Goal: Task Accomplishment & Management: Manage account settings

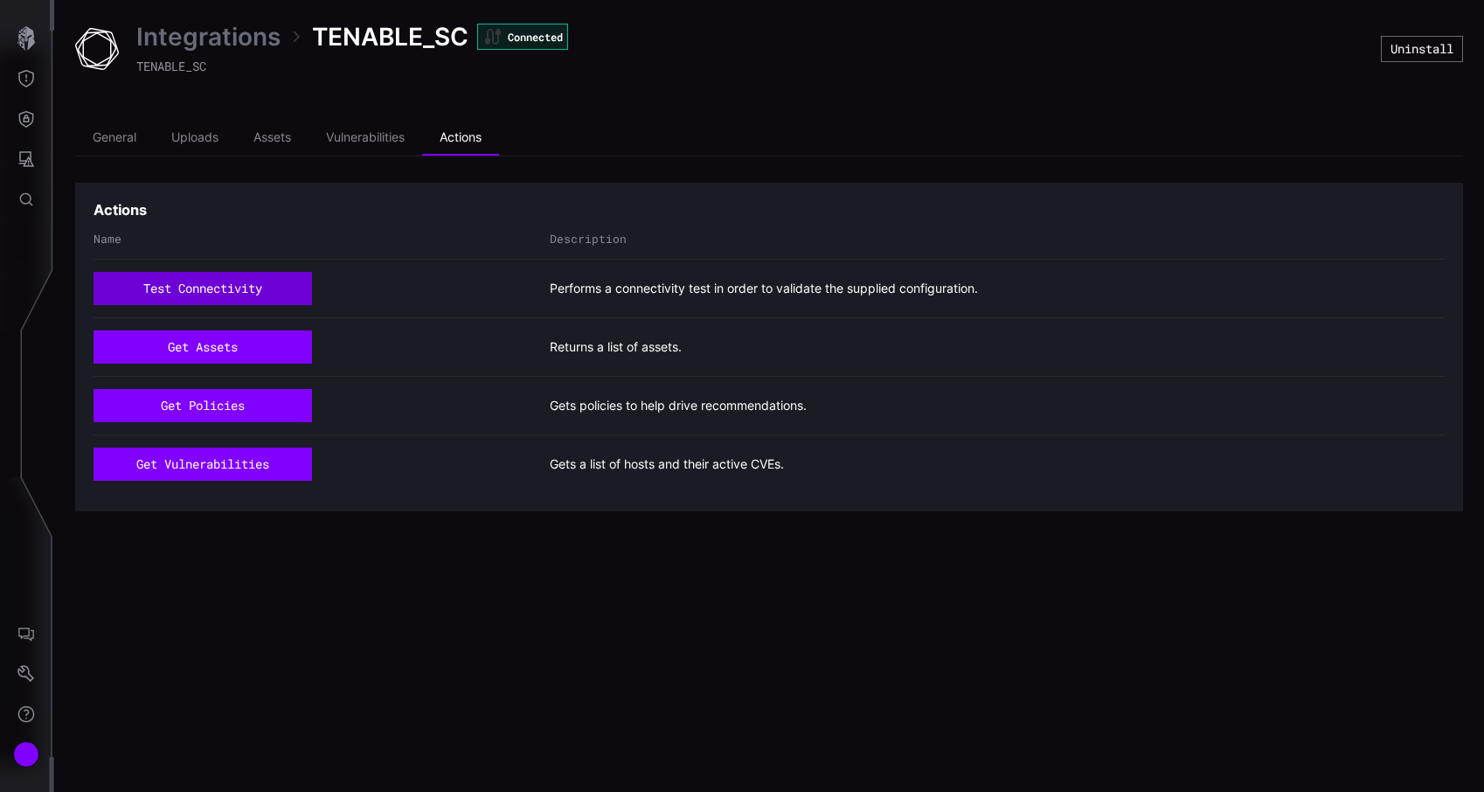
click at [240, 287] on button "test connectivity" at bounding box center [202, 288] width 218 height 33
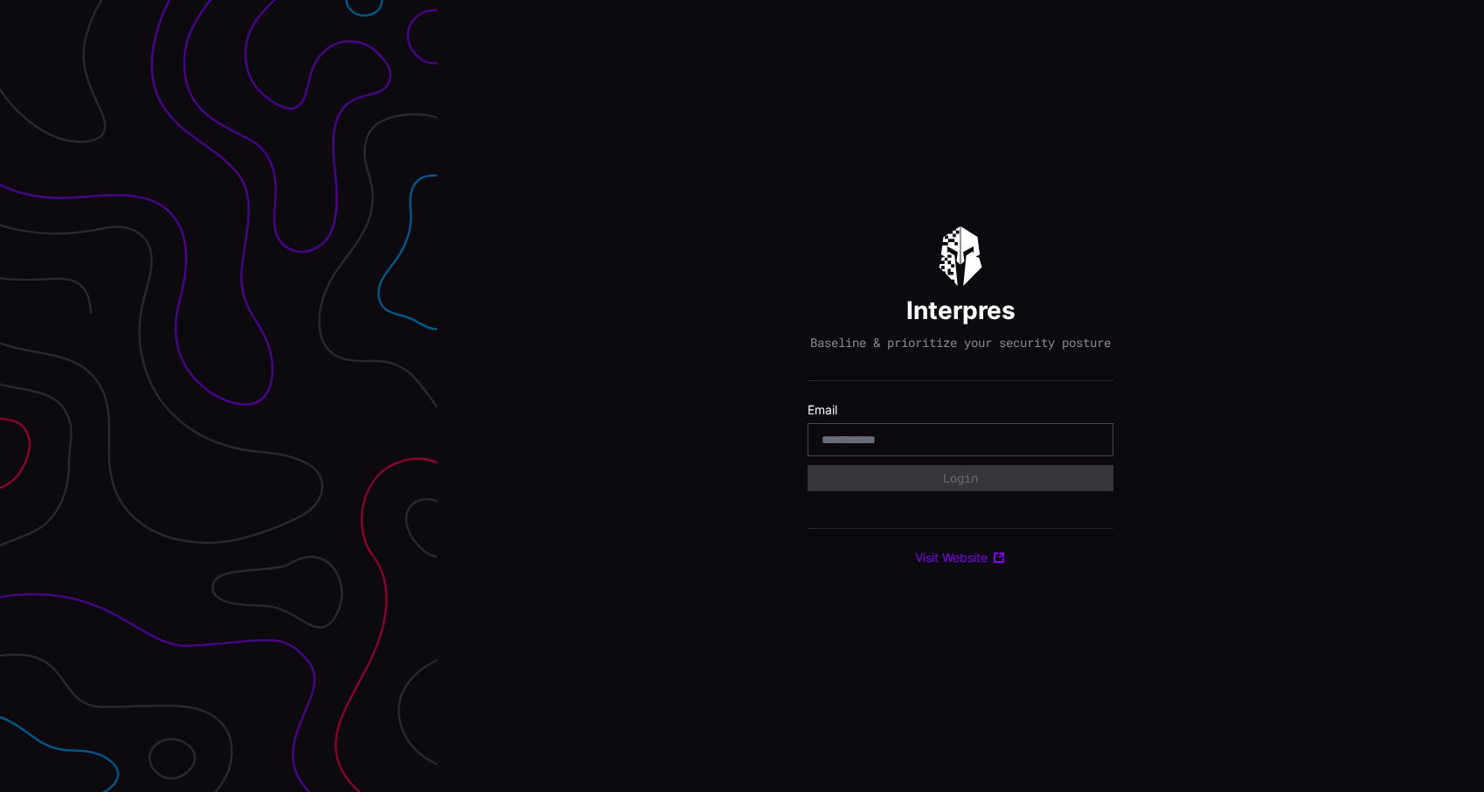
click at [919, 447] on input "email" at bounding box center [960, 440] width 278 height 16
type input "*"
click at [929, 447] on input "email" at bounding box center [960, 440] width 278 height 16
click at [1255, 360] on div "Interpres Baseline & prioritize your security posture Email Login Visit Website" at bounding box center [960, 396] width 1047 height 792
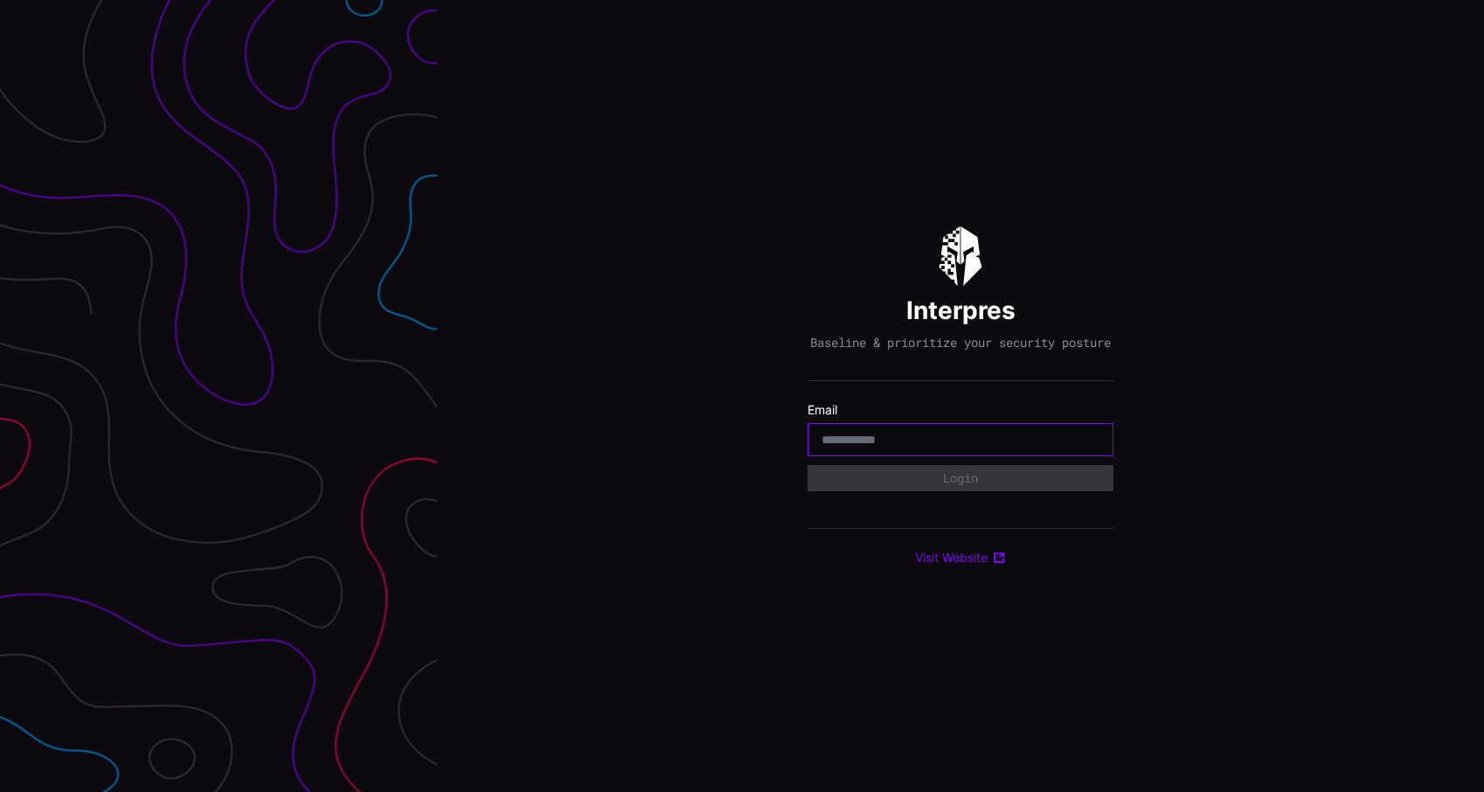
click at [1004, 442] on input "email" at bounding box center [960, 440] width 278 height 16
type input "**********"
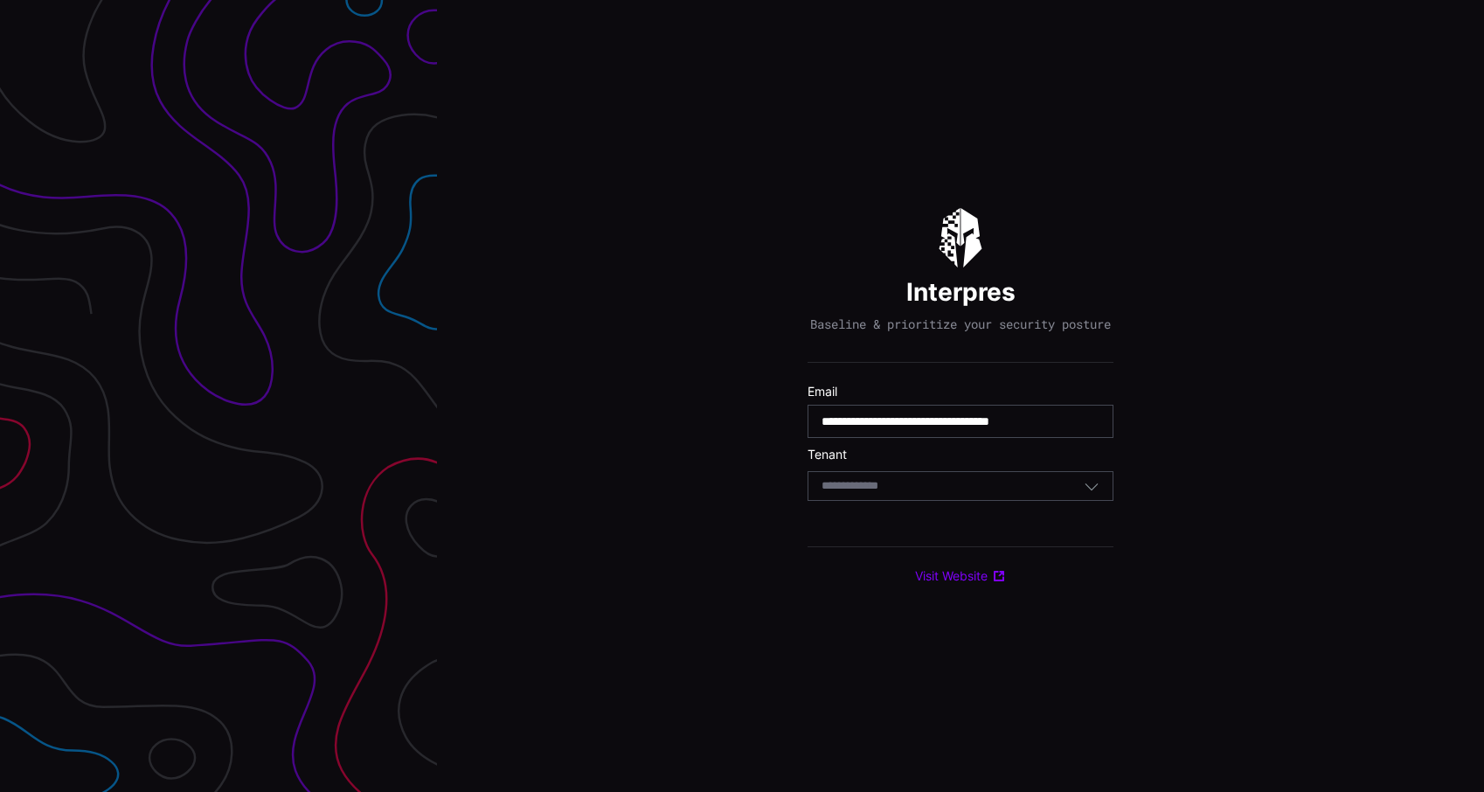
click at [923, 494] on div "Select Tenant" at bounding box center [952, 486] width 262 height 16
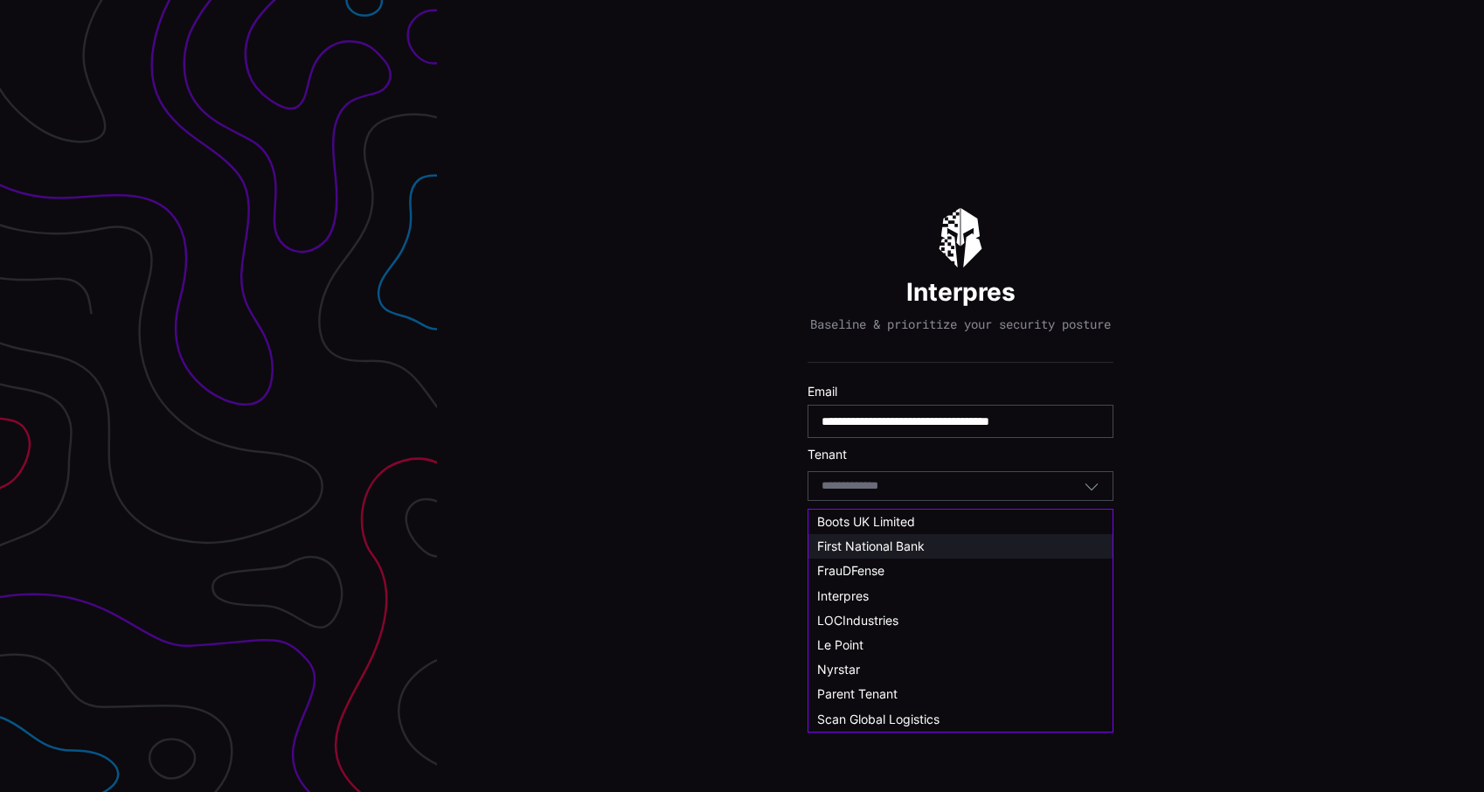
click at [900, 548] on span "First National Bank" at bounding box center [870, 545] width 107 height 15
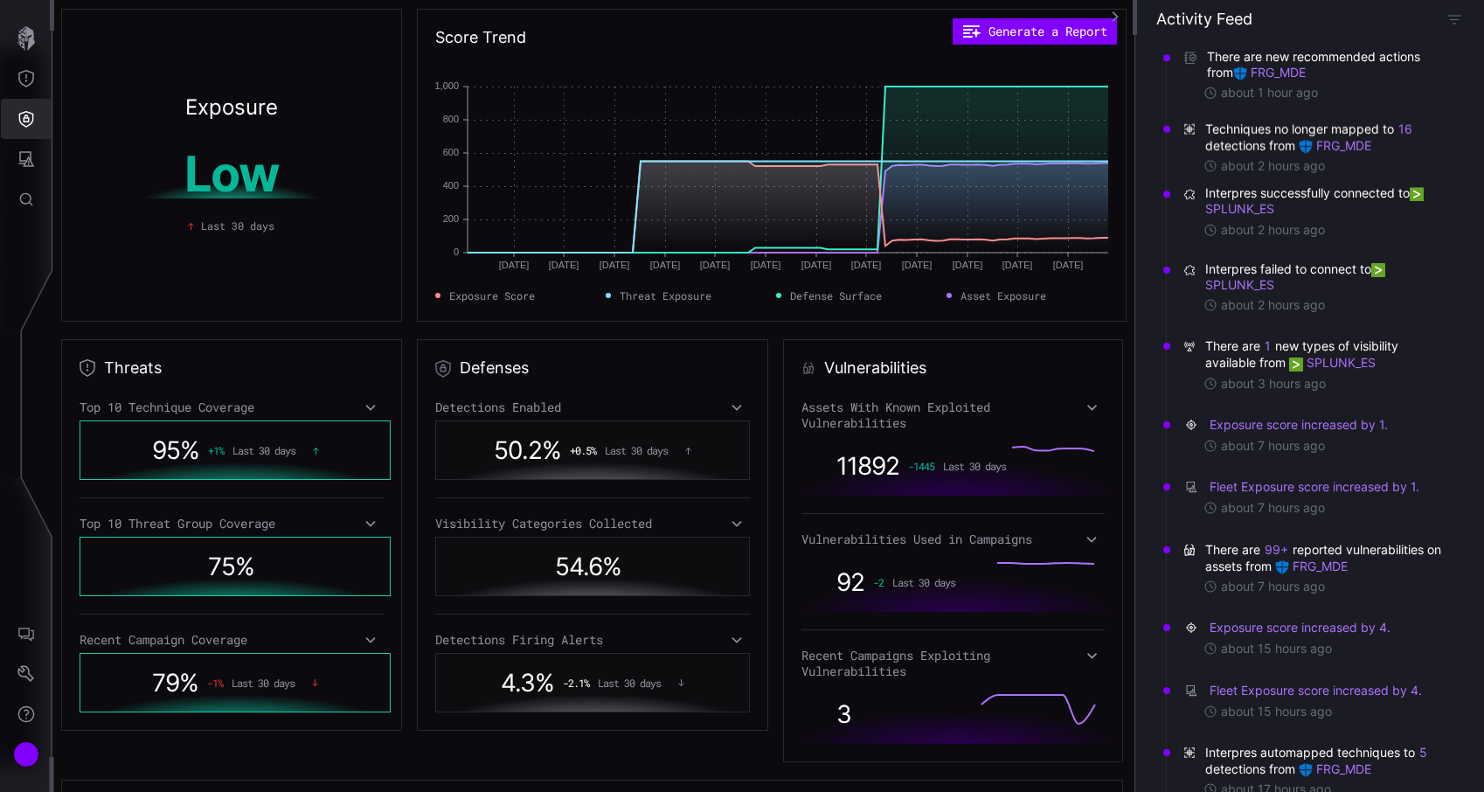
click at [24, 121] on icon "Defense Surface" at bounding box center [26, 119] width 15 height 17
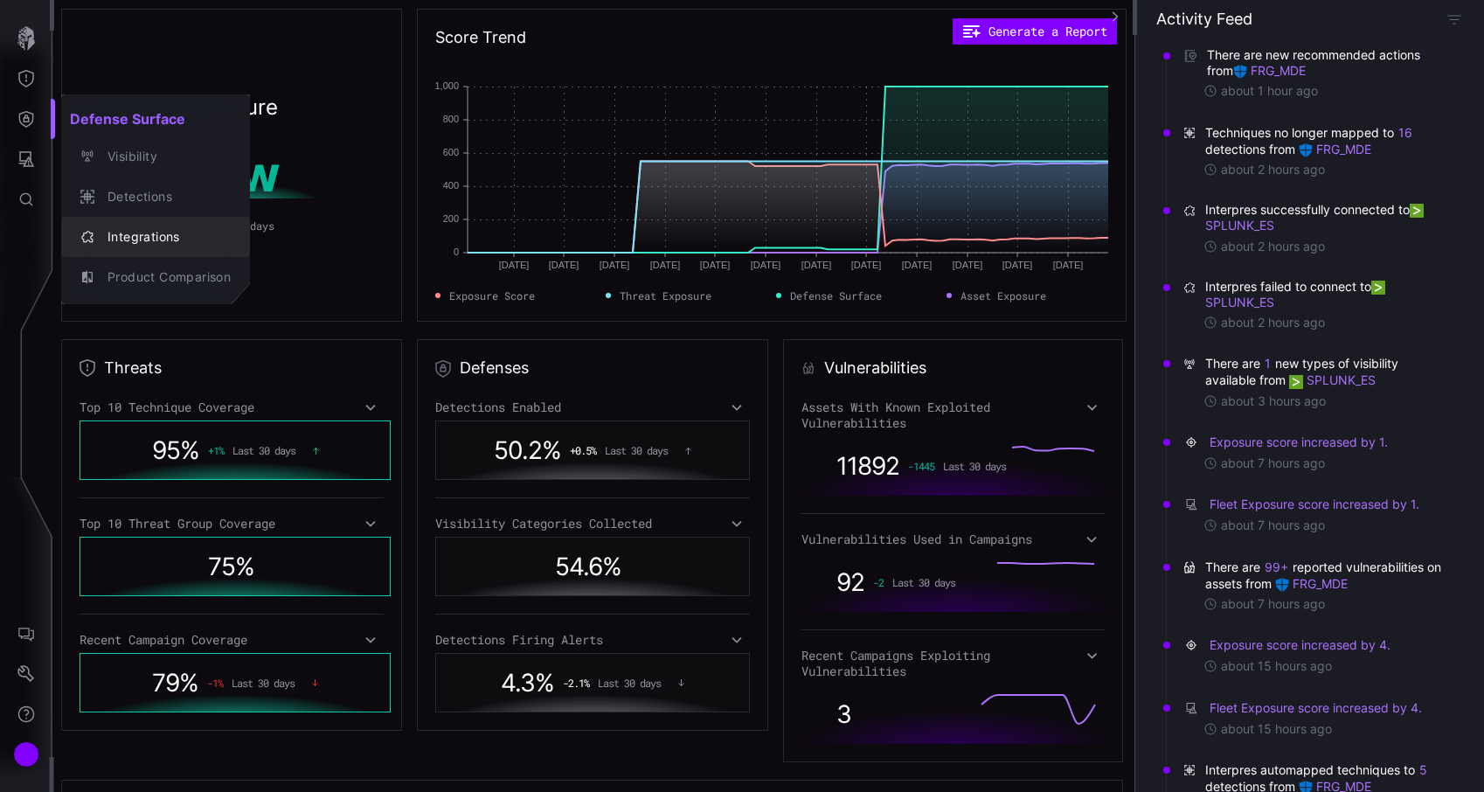
click at [134, 231] on div "Integrations" at bounding box center [165, 237] width 132 height 22
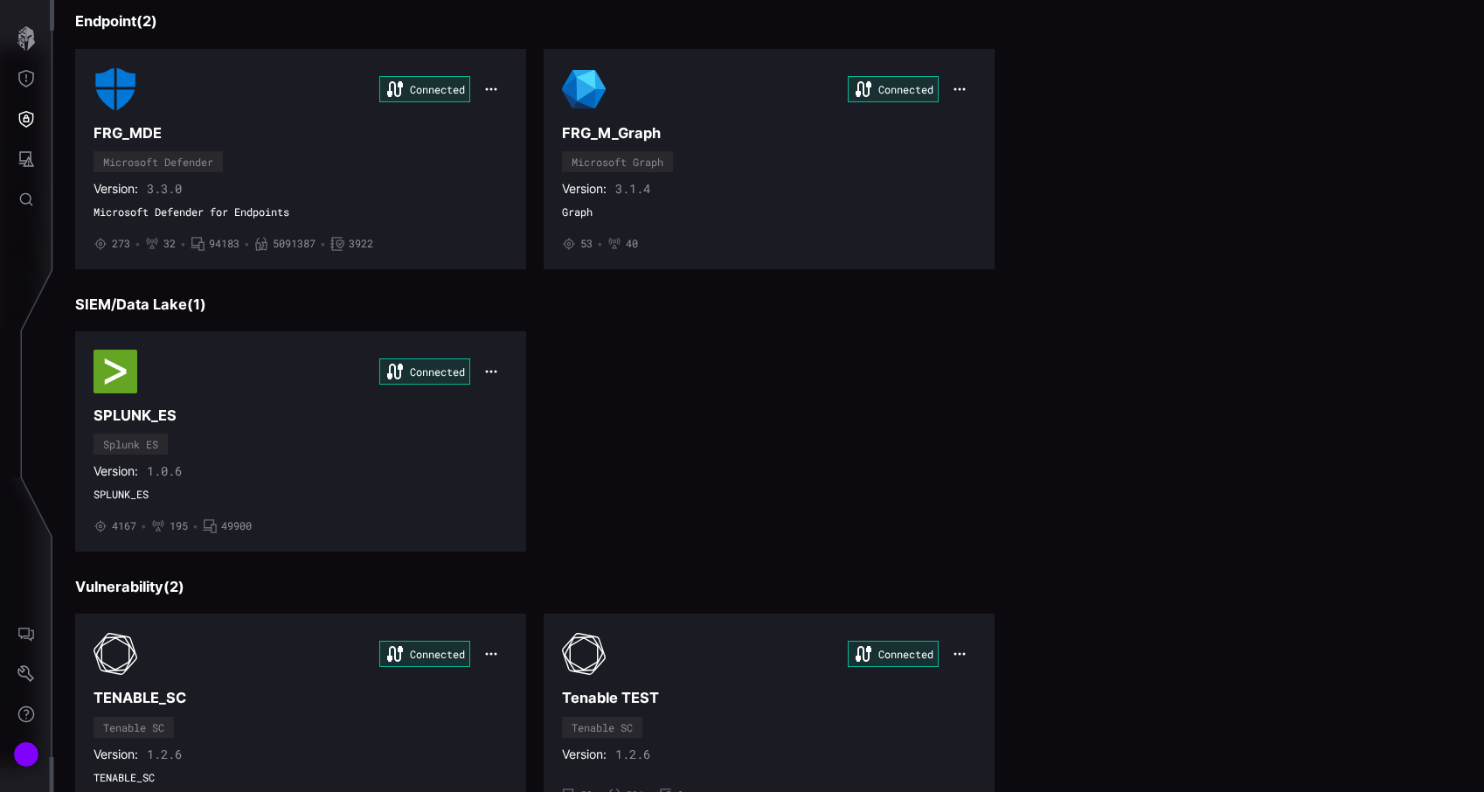
scroll to position [222, 0]
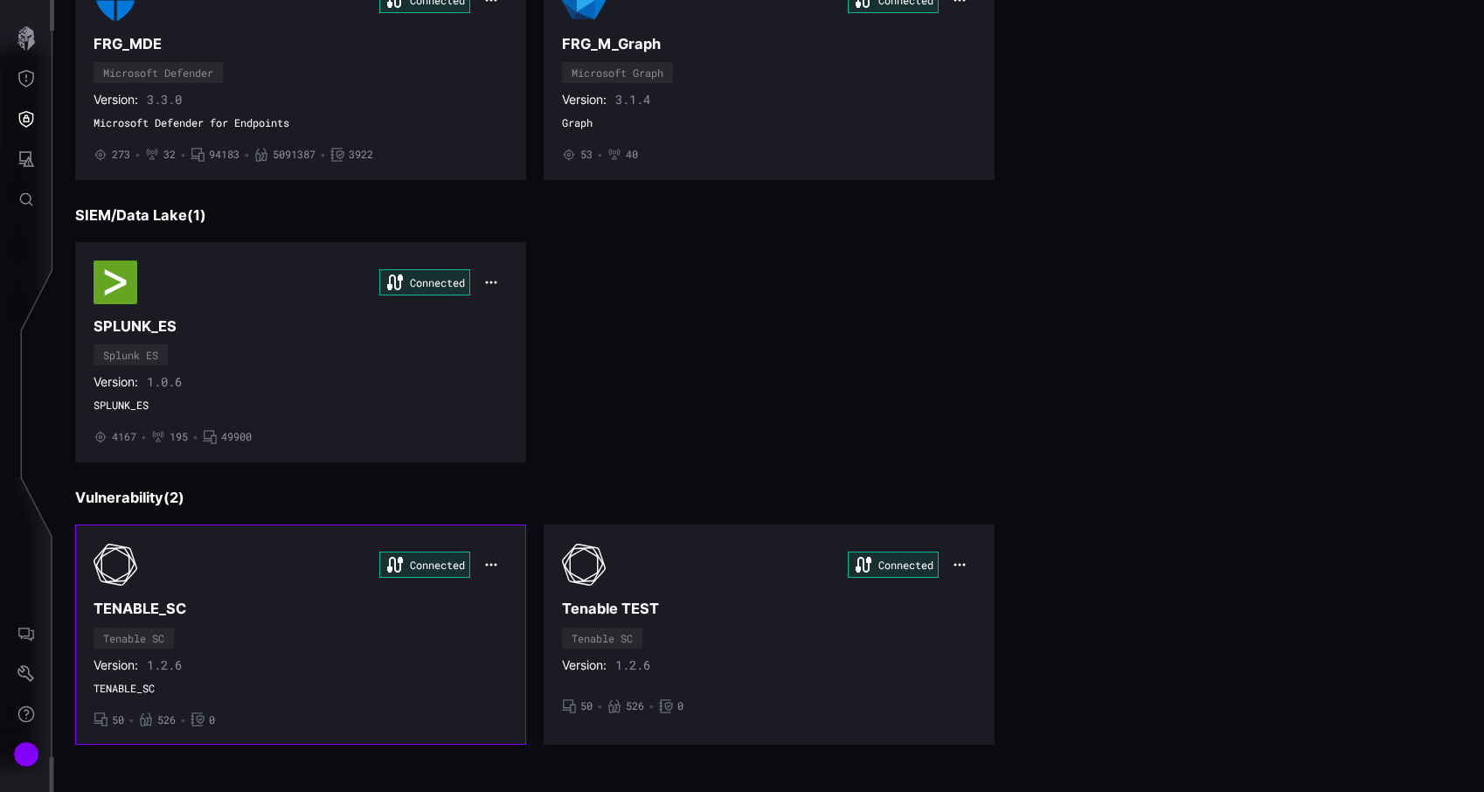
click at [342, 644] on div "Connected TENABLE_SC Tenable SC Version: 1.2.6 TENABLE_SC • 50 • 526 • 0" at bounding box center [300, 635] width 414 height 184
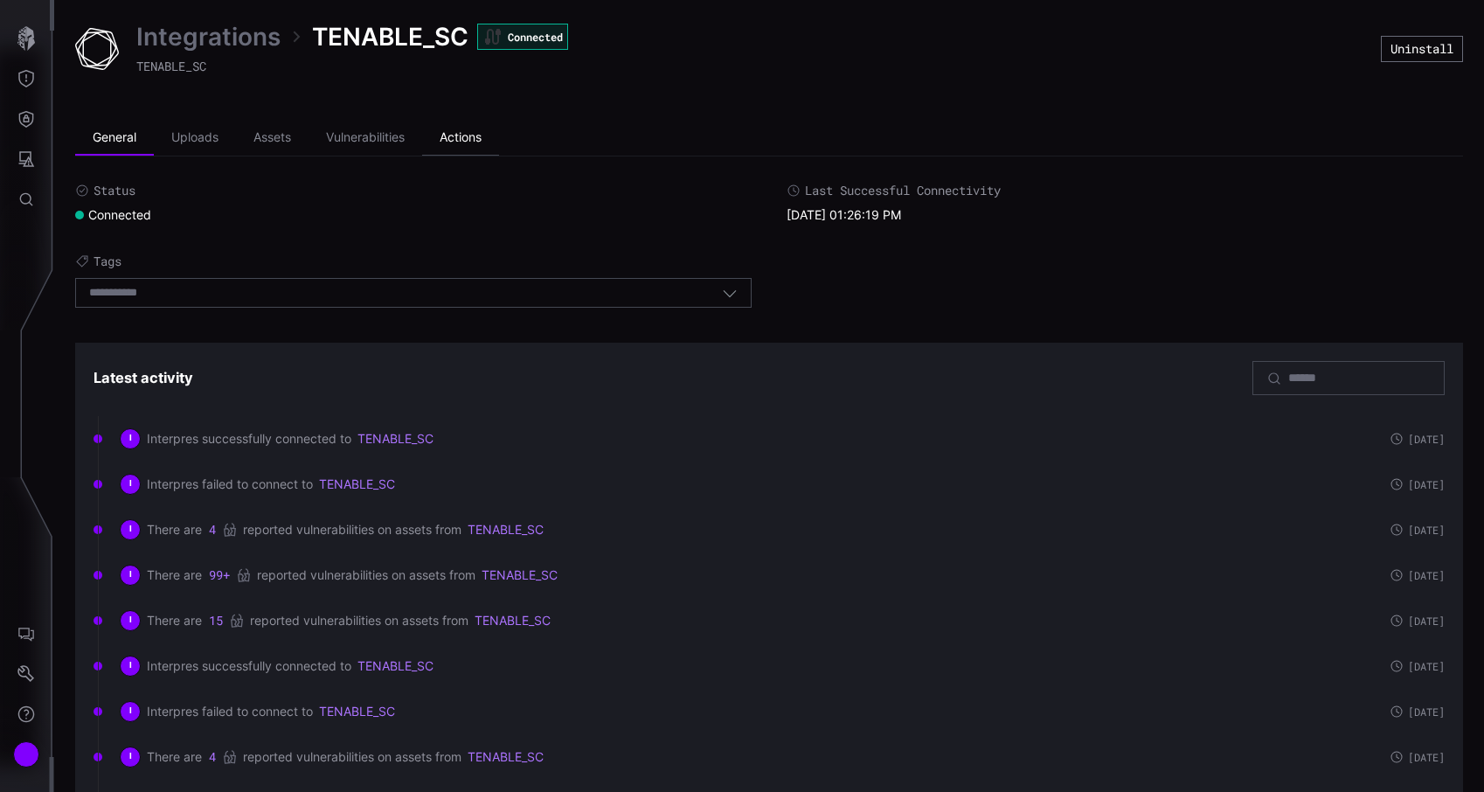
click at [454, 141] on li "Actions" at bounding box center [460, 138] width 77 height 35
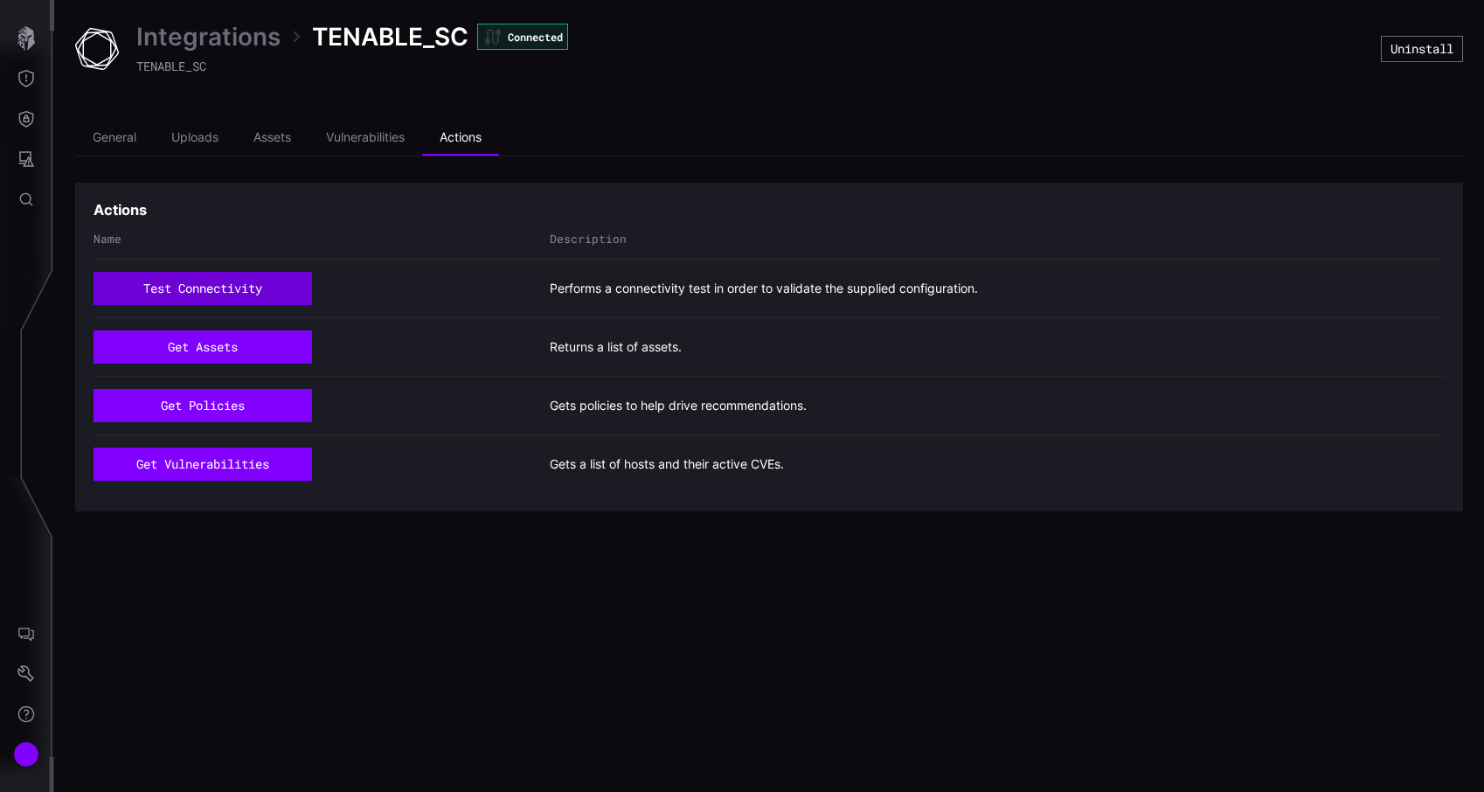
click at [246, 284] on button "test connectivity" at bounding box center [202, 288] width 218 height 33
click at [258, 294] on button "test connectivity" at bounding box center [202, 288] width 218 height 33
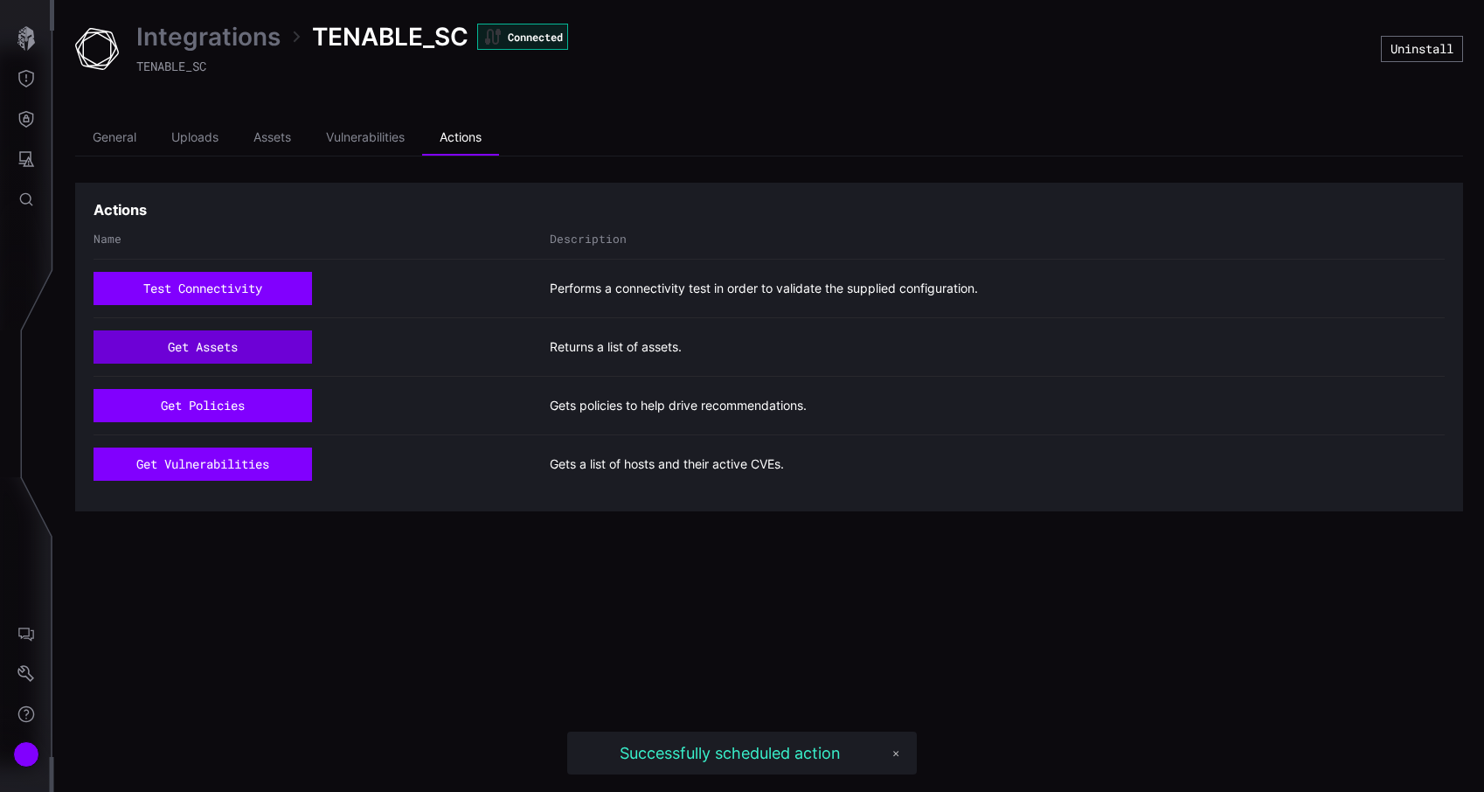
click at [247, 339] on button "get assets" at bounding box center [202, 346] width 218 height 33
click at [223, 353] on button "get assets" at bounding box center [202, 346] width 218 height 33
click at [222, 343] on button "get assets" at bounding box center [202, 346] width 218 height 33
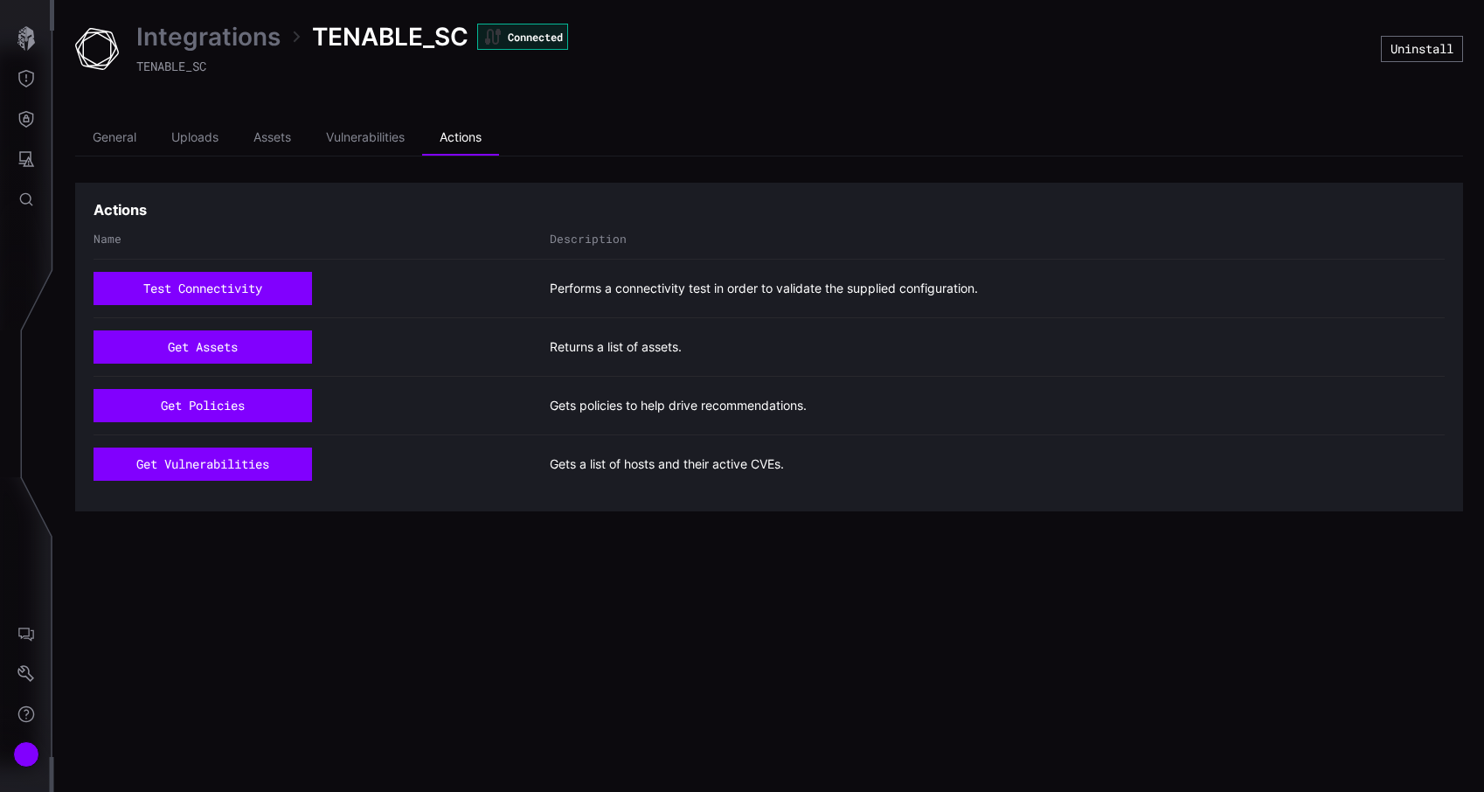
click at [233, 37] on link "Integrations" at bounding box center [208, 36] width 144 height 31
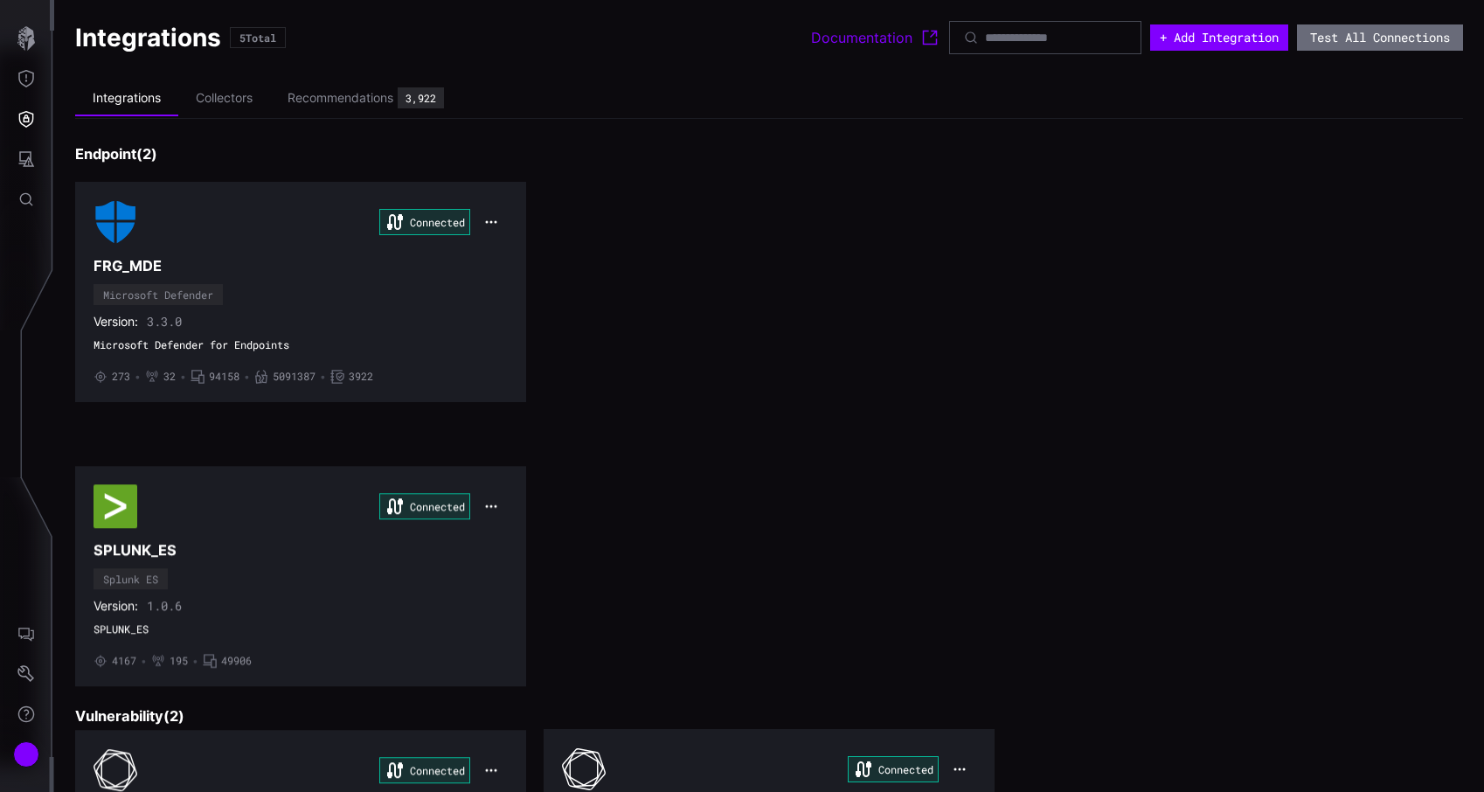
scroll to position [222, 0]
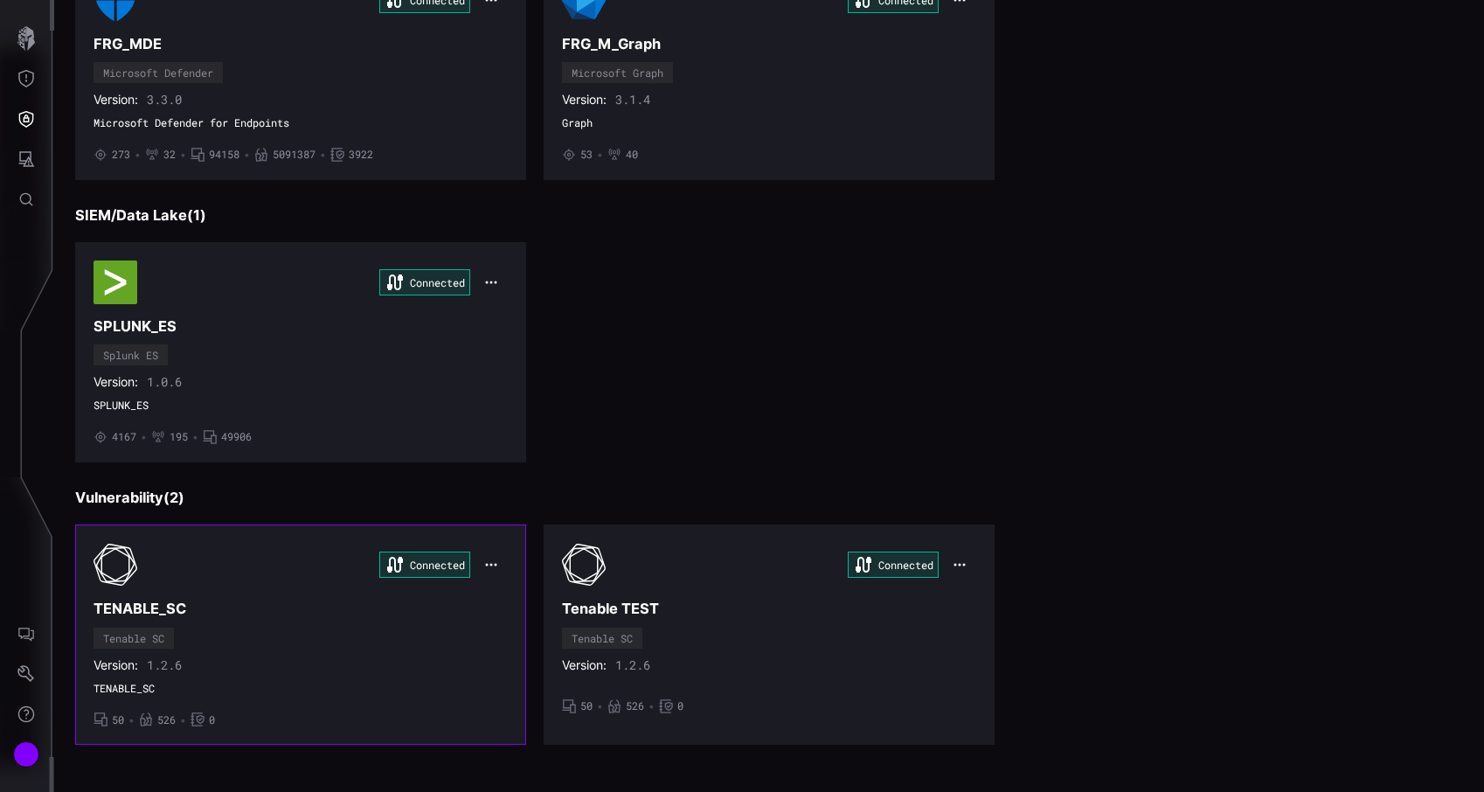
click at [486, 560] on icon "button" at bounding box center [491, 565] width 14 height 14
click at [513, 602] on div "Edit" at bounding box center [523, 603] width 59 height 15
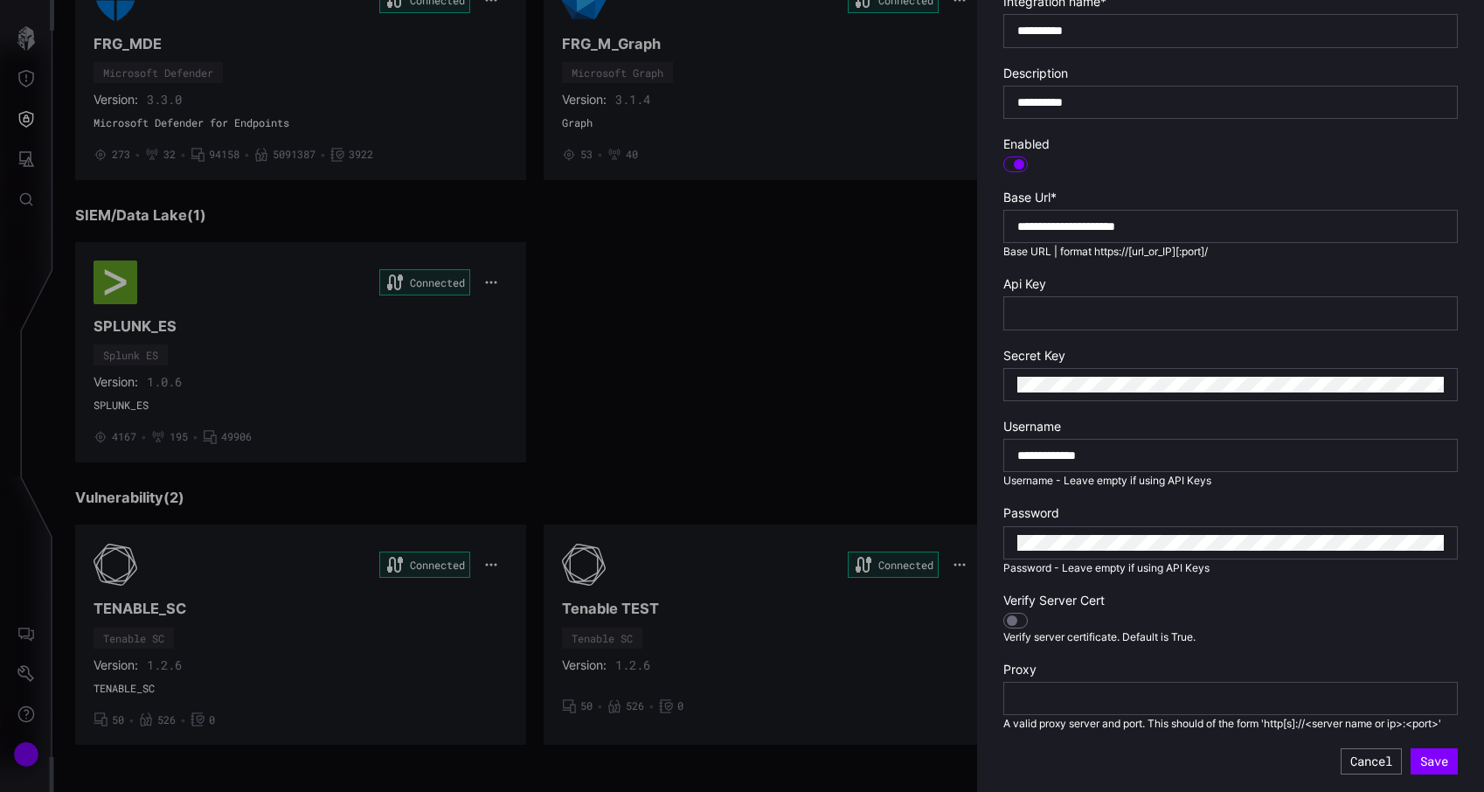
scroll to position [377, 0]
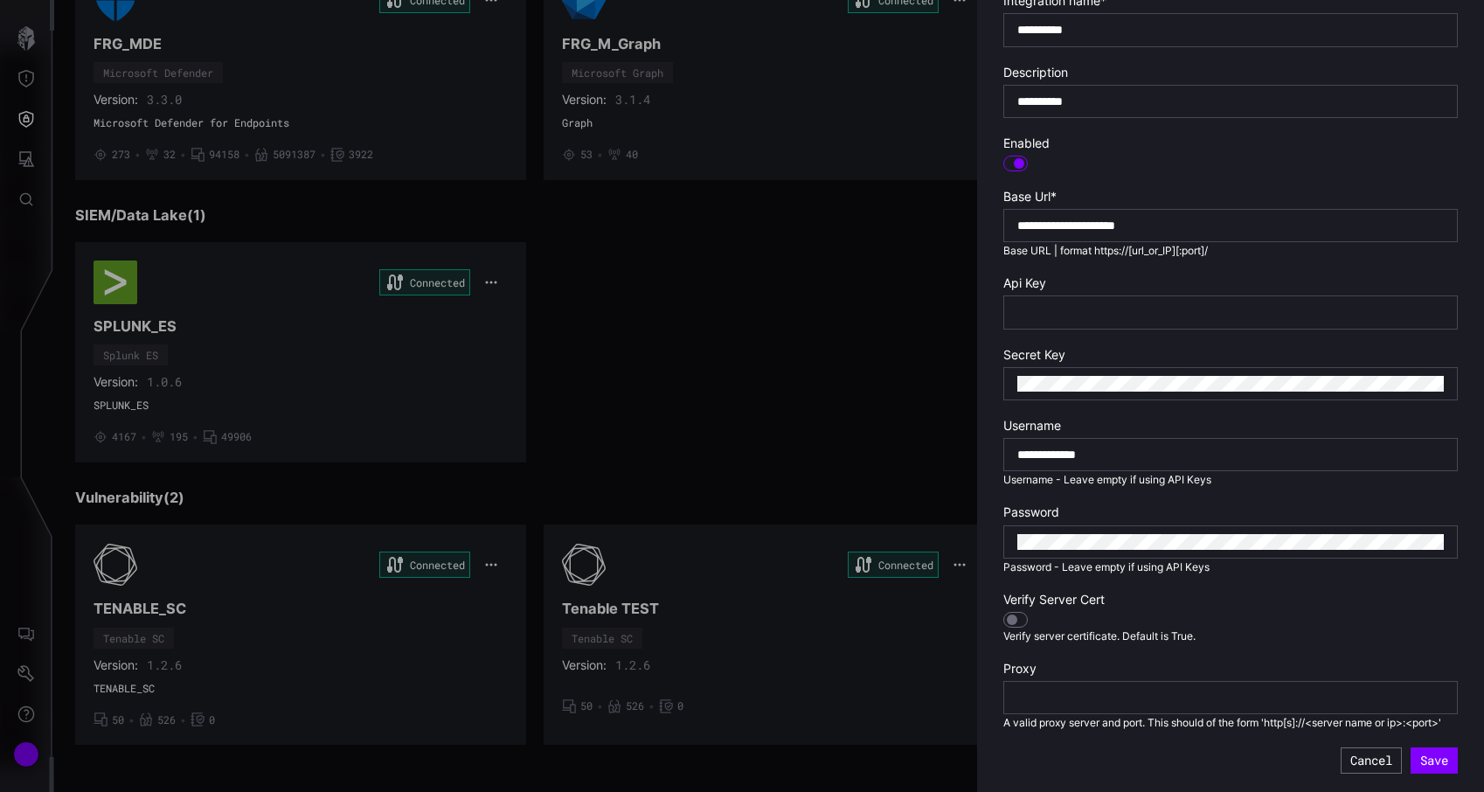
click at [748, 627] on div at bounding box center [742, 396] width 1484 height 792
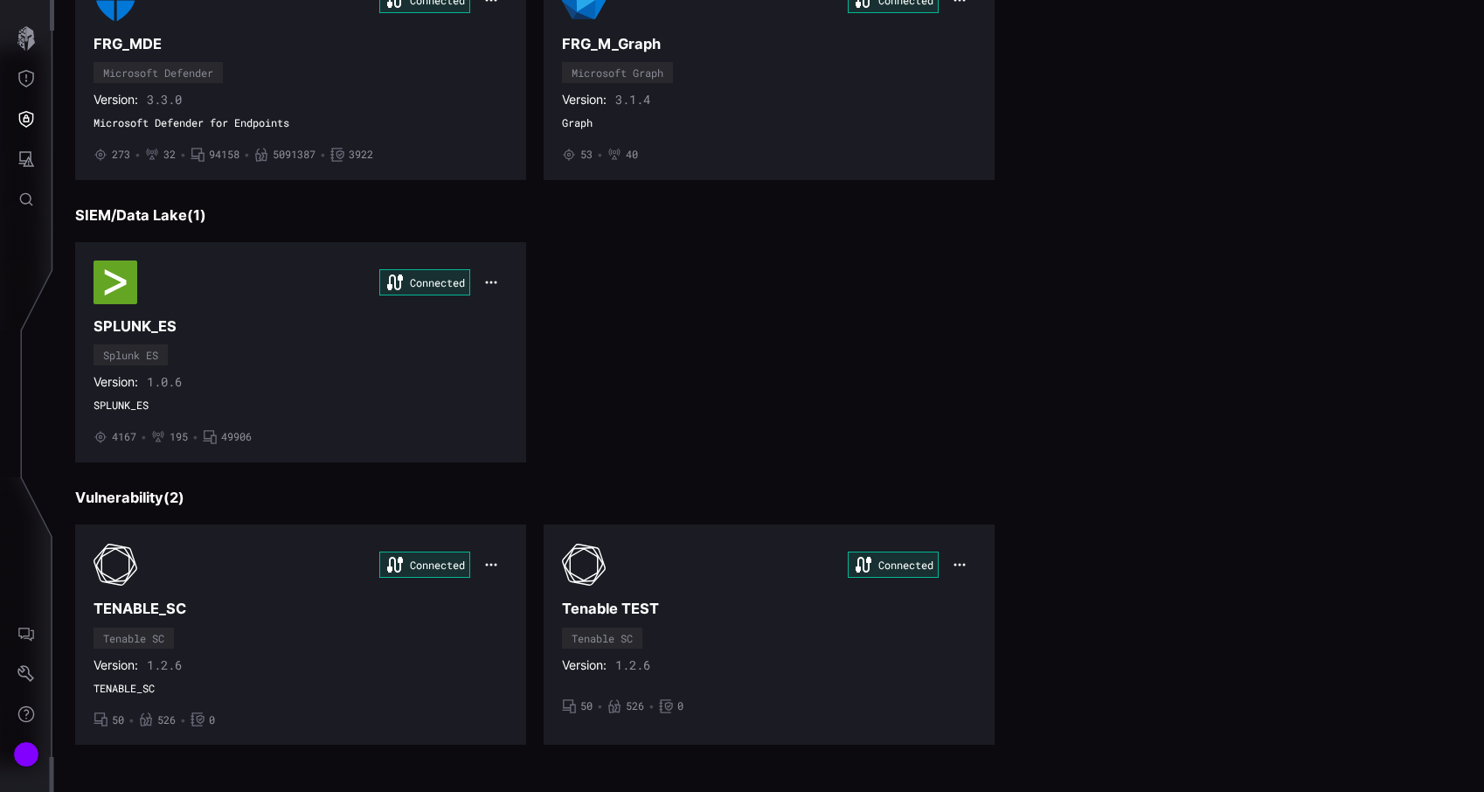
click at [856, 602] on h3 "Tenable TEST" at bounding box center [769, 608] width 414 height 18
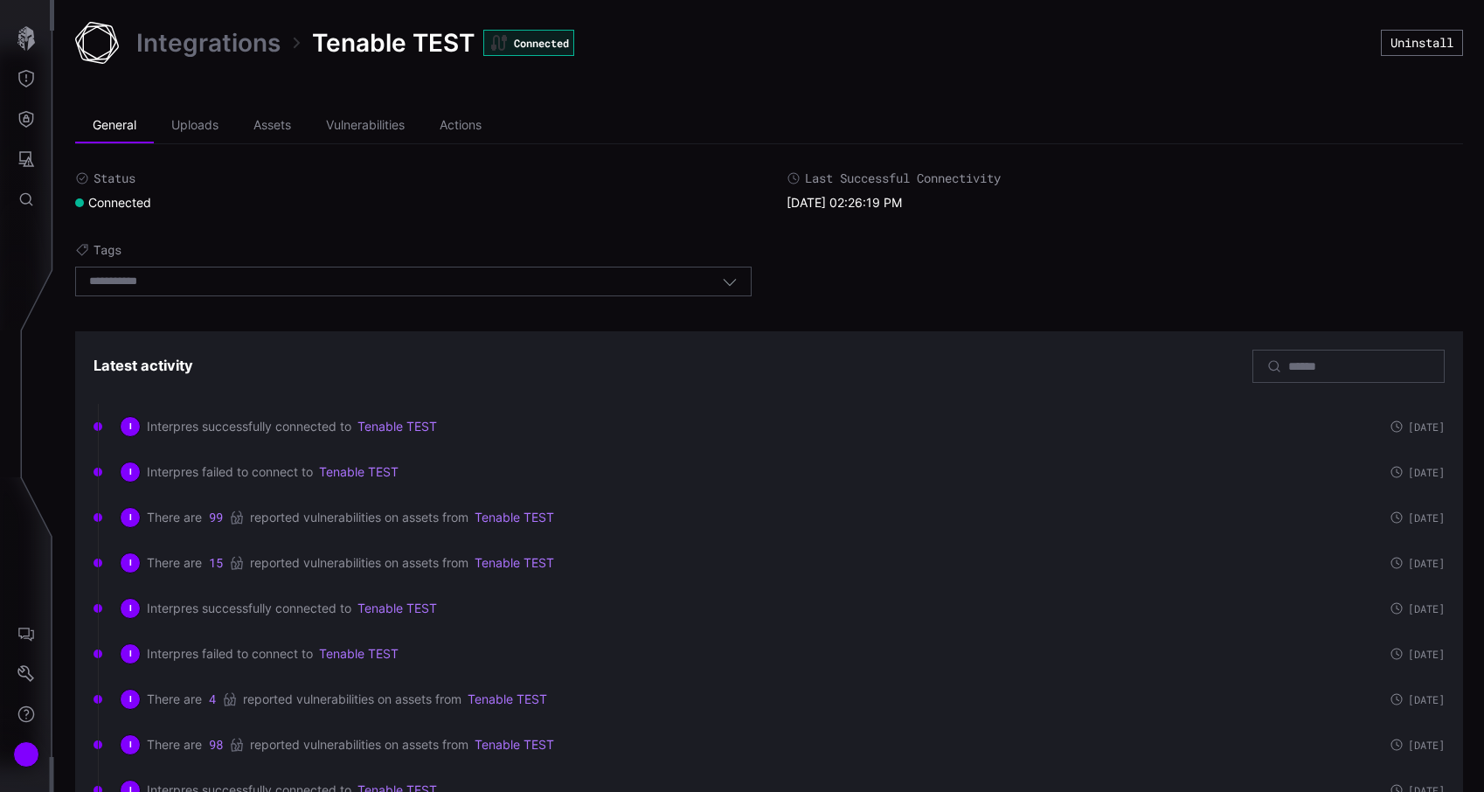
click at [213, 39] on link "Integrations" at bounding box center [208, 42] width 144 height 31
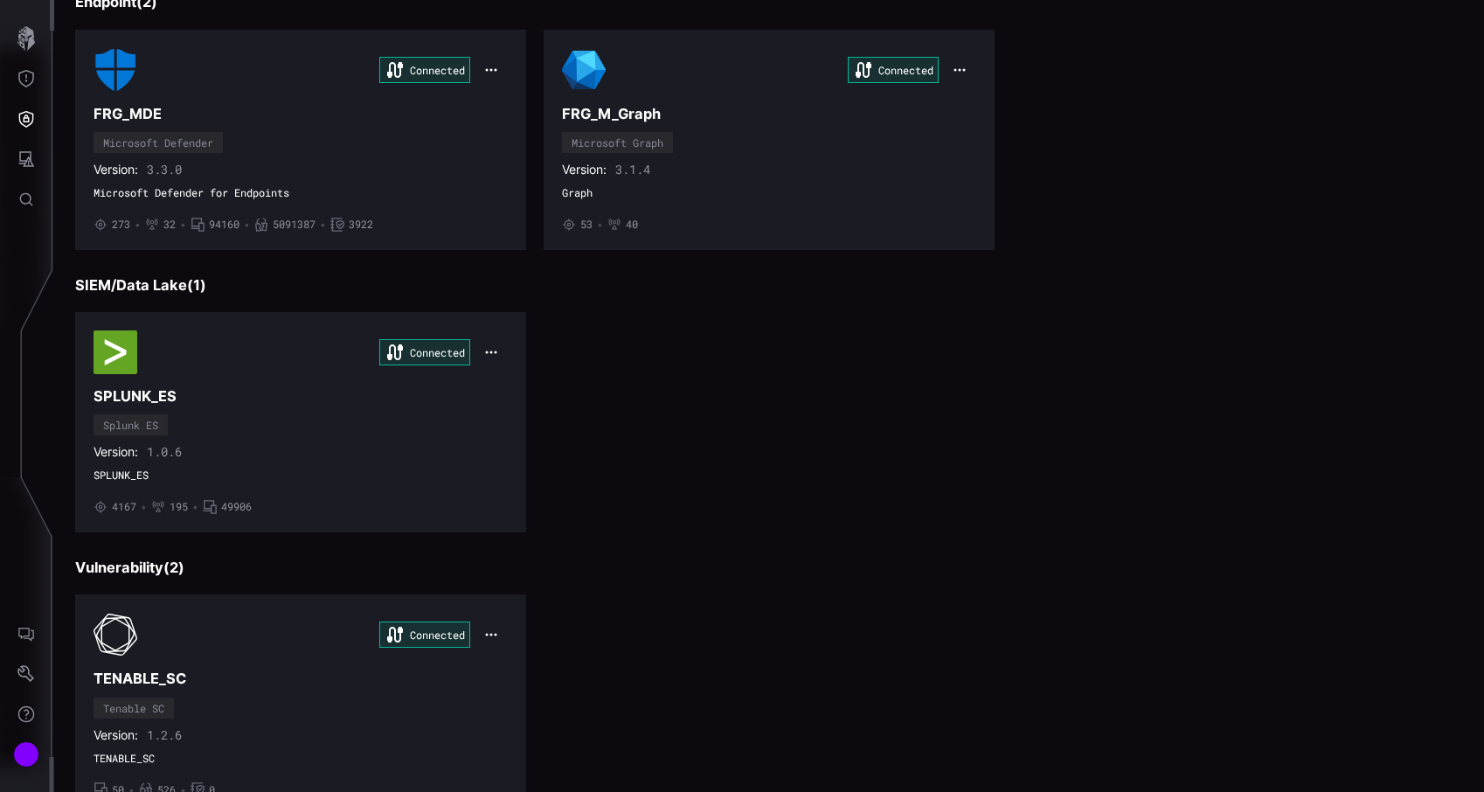
scroll to position [222, 0]
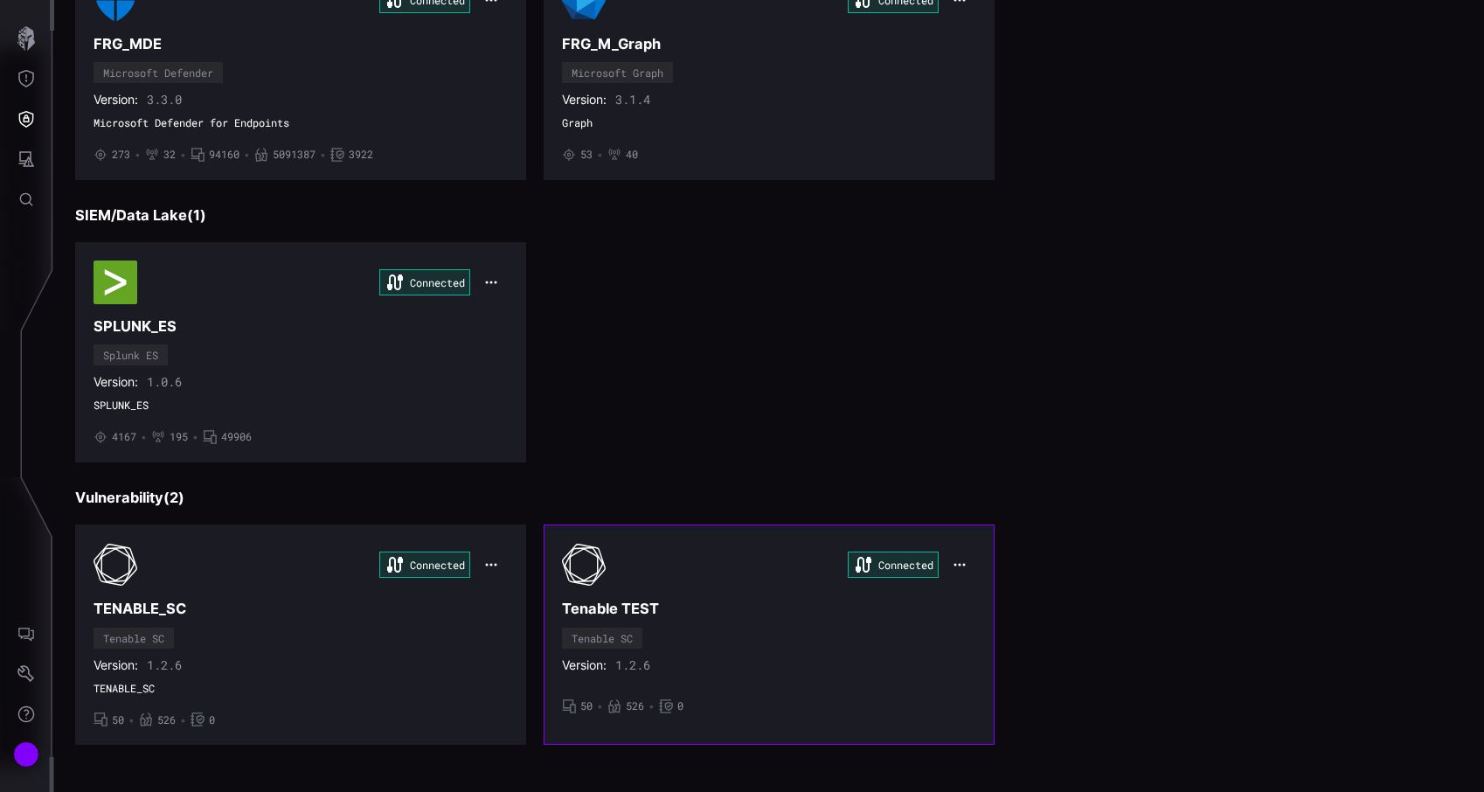
click at [964, 562] on icon "button" at bounding box center [959, 565] width 14 height 14
click at [975, 596] on div "Edit" at bounding box center [991, 603] width 59 height 15
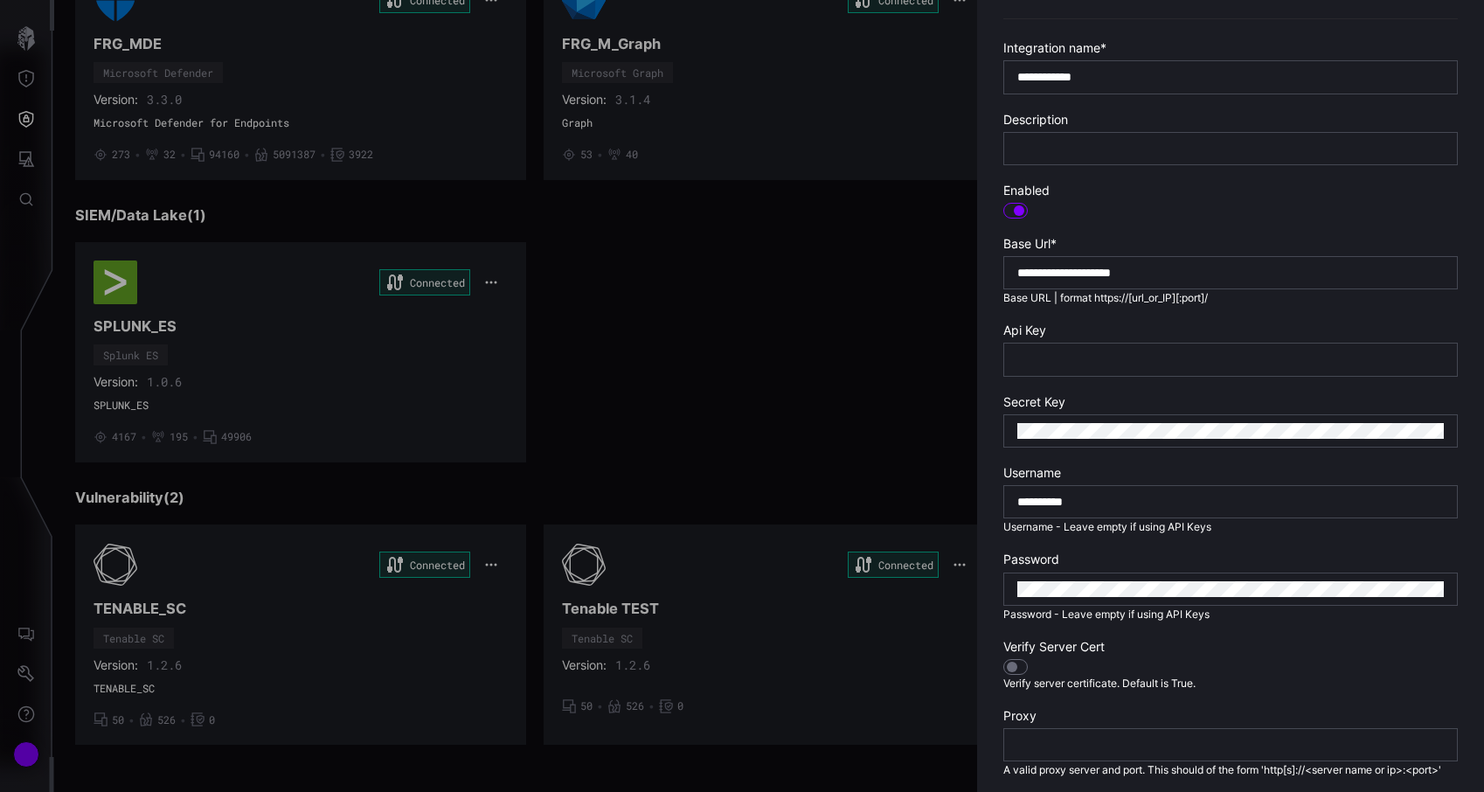
scroll to position [377, 0]
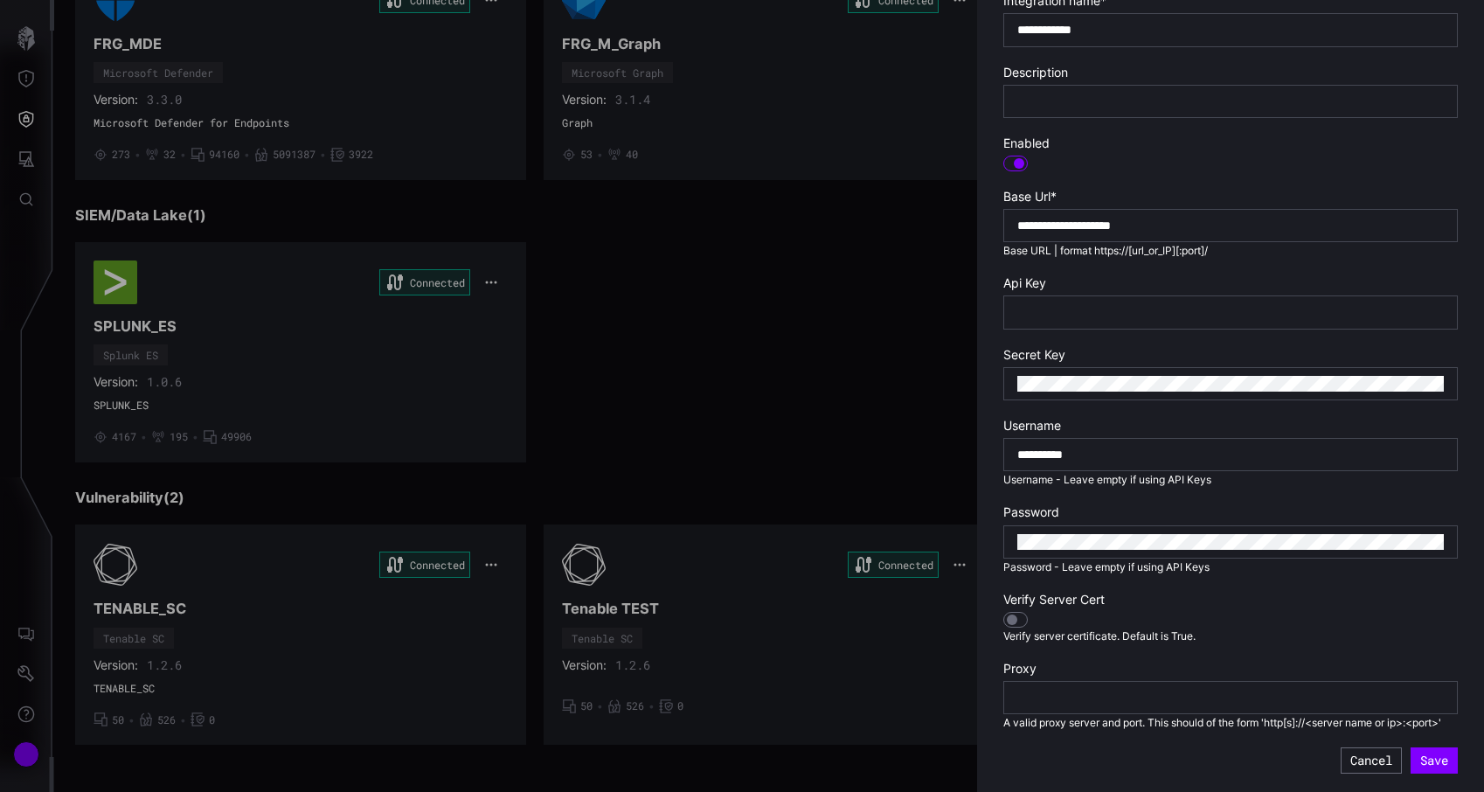
click at [391, 636] on div at bounding box center [742, 396] width 1484 height 792
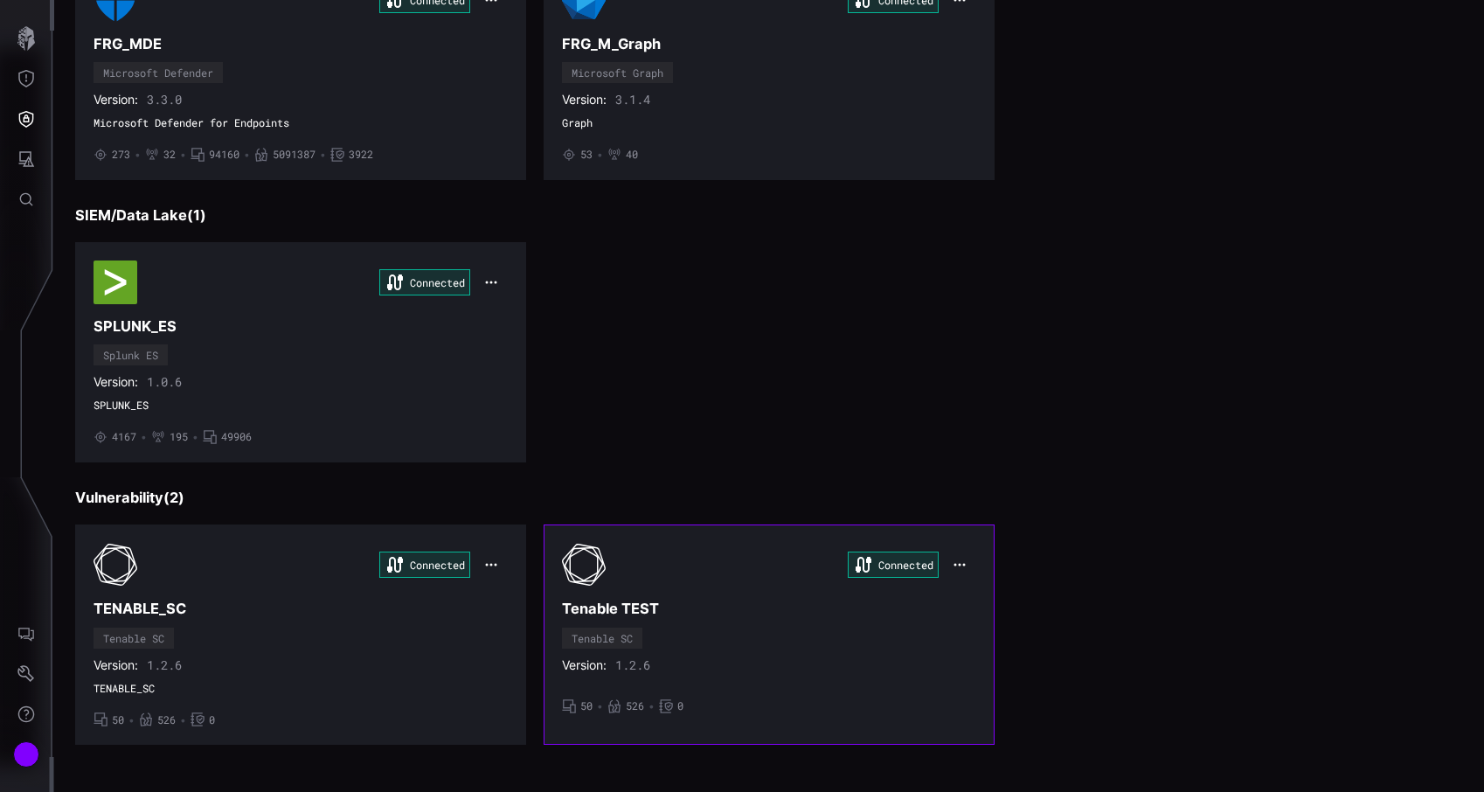
click at [758, 590] on div "Connected Tenable TEST Tenable SC Version: 1.2.6 • 50 • 526 • 0" at bounding box center [769, 635] width 414 height 184
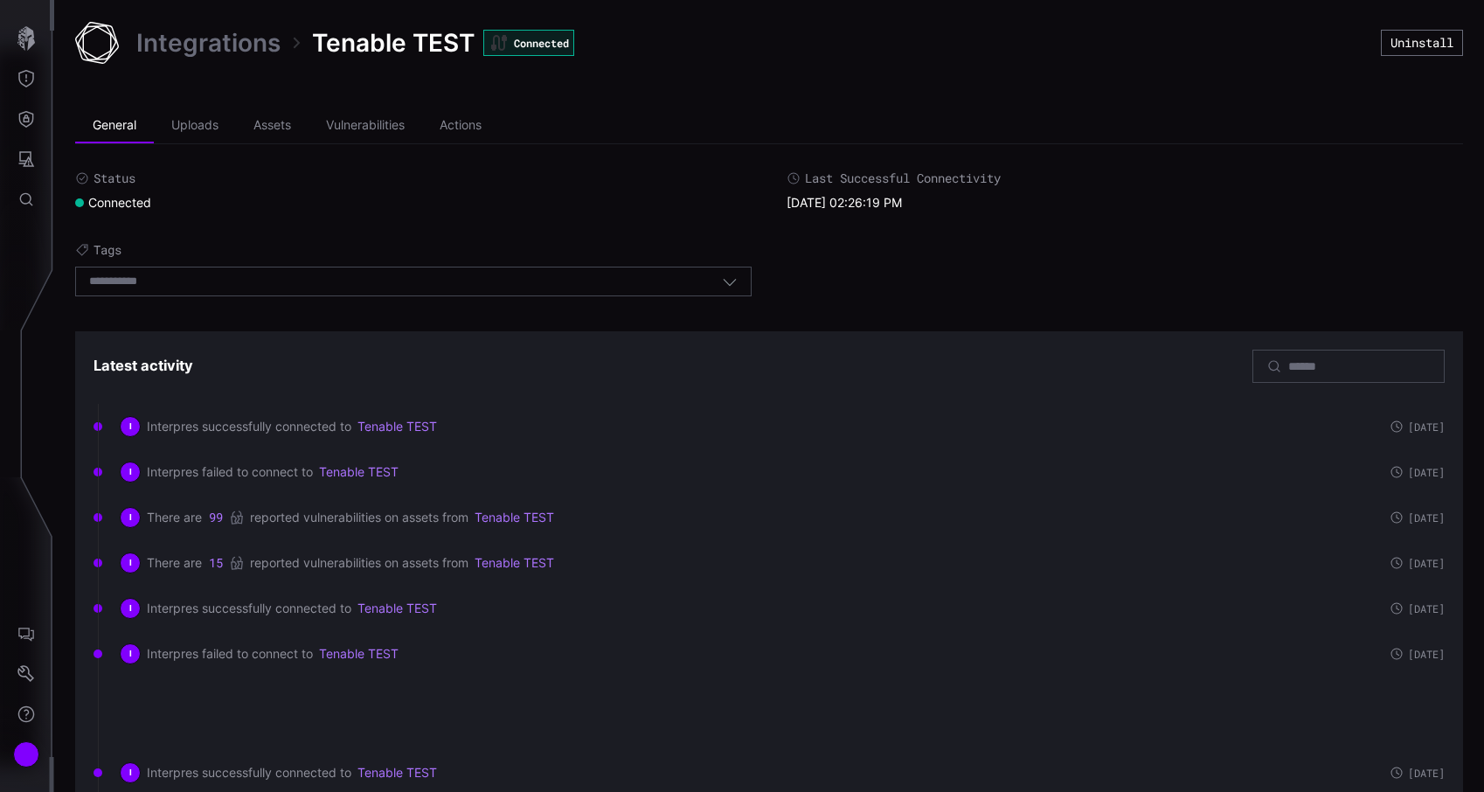
click at [240, 50] on link "Integrations" at bounding box center [208, 42] width 144 height 31
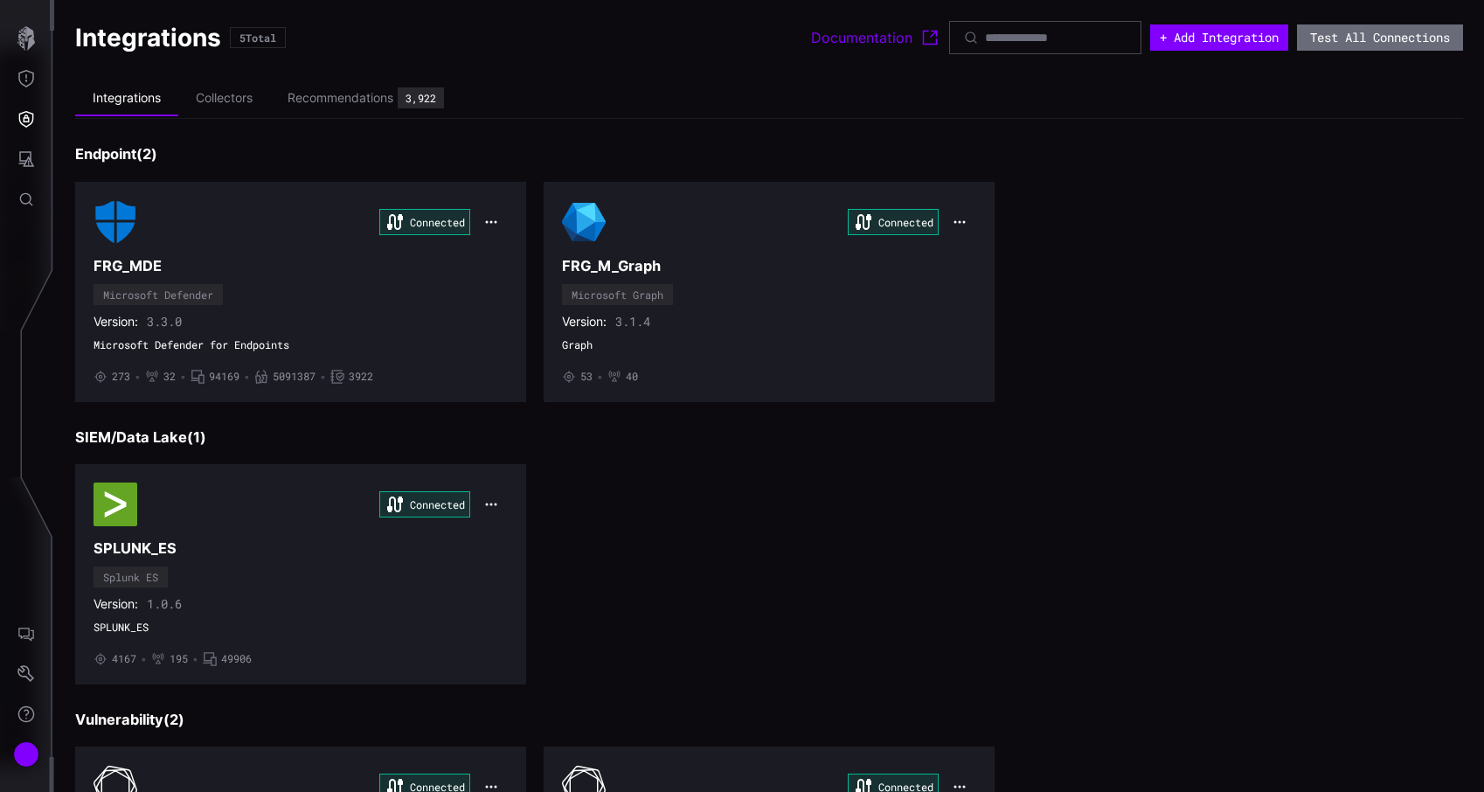
scroll to position [222, 0]
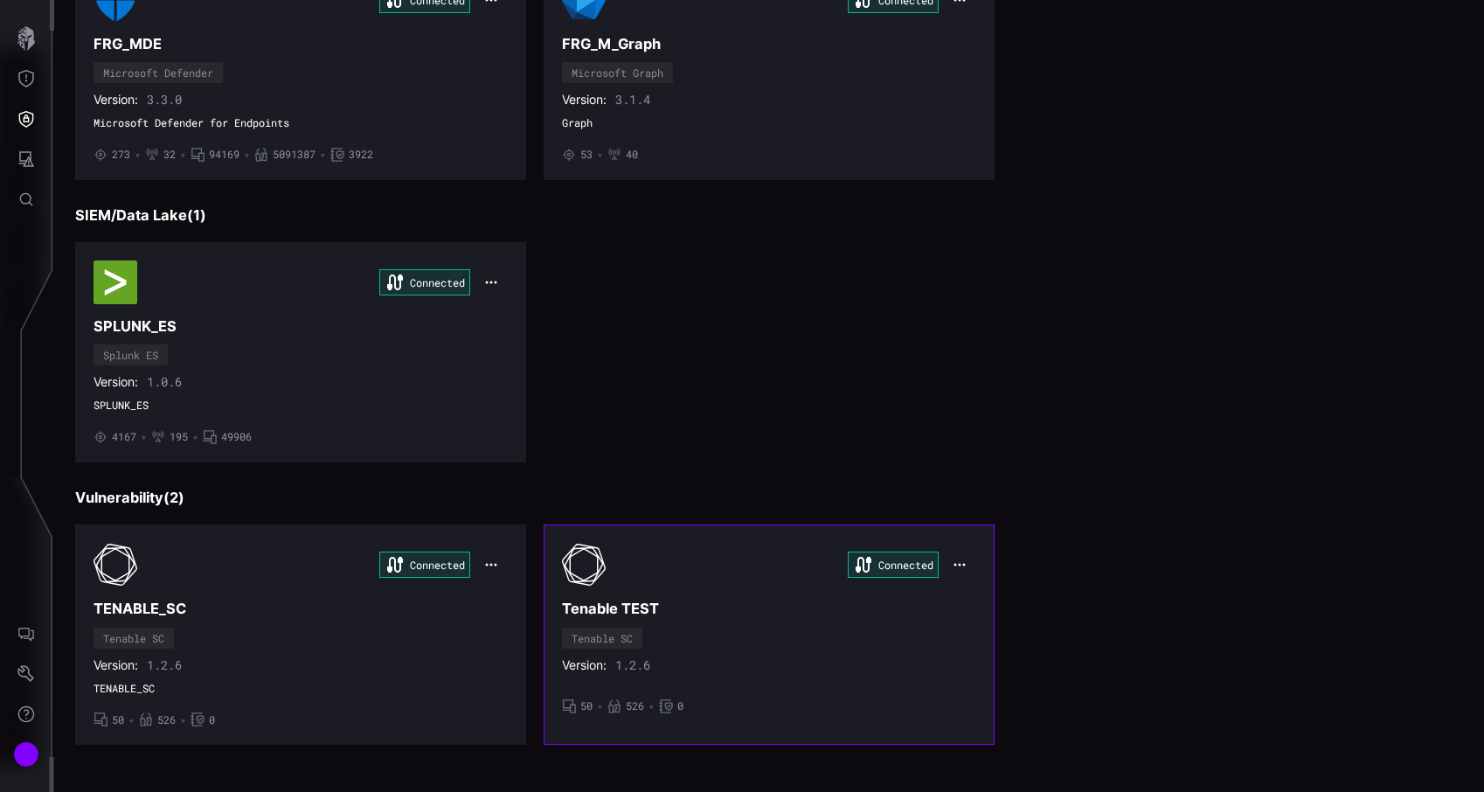
click at [950, 566] on button "button" at bounding box center [959, 564] width 33 height 24
click at [975, 590] on div "Edit" at bounding box center [991, 603] width 77 height 32
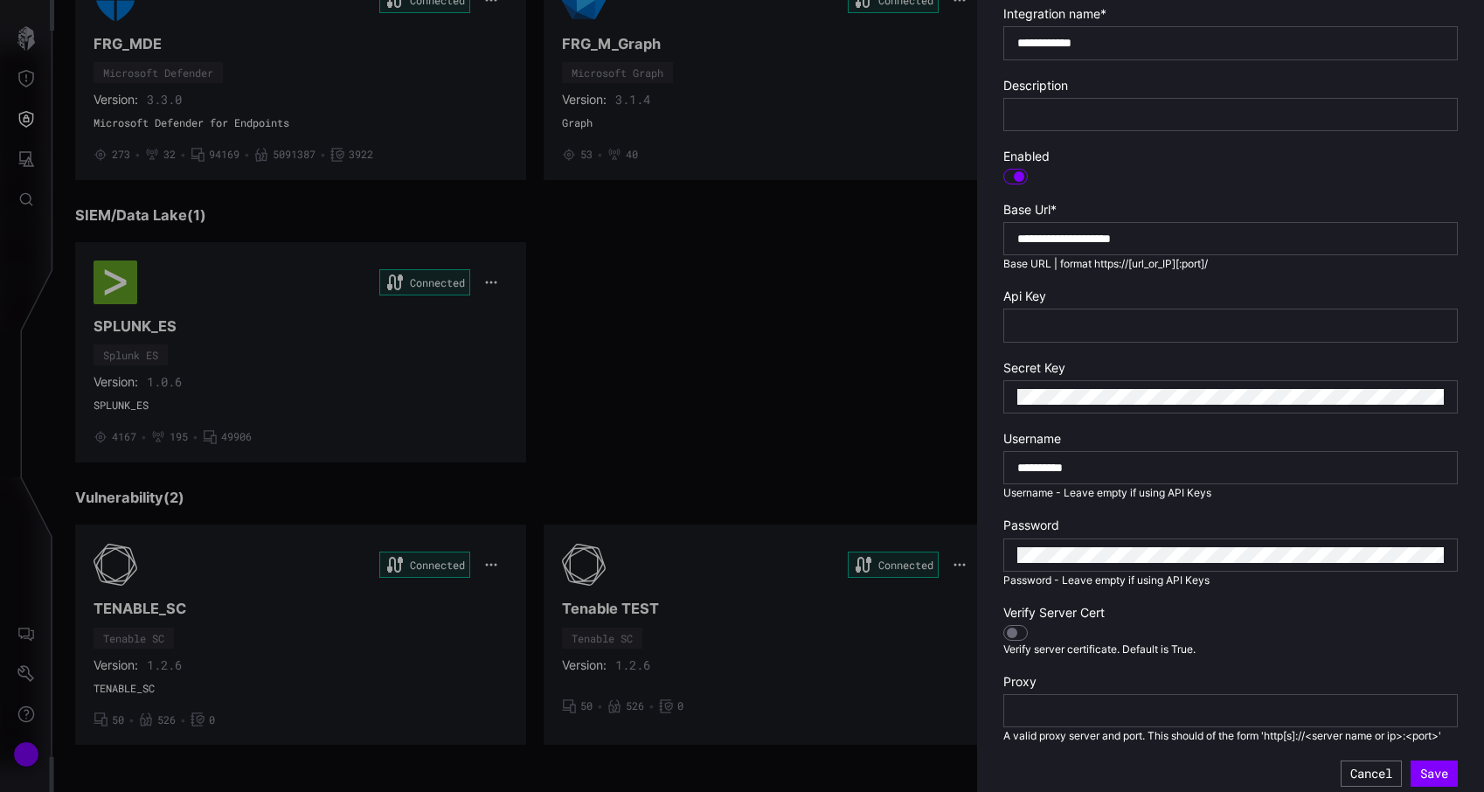
scroll to position [377, 0]
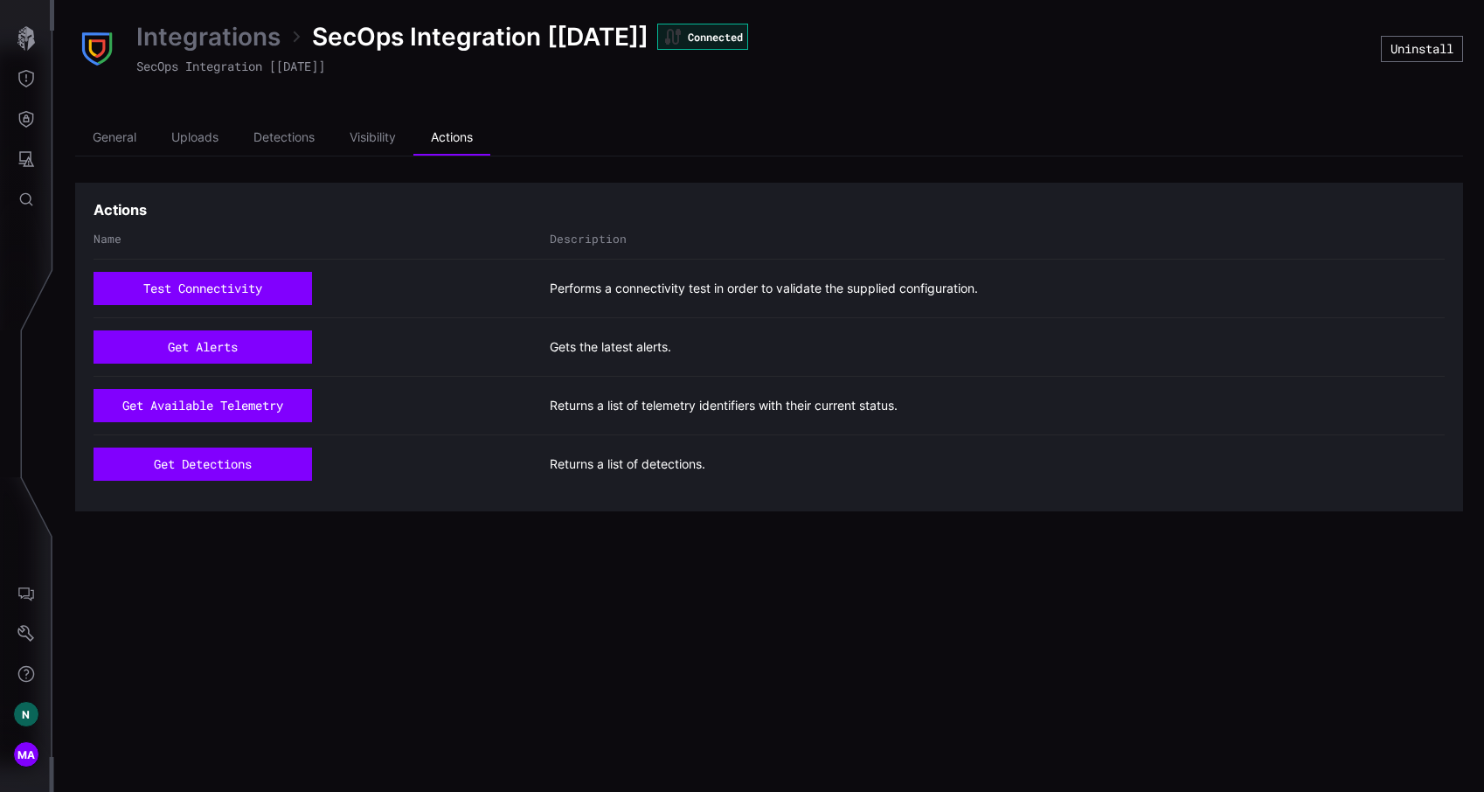
click at [238, 37] on link "Integrations" at bounding box center [208, 36] width 144 height 31
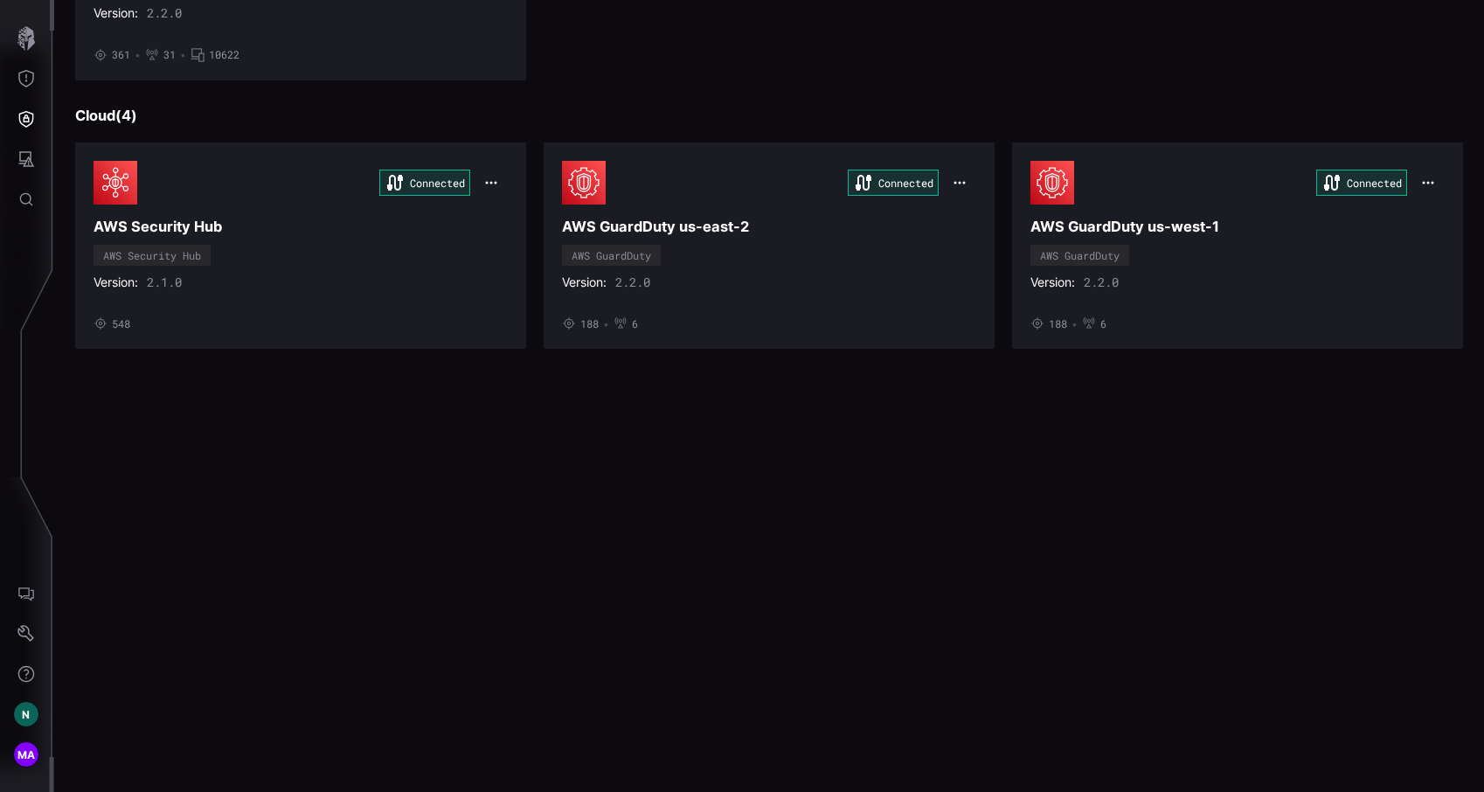
scroll to position [971, 0]
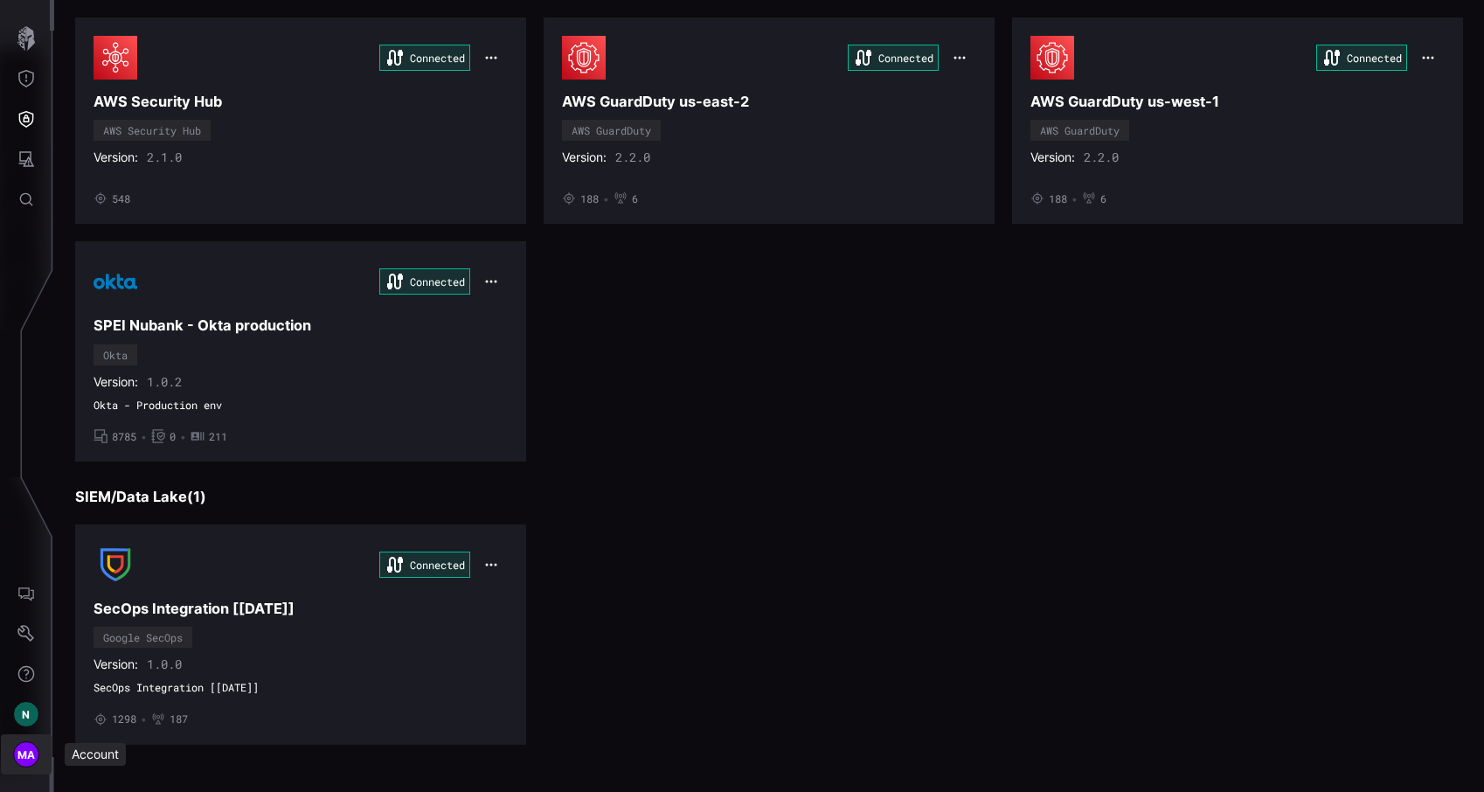
click at [30, 759] on span "MA" at bounding box center [26, 754] width 18 height 18
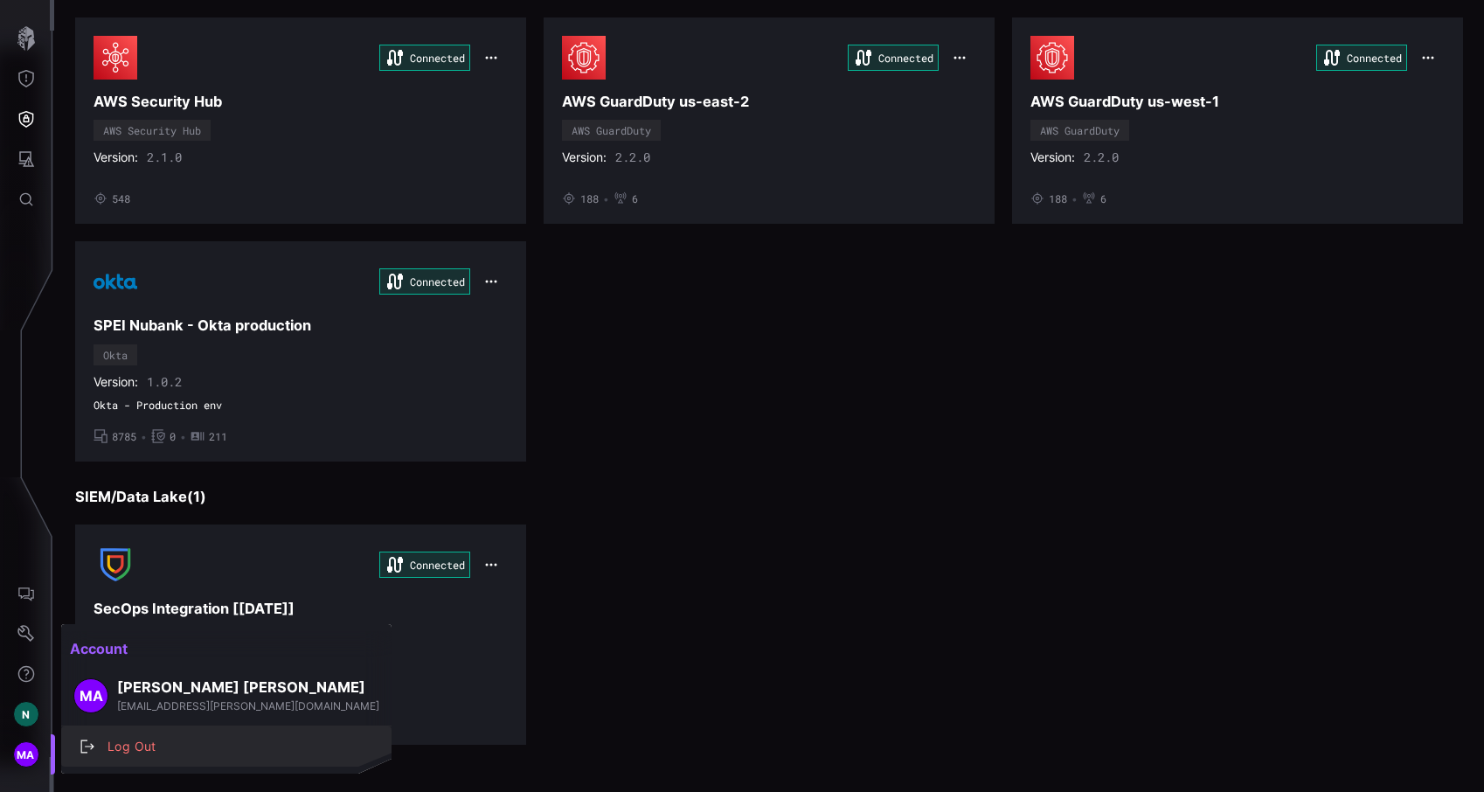
click at [136, 745] on div "Log Out" at bounding box center [236, 747] width 274 height 22
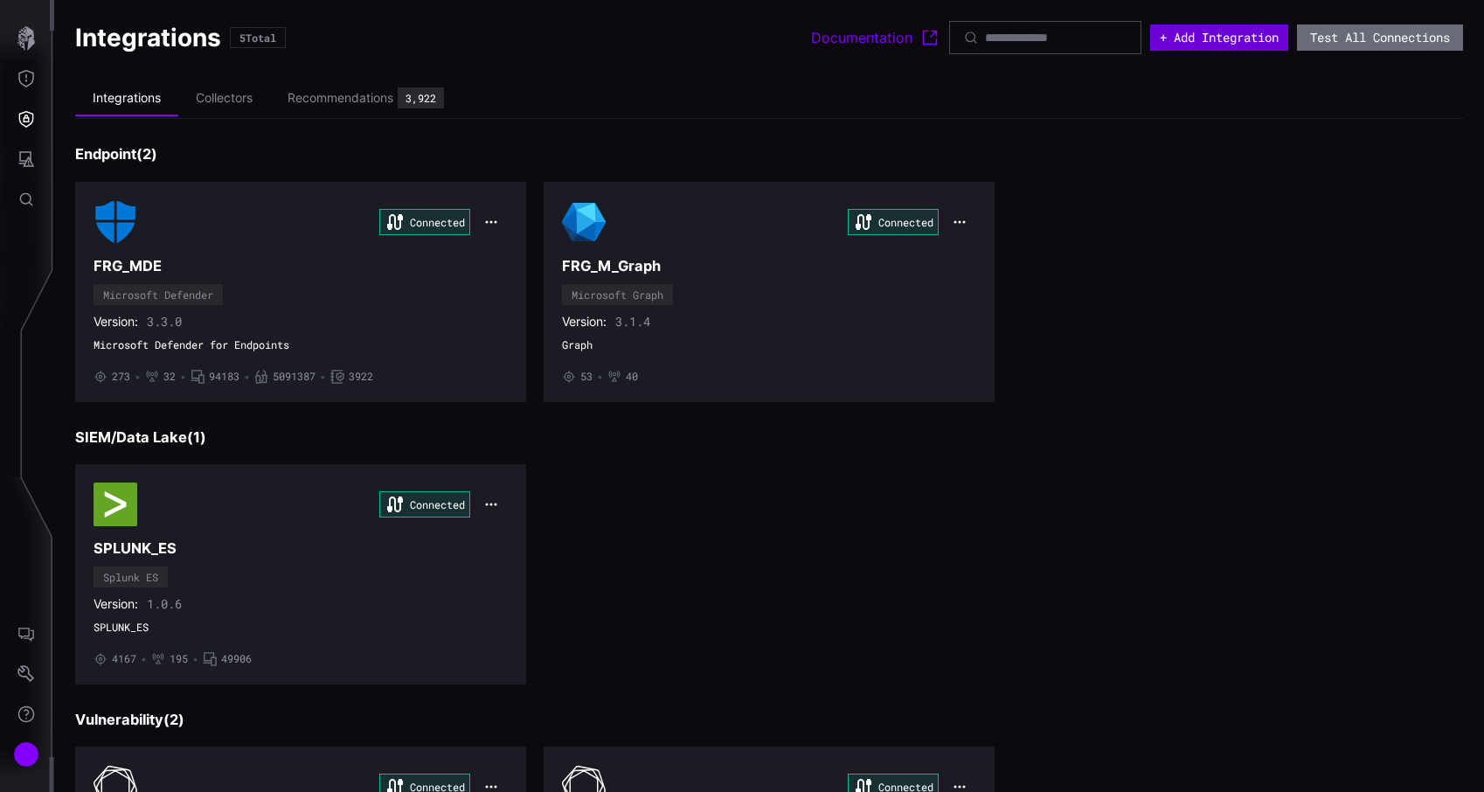
click at [1216, 36] on button "+ Add Integration" at bounding box center [1219, 37] width 138 height 26
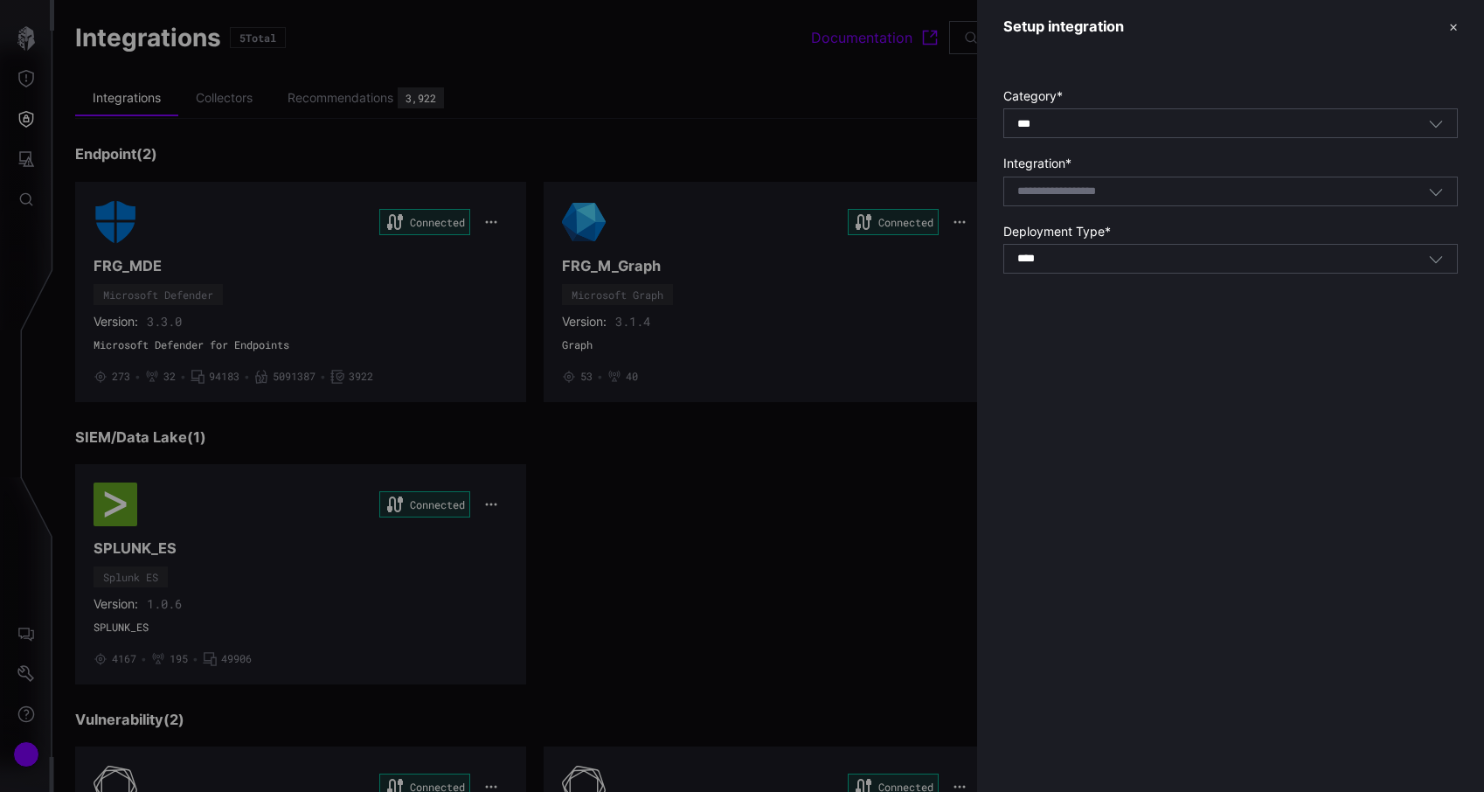
click at [1086, 193] on input at bounding box center [1079, 191] width 124 height 15
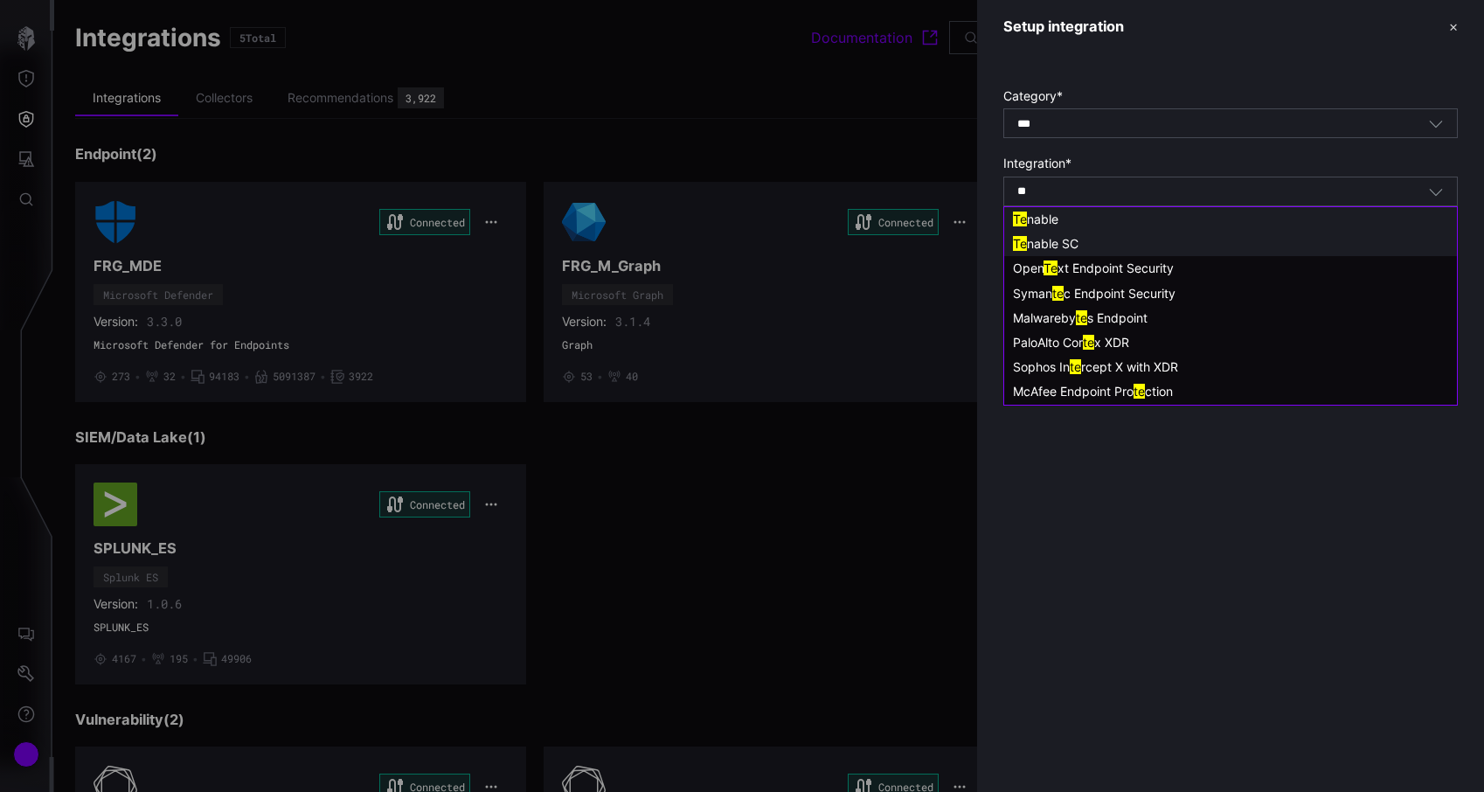
click at [1066, 243] on span "nable SC" at bounding box center [1053, 243] width 52 height 15
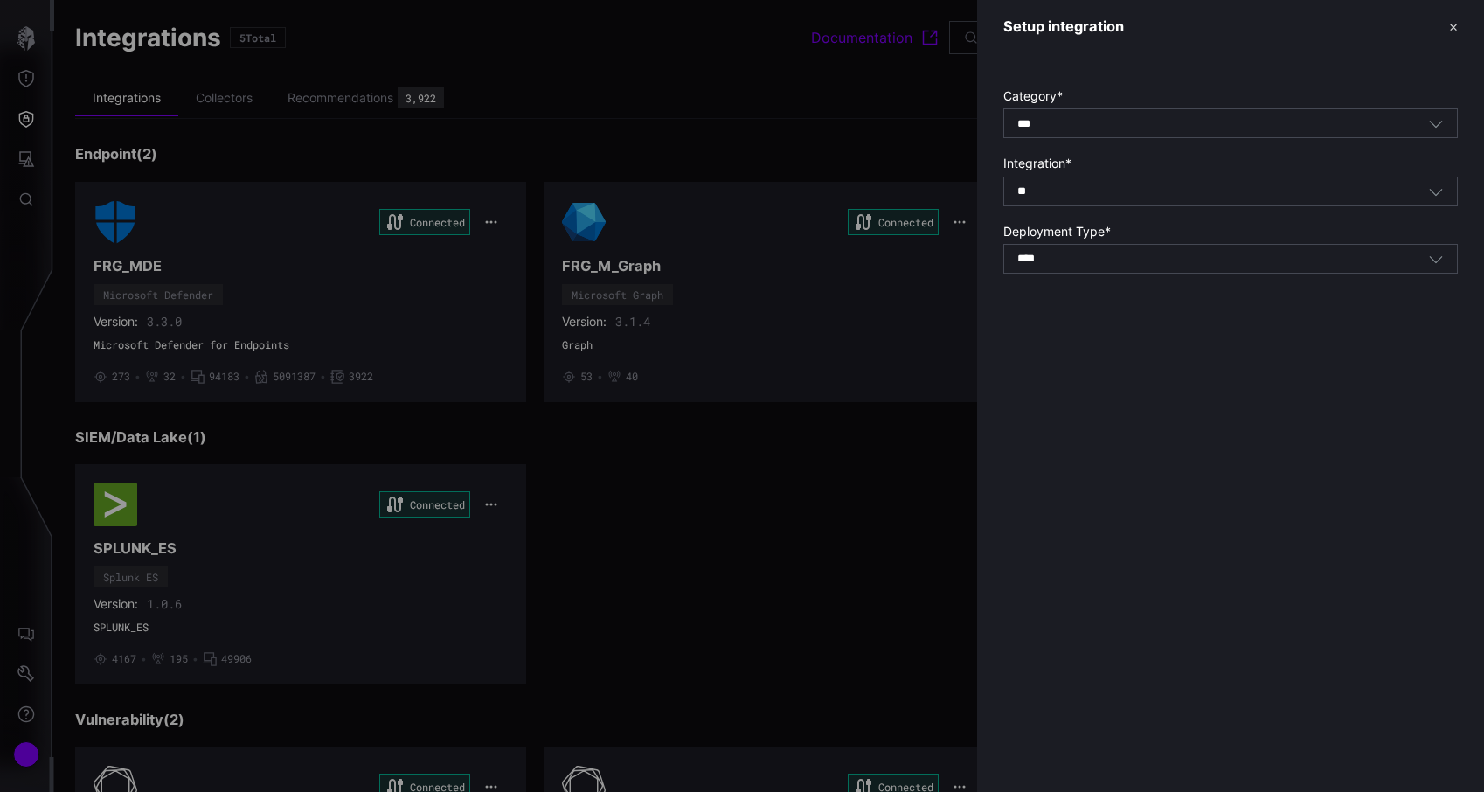
type input "**********"
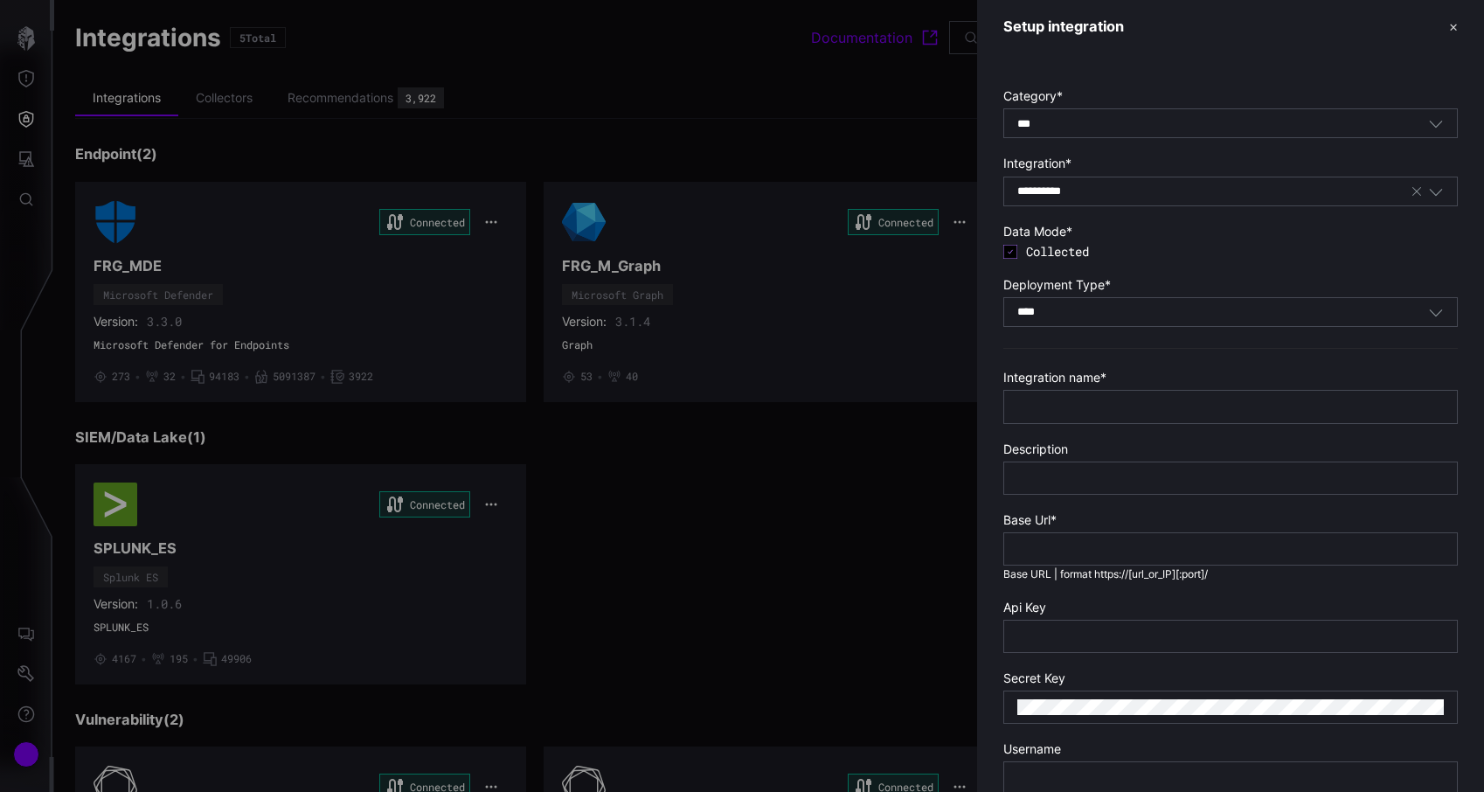
click at [1084, 416] on div at bounding box center [1230, 406] width 454 height 33
click at [1088, 407] on input "text" at bounding box center [1230, 406] width 426 height 16
type input "**********"
click at [1042, 564] on div at bounding box center [1230, 548] width 454 height 33
click at [1064, 554] on input "text" at bounding box center [1230, 549] width 426 height 16
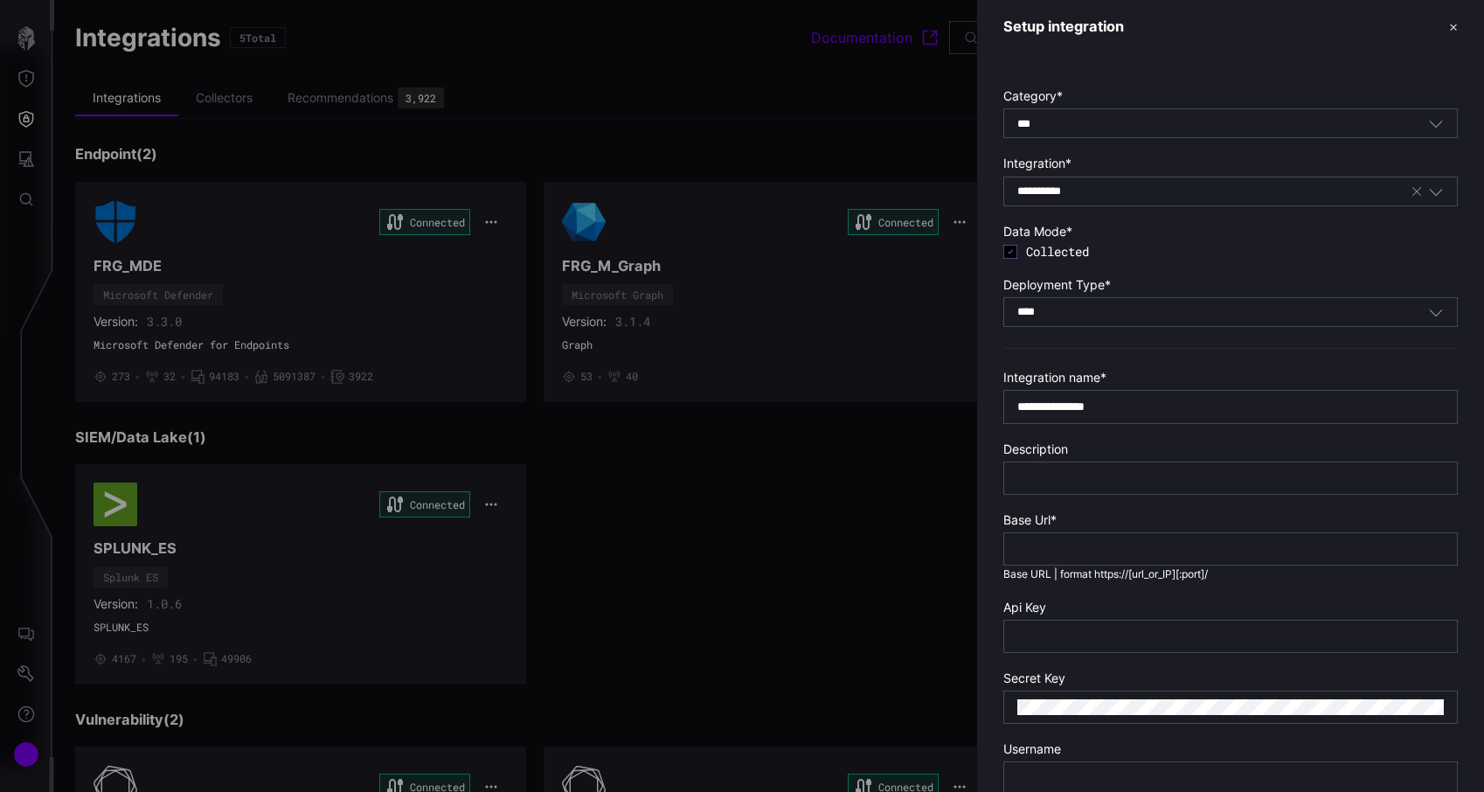
click at [647, 620] on div at bounding box center [742, 396] width 1484 height 792
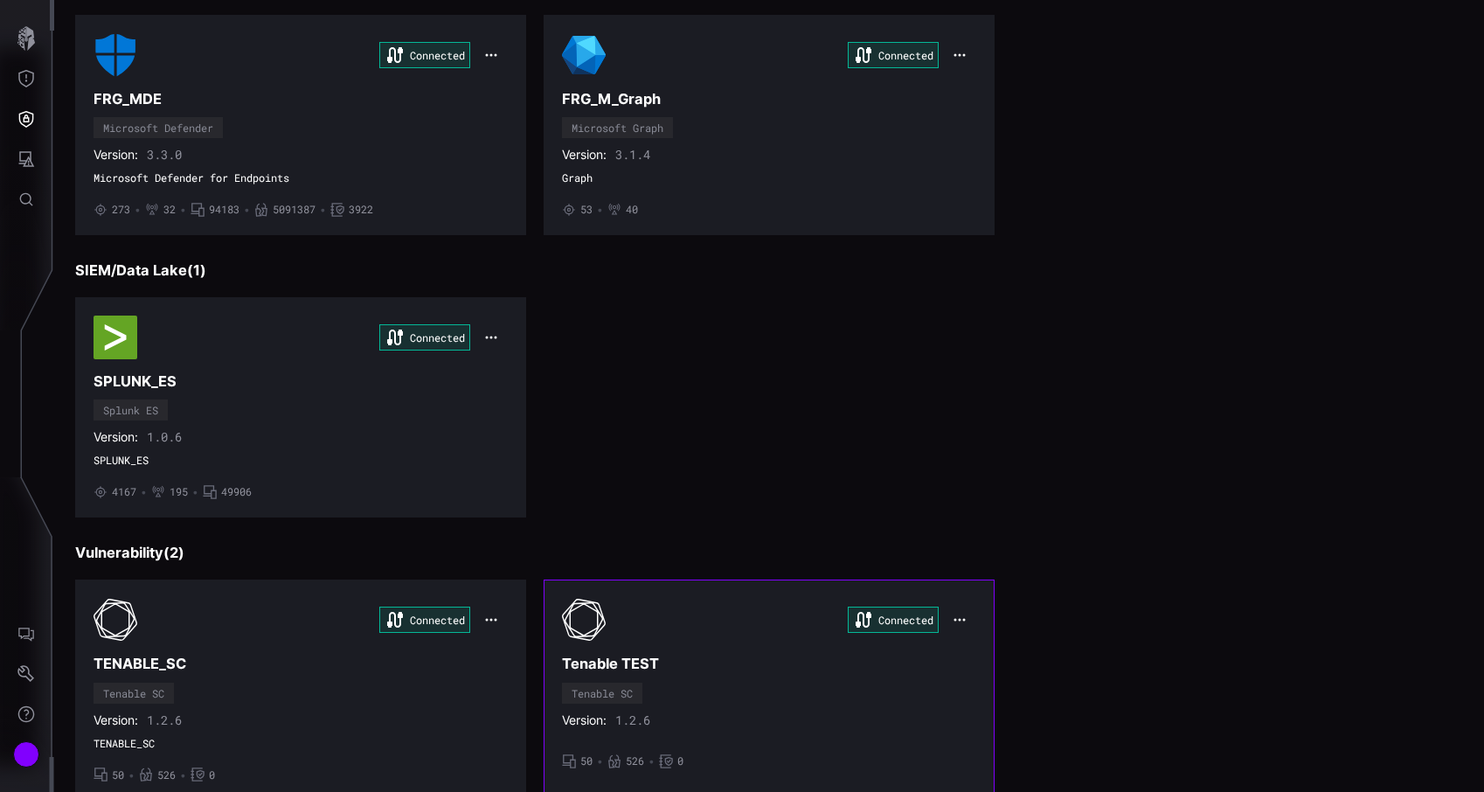
scroll to position [222, 0]
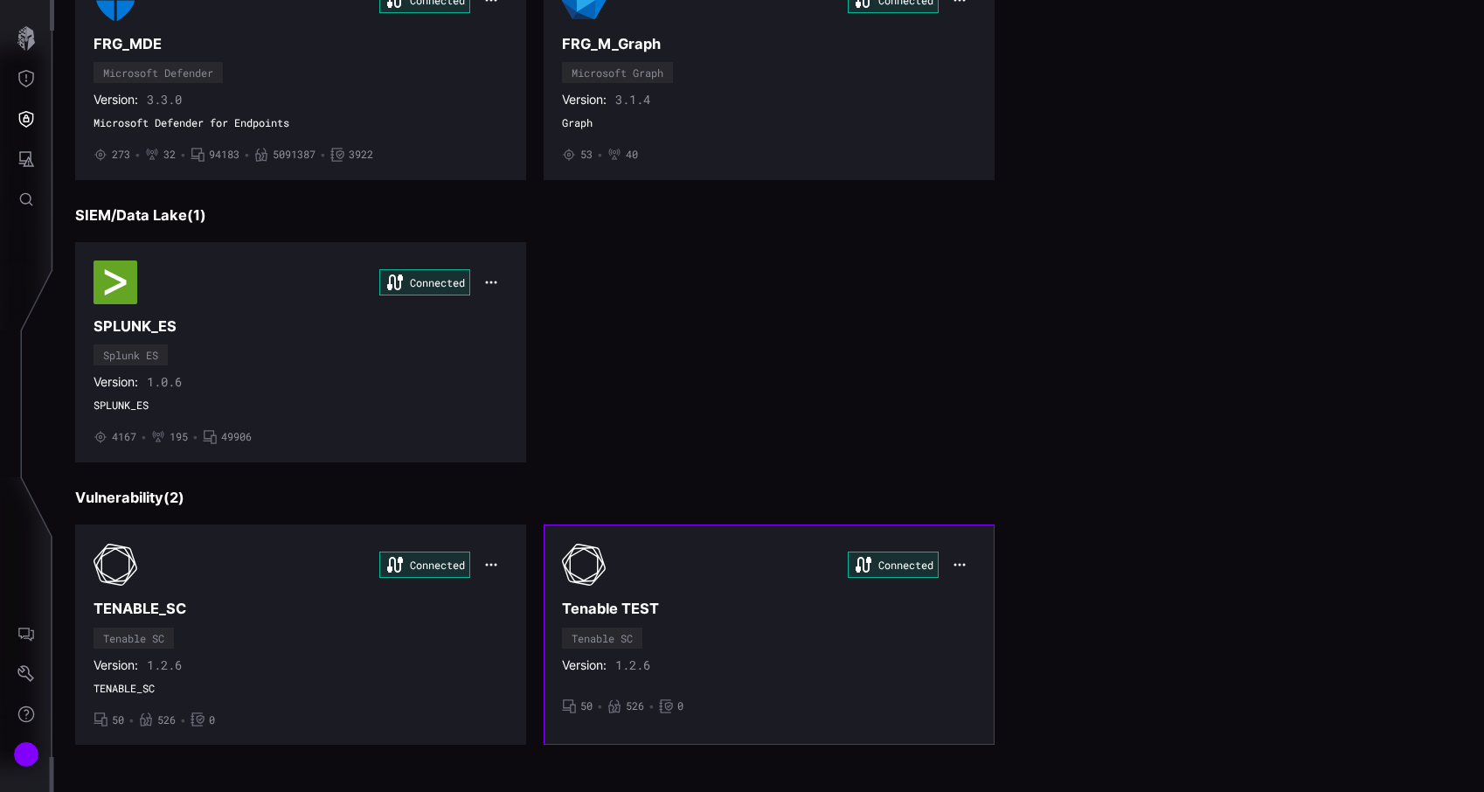
click at [690, 665] on div "Version: 1.2.6" at bounding box center [769, 665] width 414 height 16
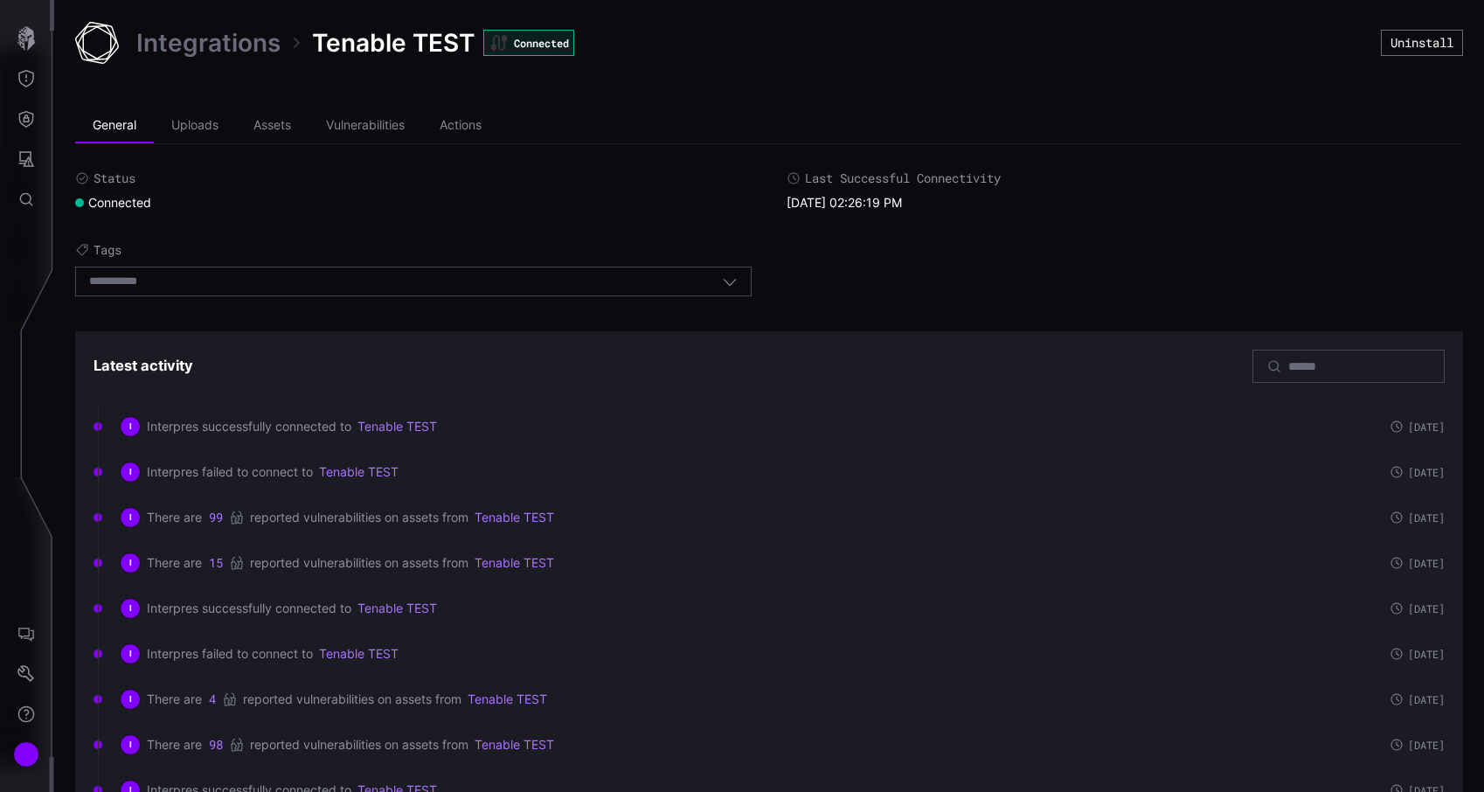
click at [244, 42] on link "Integrations" at bounding box center [208, 42] width 144 height 31
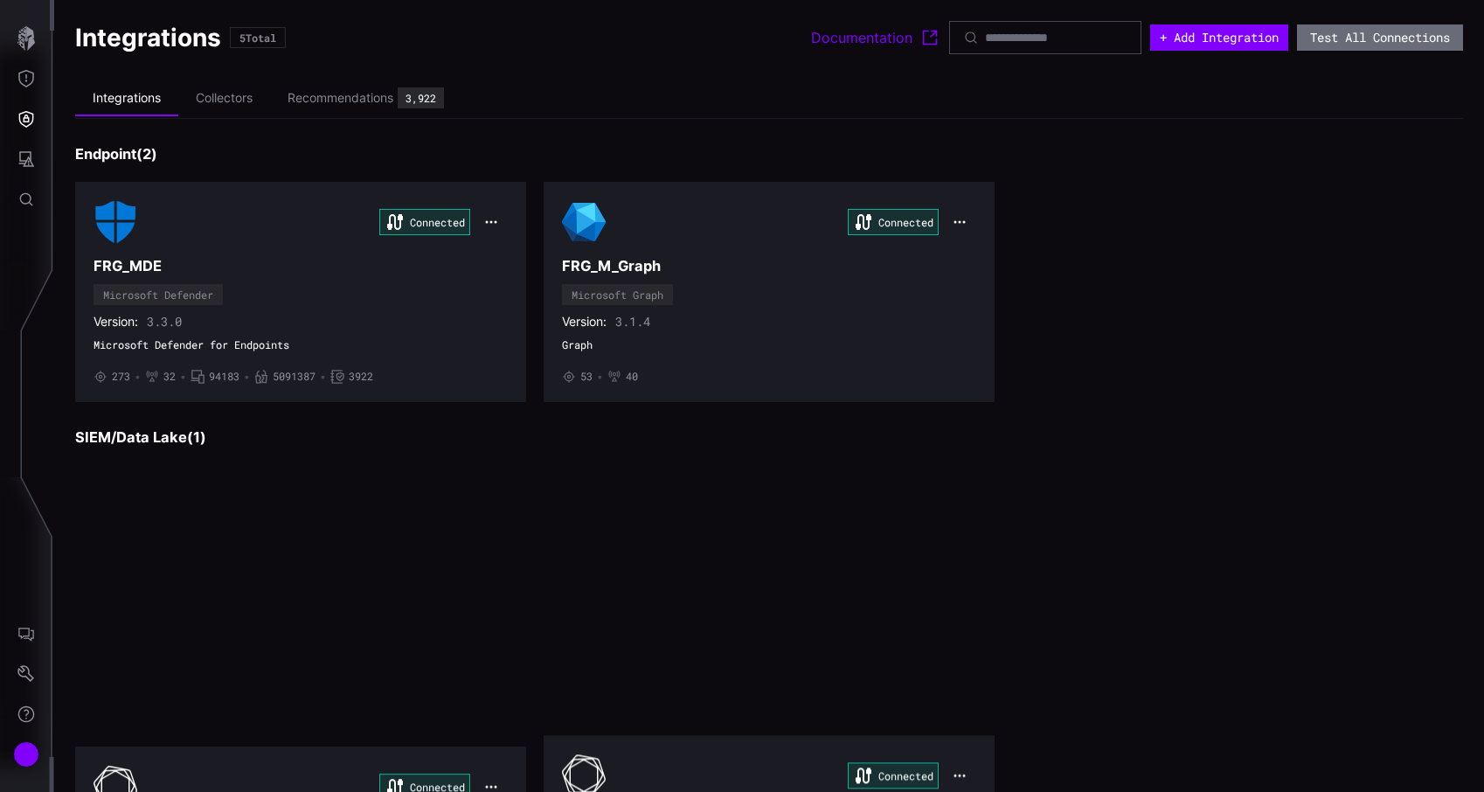
scroll to position [222, 0]
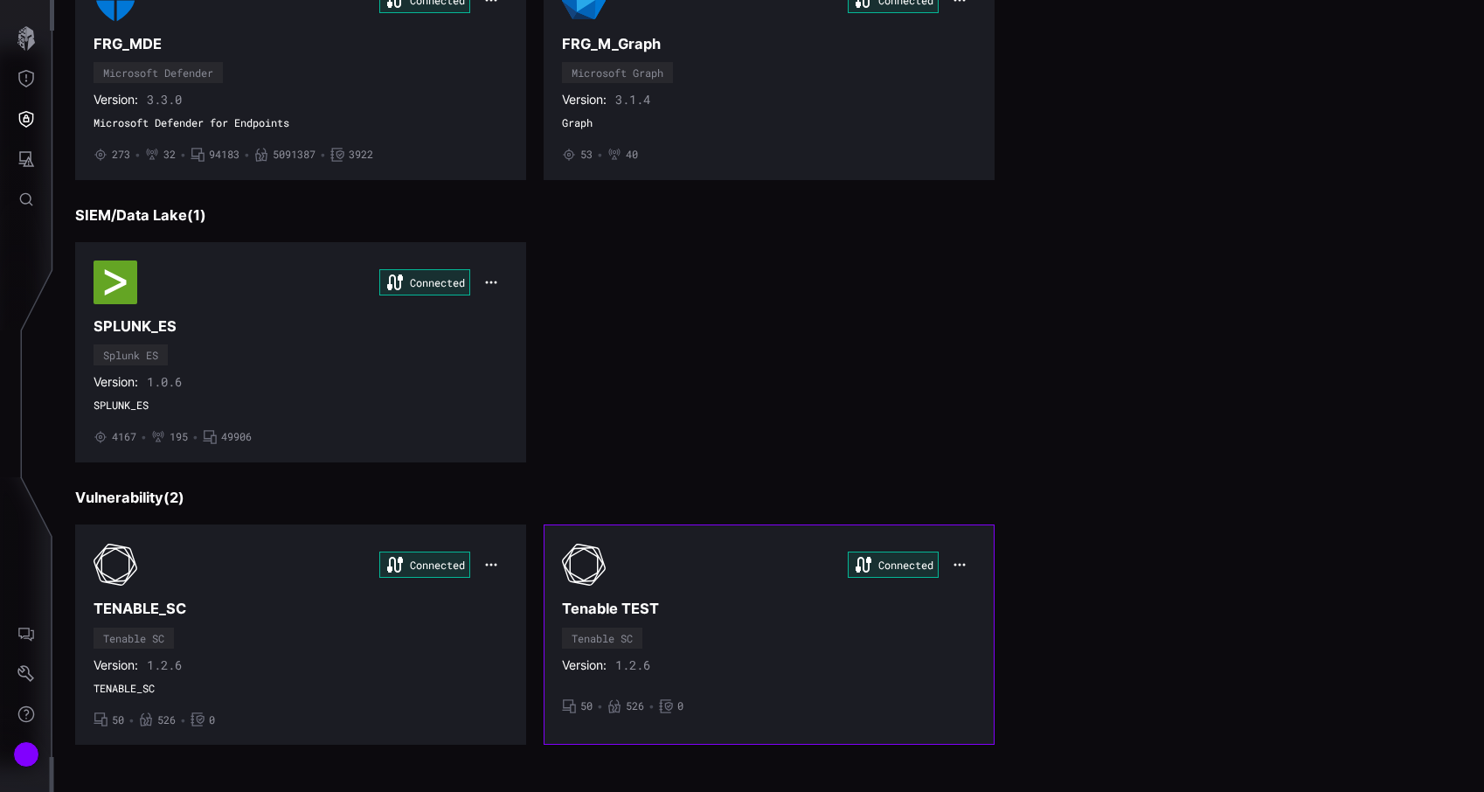
click at [675, 590] on div "Connected Tenable TEST Tenable SC Version: 1.2.6 • 50 • 526 • 0" at bounding box center [769, 635] width 414 height 184
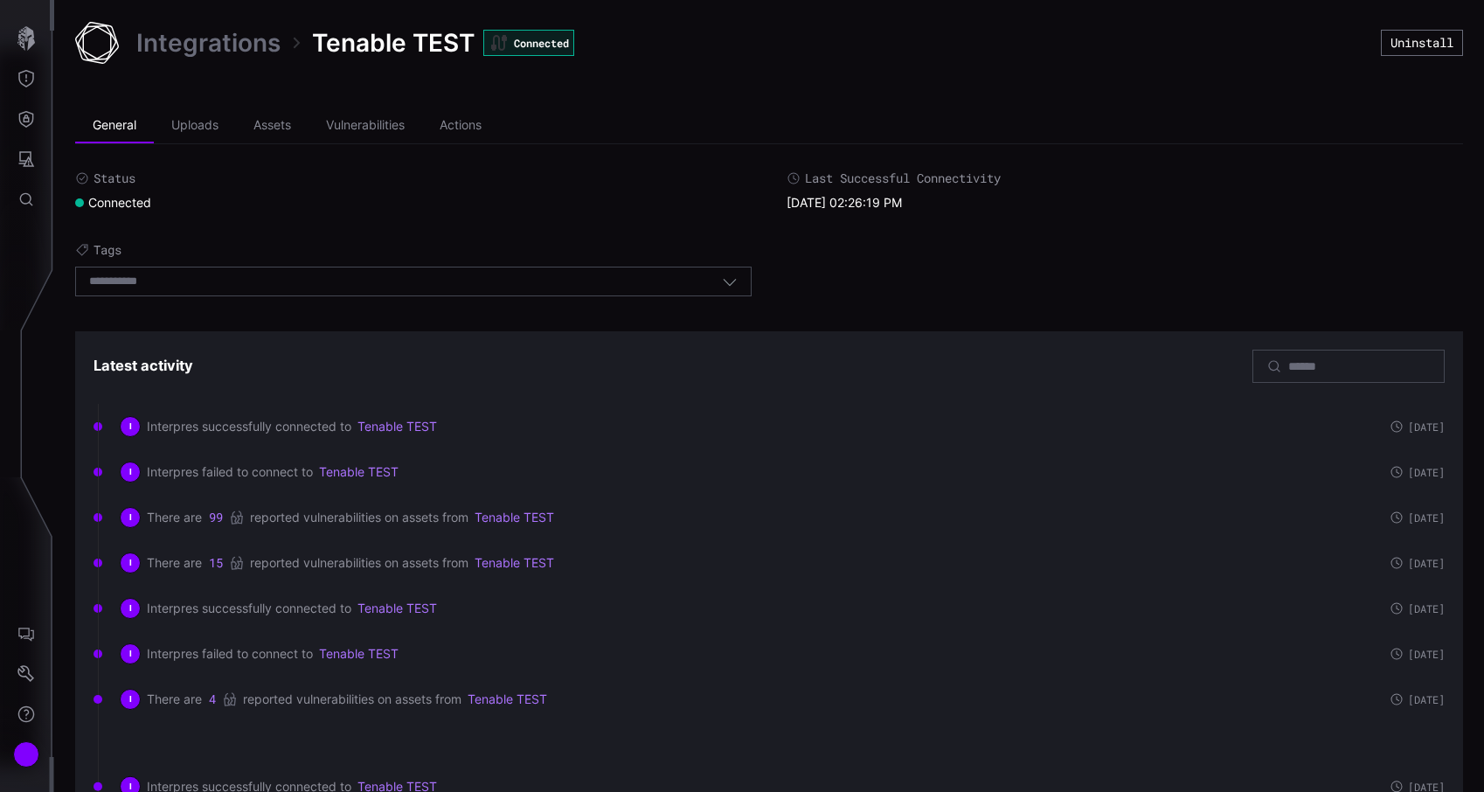
click at [274, 56] on link "Integrations" at bounding box center [208, 42] width 144 height 31
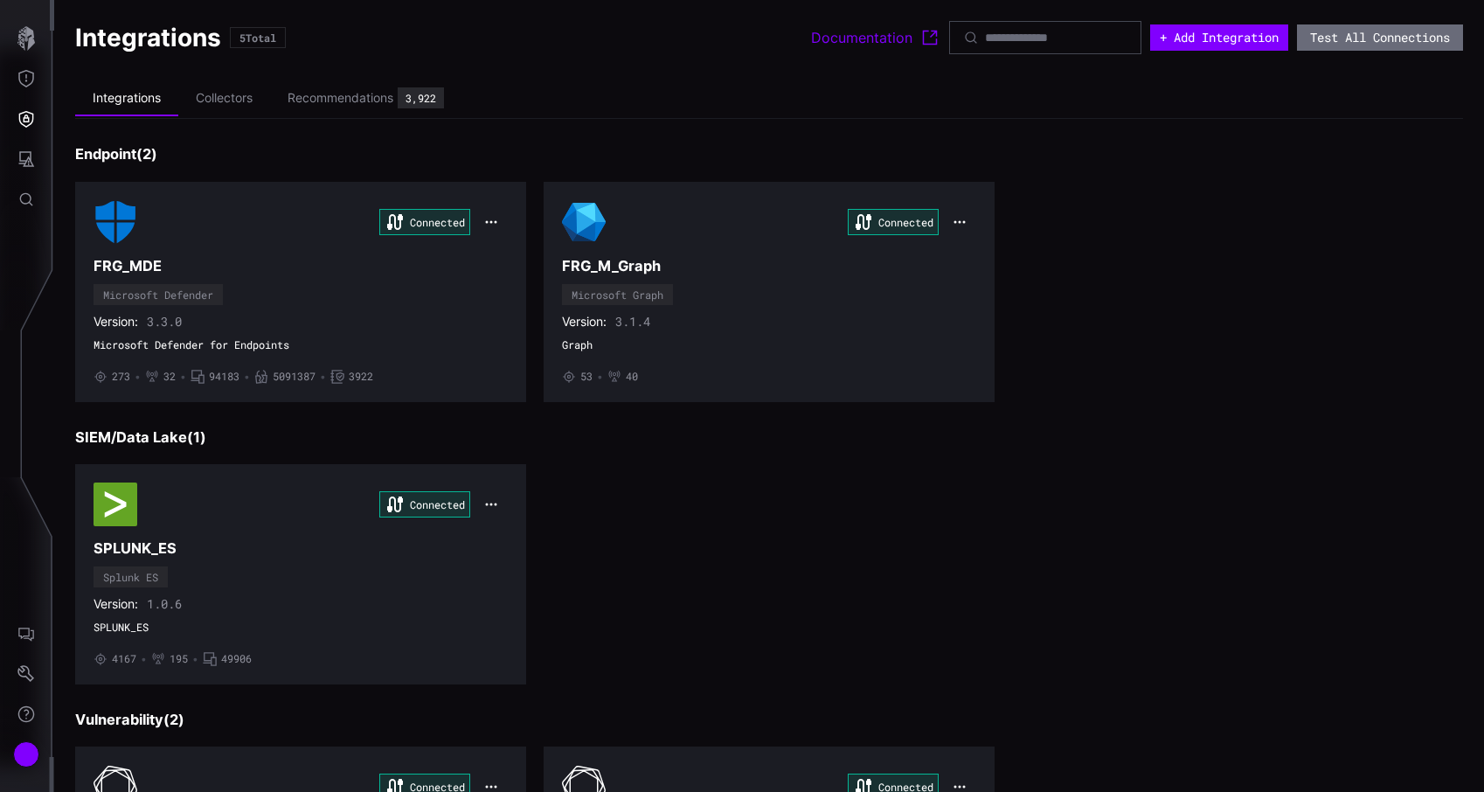
scroll to position [222, 0]
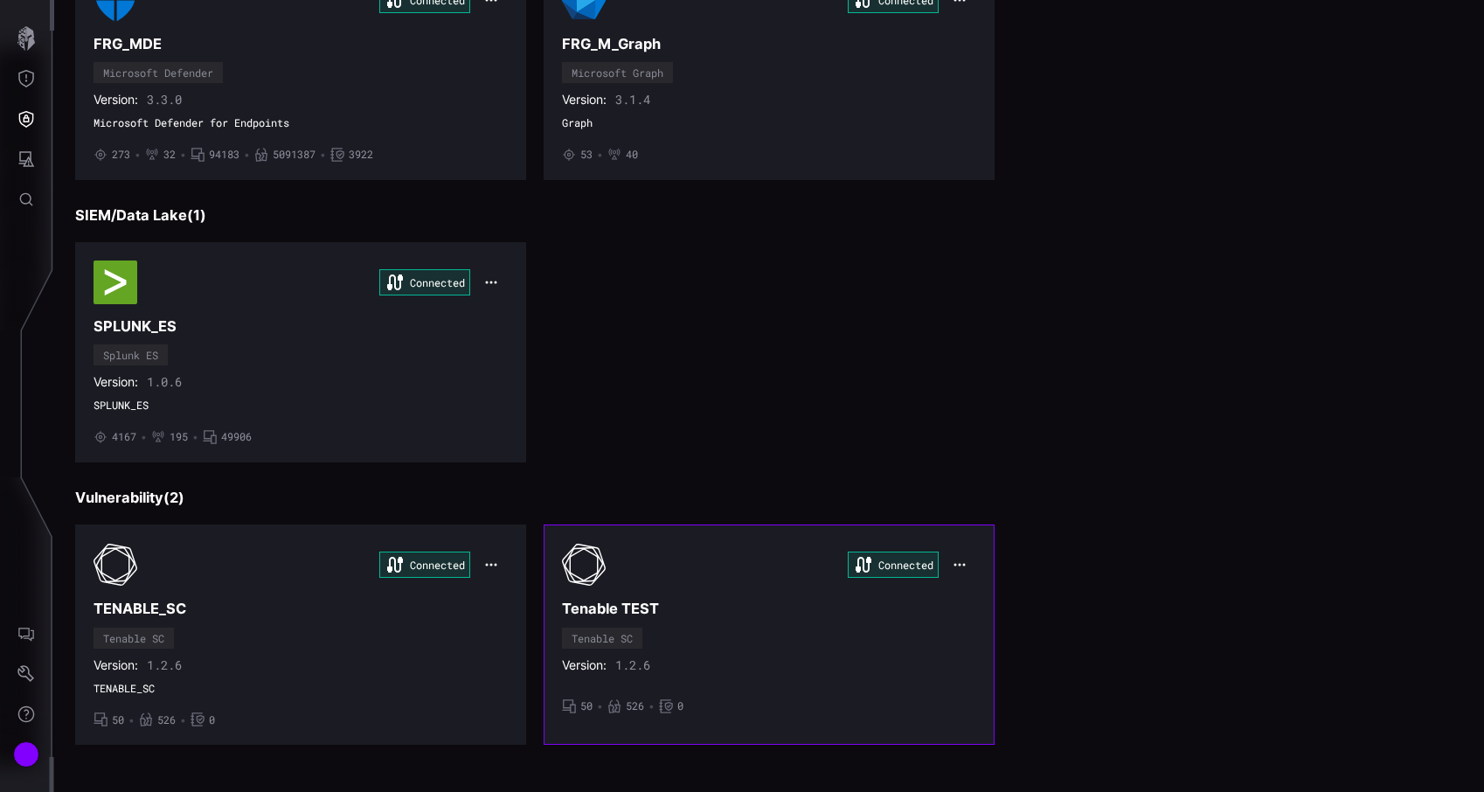
click at [960, 558] on icon "button" at bounding box center [959, 565] width 14 height 14
click at [965, 592] on div "Edit" at bounding box center [991, 603] width 77 height 32
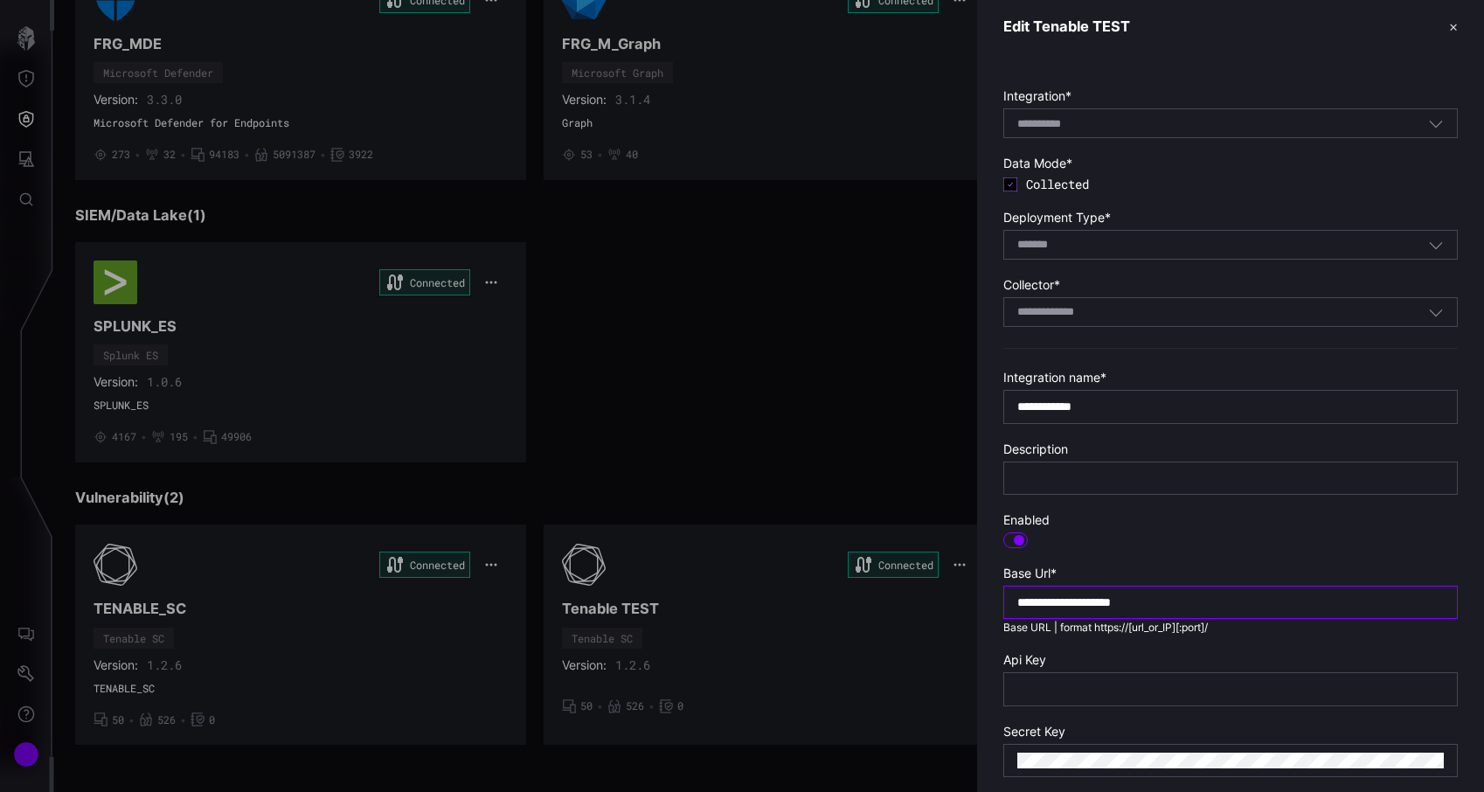
click at [1097, 594] on input "**********" at bounding box center [1230, 602] width 426 height 16
click at [807, 391] on div at bounding box center [742, 396] width 1484 height 792
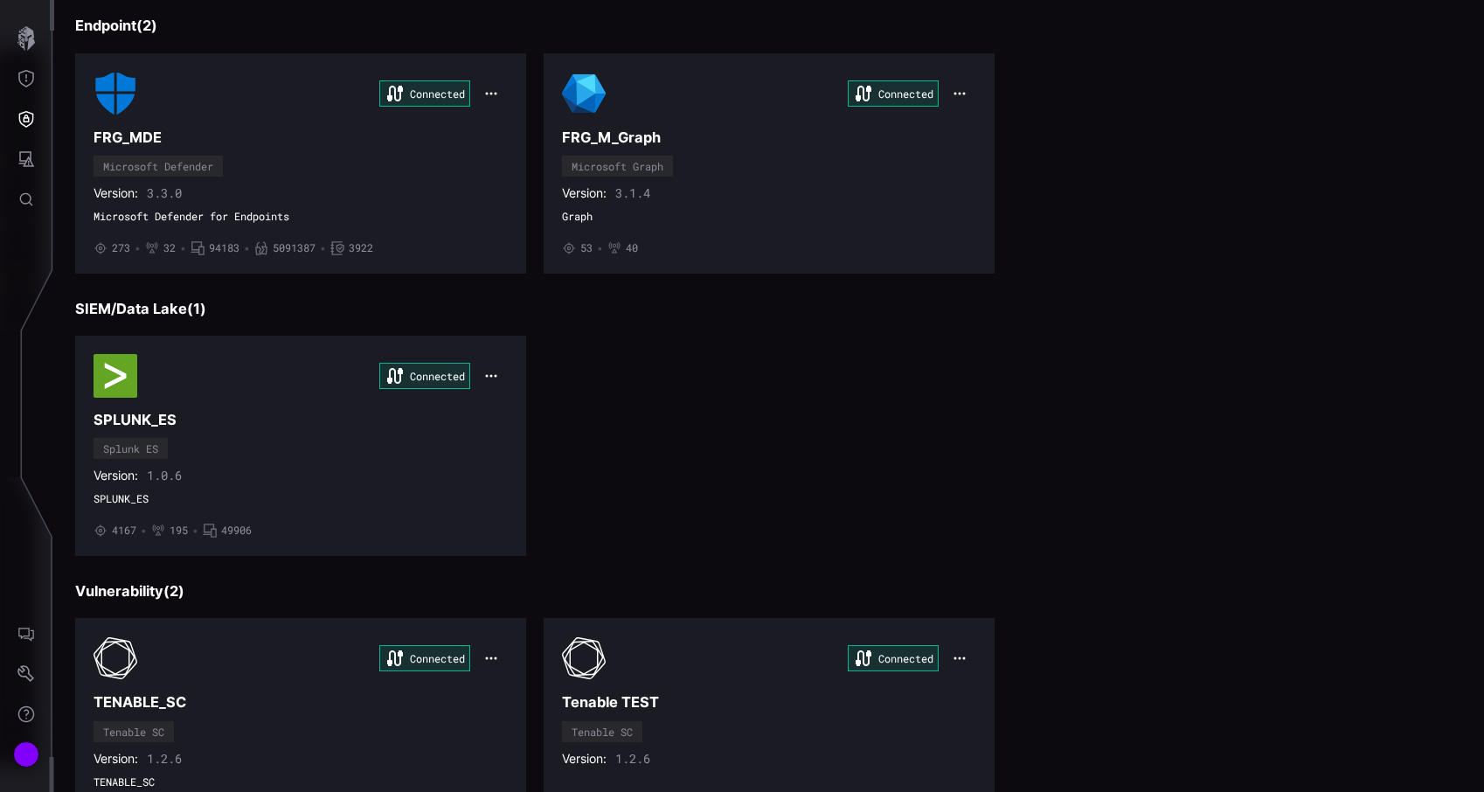
scroll to position [0, 0]
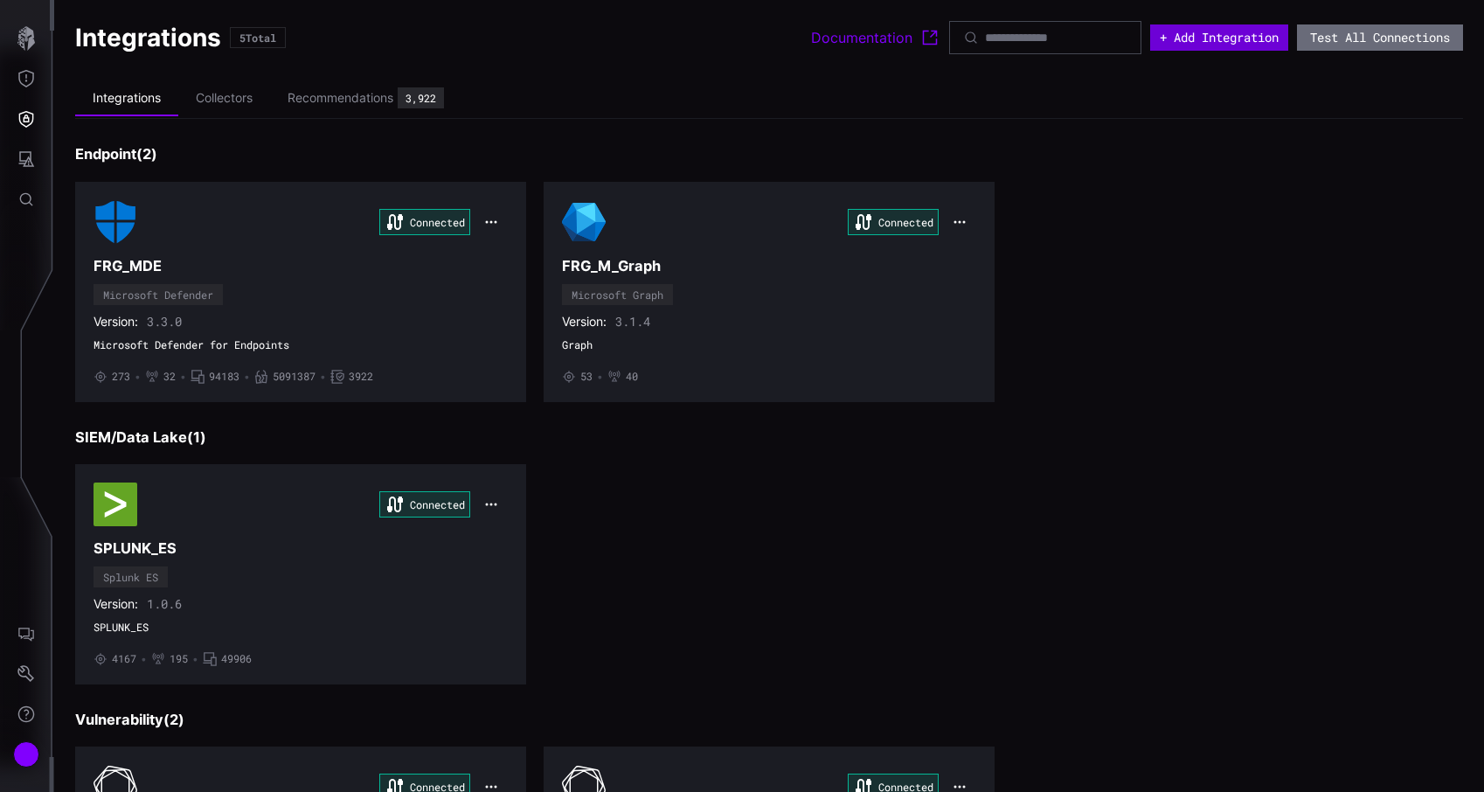
click at [1197, 35] on button "+ Add Integration" at bounding box center [1219, 37] width 138 height 26
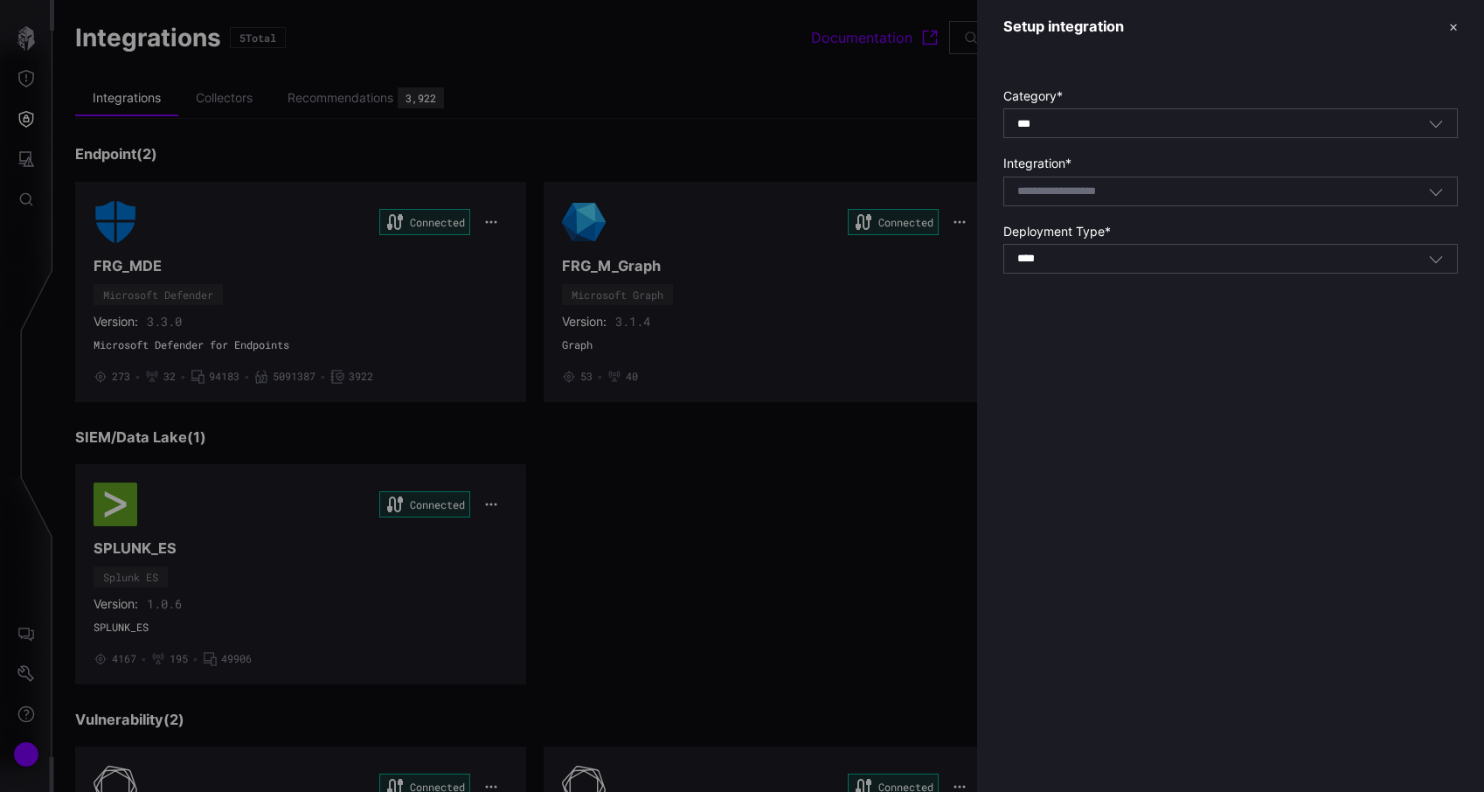
click at [1099, 188] on input at bounding box center [1065, 191] width 96 height 15
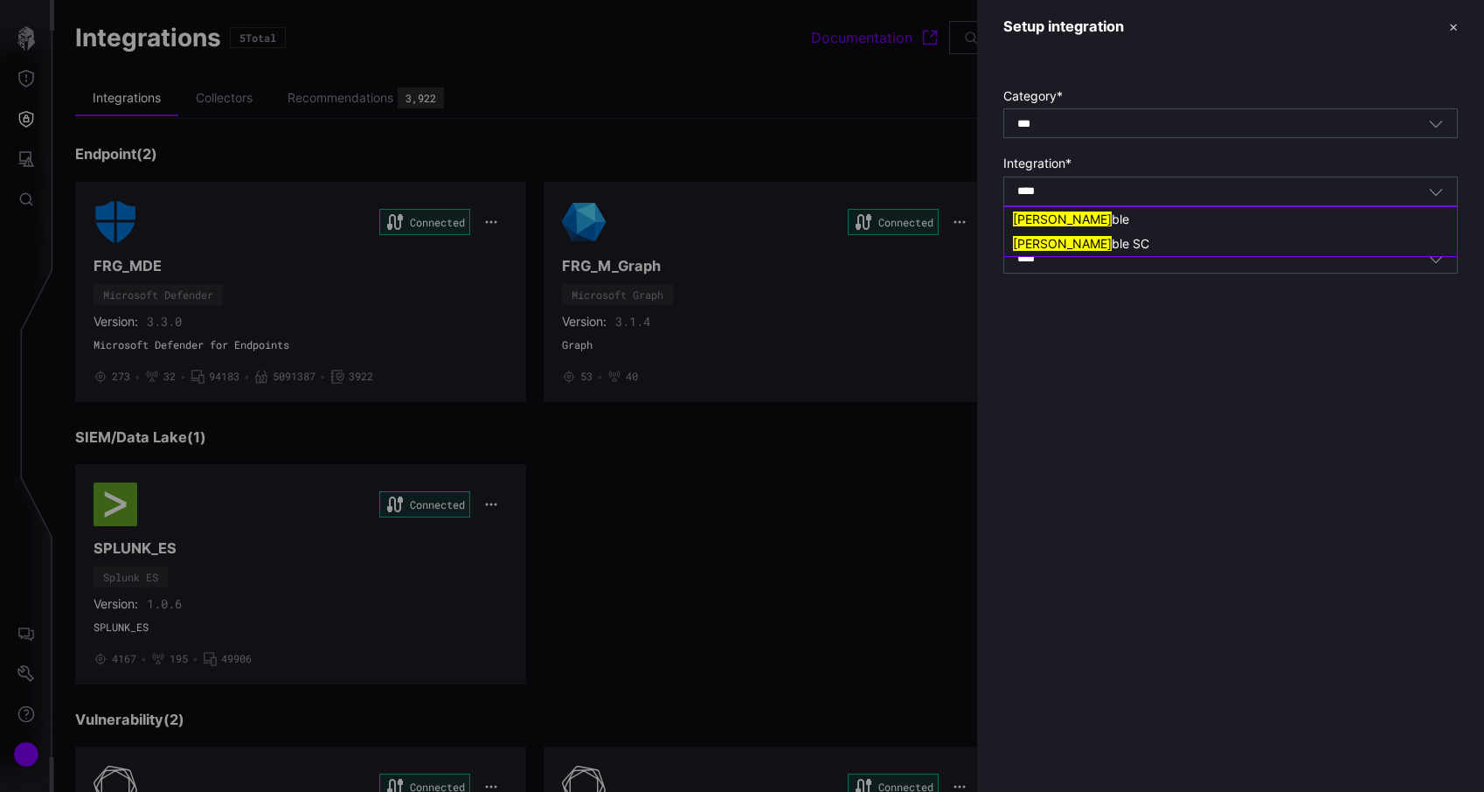
click at [1098, 233] on div "Tena ble SC" at bounding box center [1230, 244] width 453 height 24
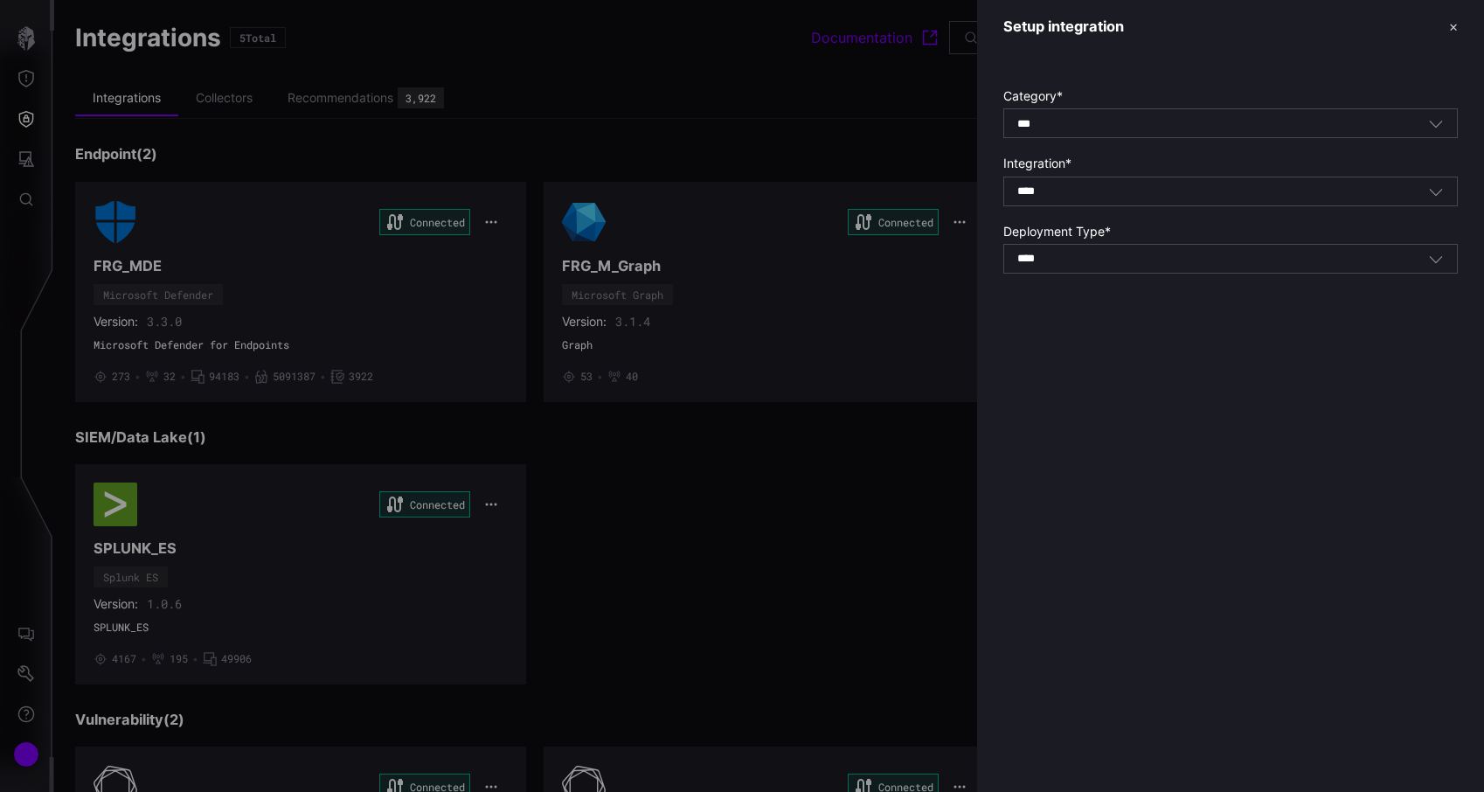
type input "**********"
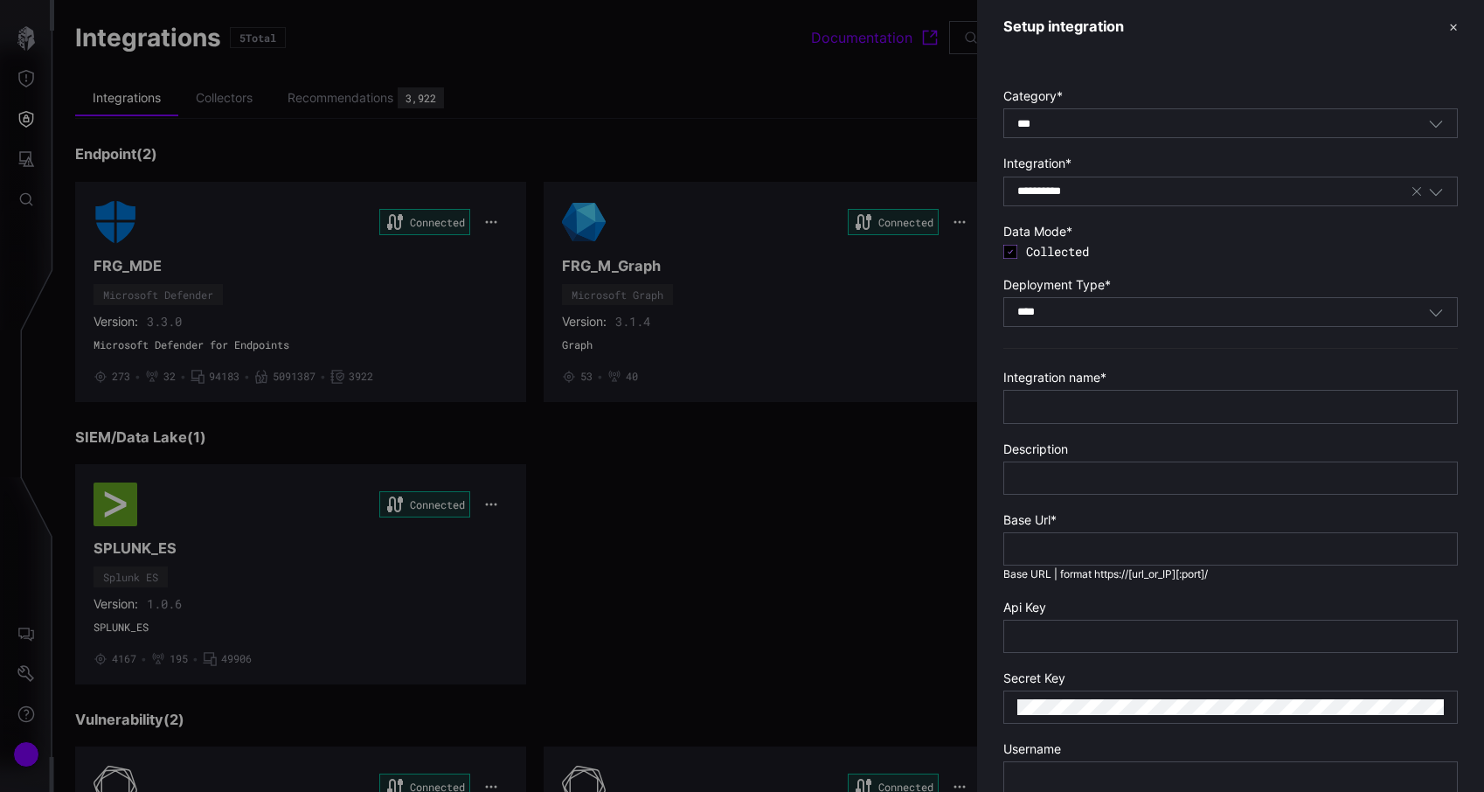
click at [1120, 539] on div at bounding box center [1230, 548] width 454 height 33
click at [1098, 544] on input "text" at bounding box center [1230, 549] width 426 height 16
paste input "**********"
type input "**********"
click at [1079, 404] on input "text" at bounding box center [1230, 406] width 426 height 16
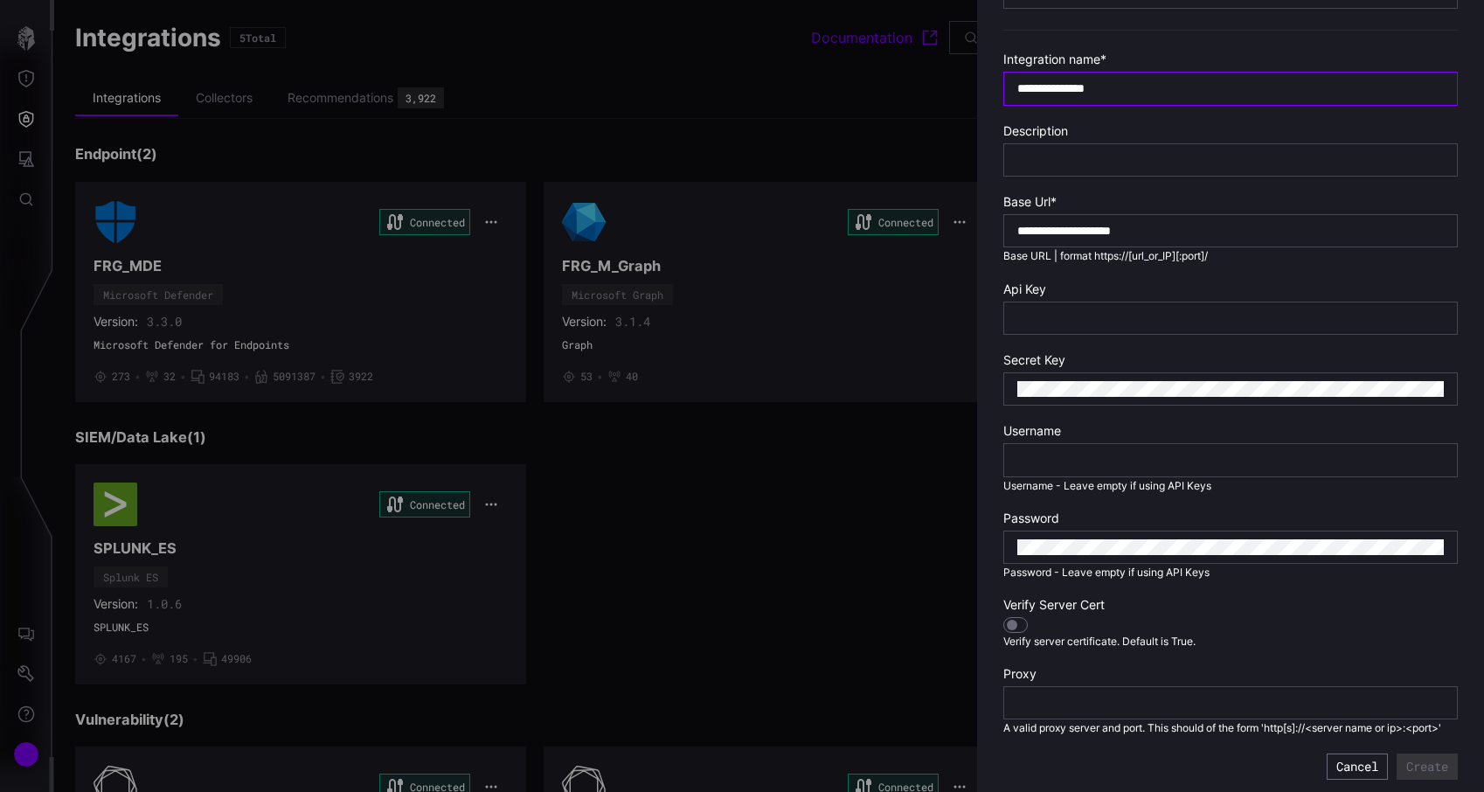
scroll to position [323, 0]
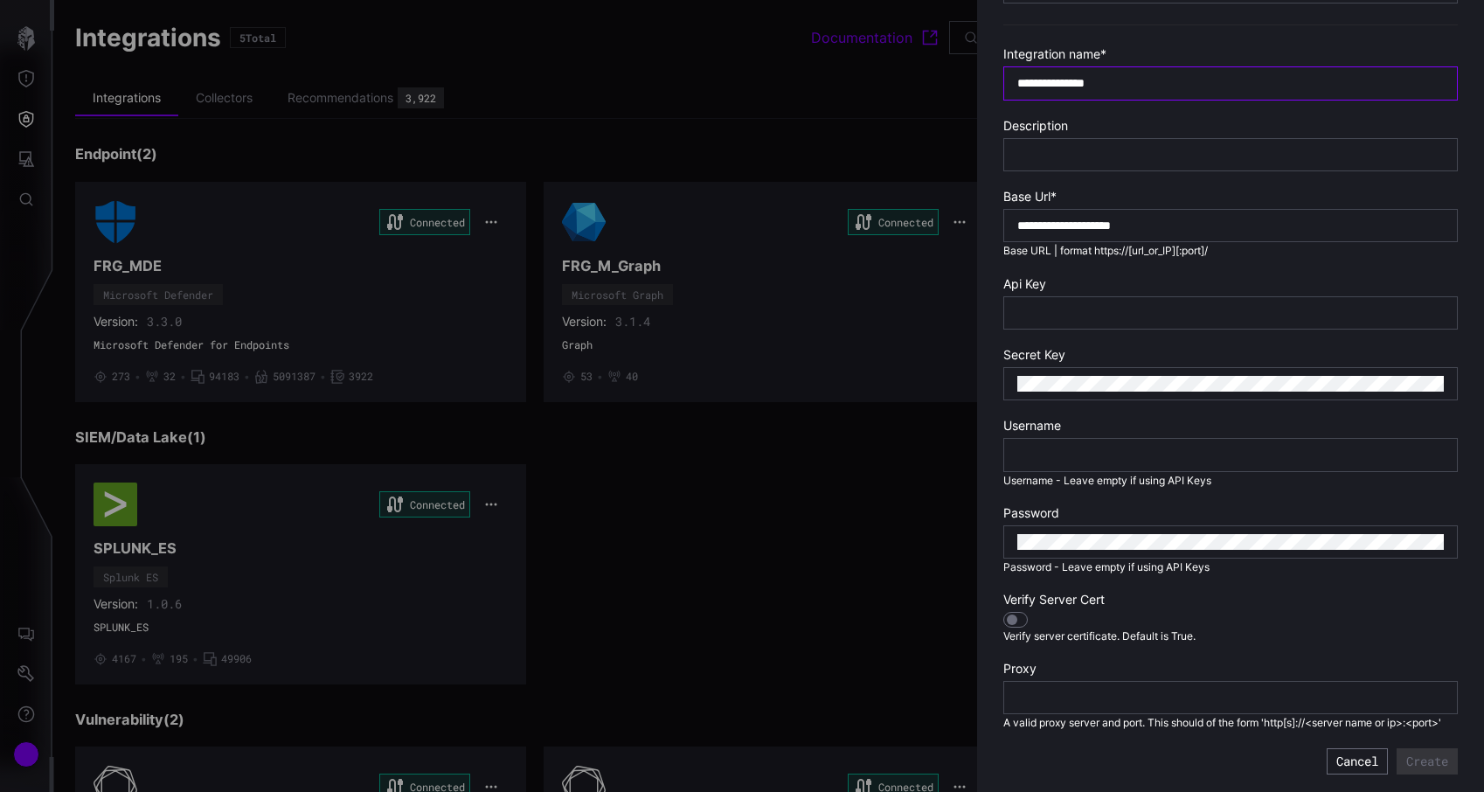
type input "**********"
click at [1017, 619] on div at bounding box center [1015, 620] width 24 height 16
click at [1017, 619] on div at bounding box center [1018, 619] width 11 height 11
click at [1060, 314] on input "text" at bounding box center [1230, 313] width 426 height 16
paste input "**********"
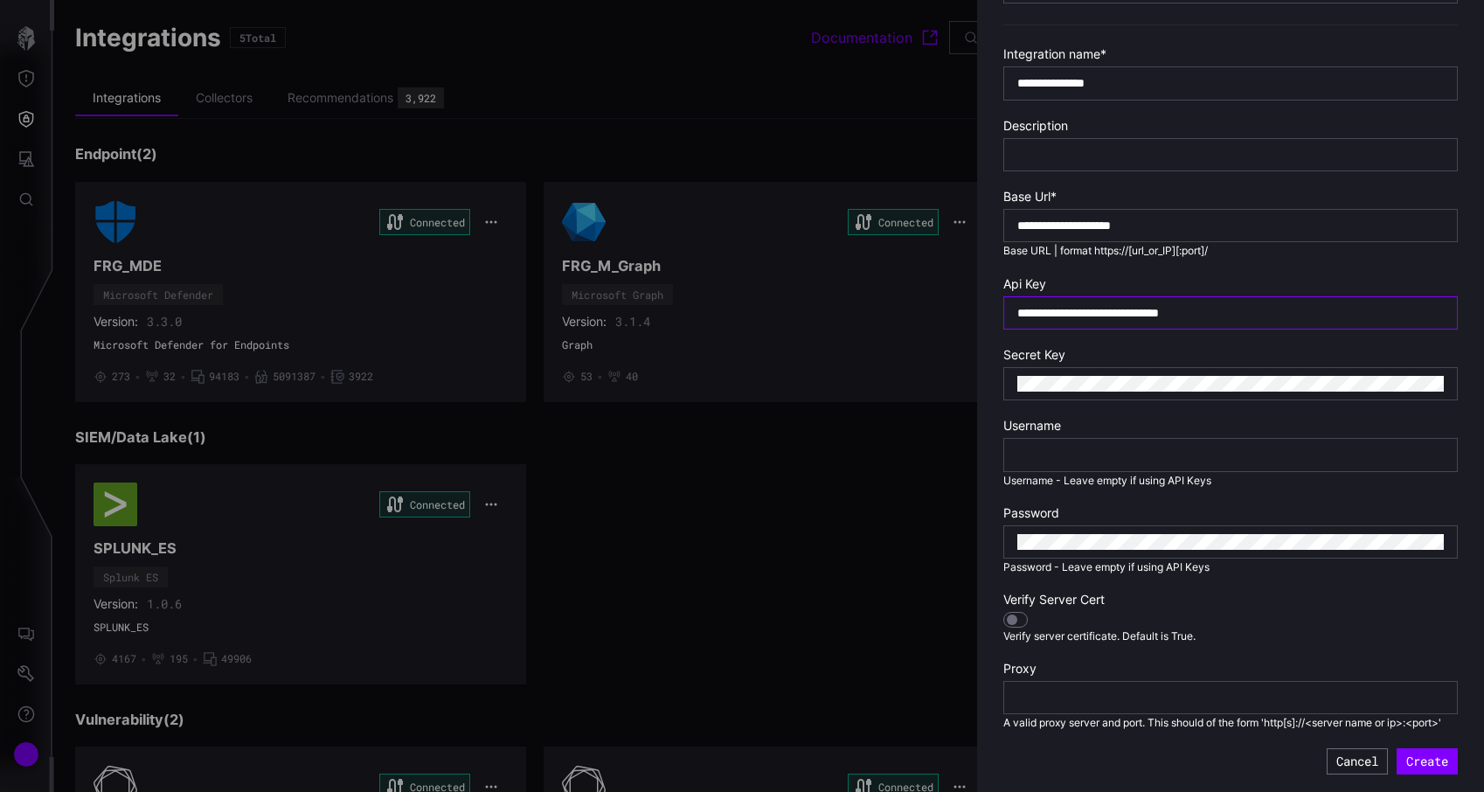
type input "**********"
click at [1435, 416] on form "**********" at bounding box center [1230, 269] width 454 height 1009
click at [1433, 757] on button "Create" at bounding box center [1426, 761] width 61 height 26
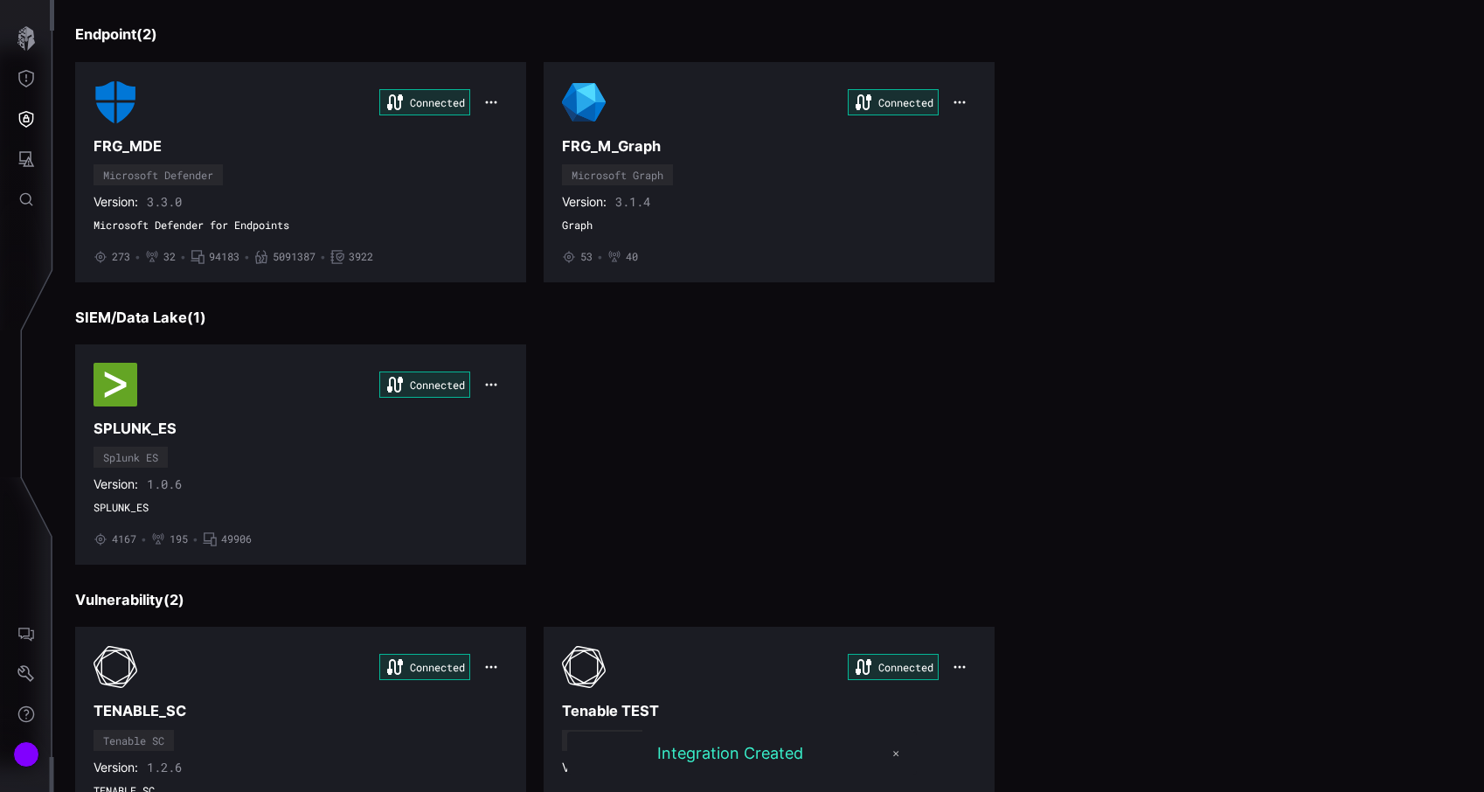
scroll to position [222, 0]
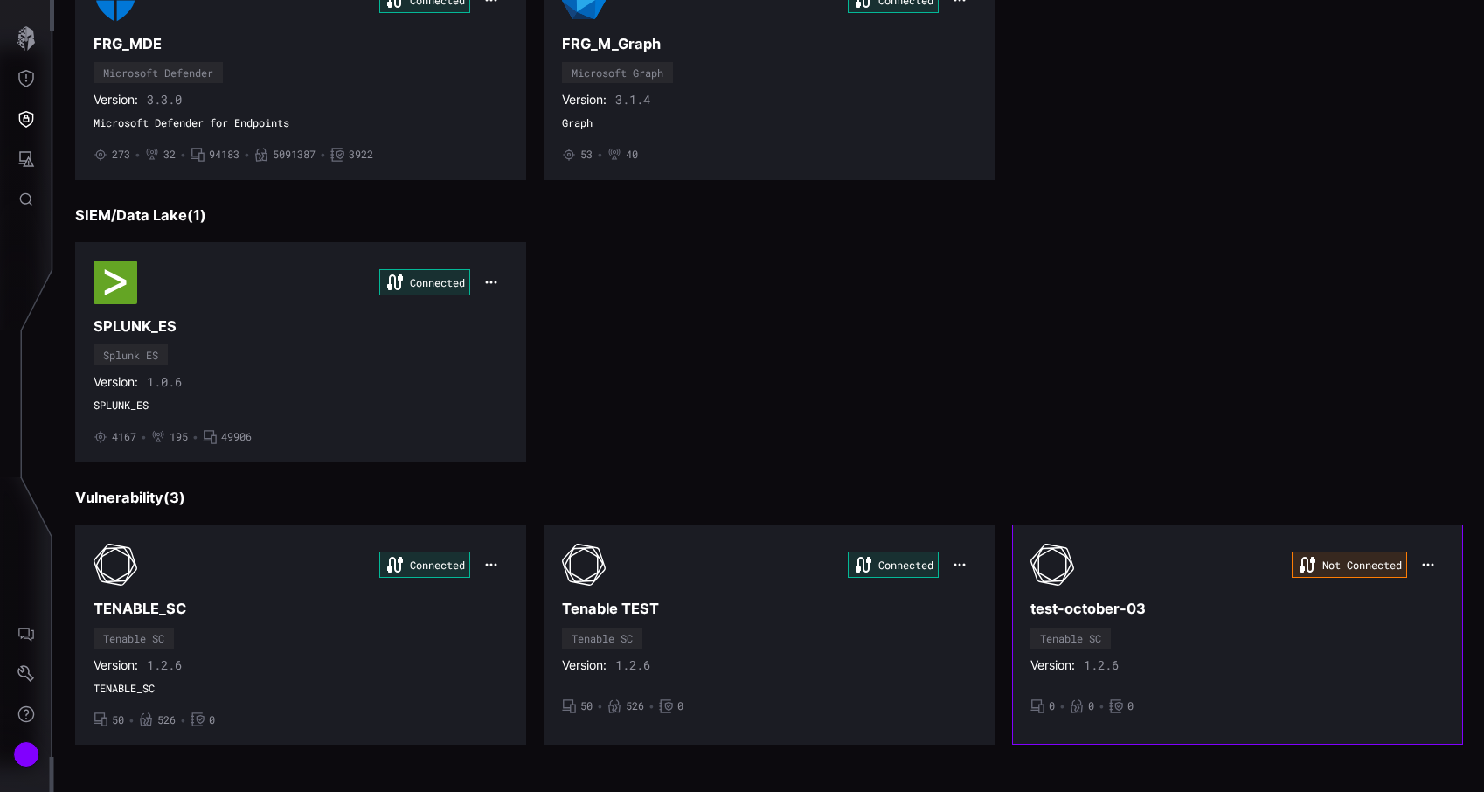
click at [1177, 623] on div "Not Connected test-october-03 Tenable SC Version: 1.2.6 • 0 • 0 • 0" at bounding box center [1237, 635] width 414 height 184
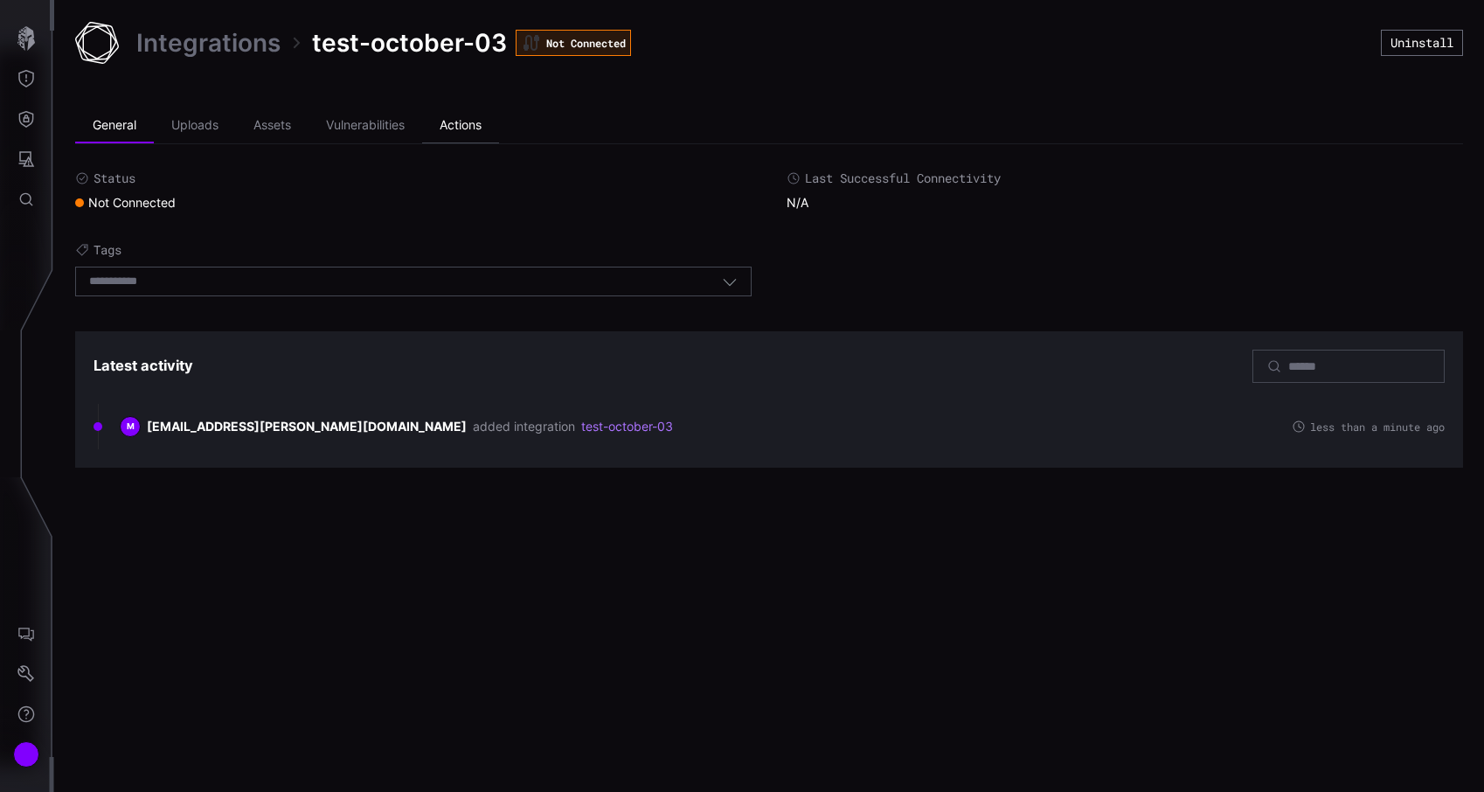
click at [474, 125] on li "Actions" at bounding box center [460, 125] width 77 height 35
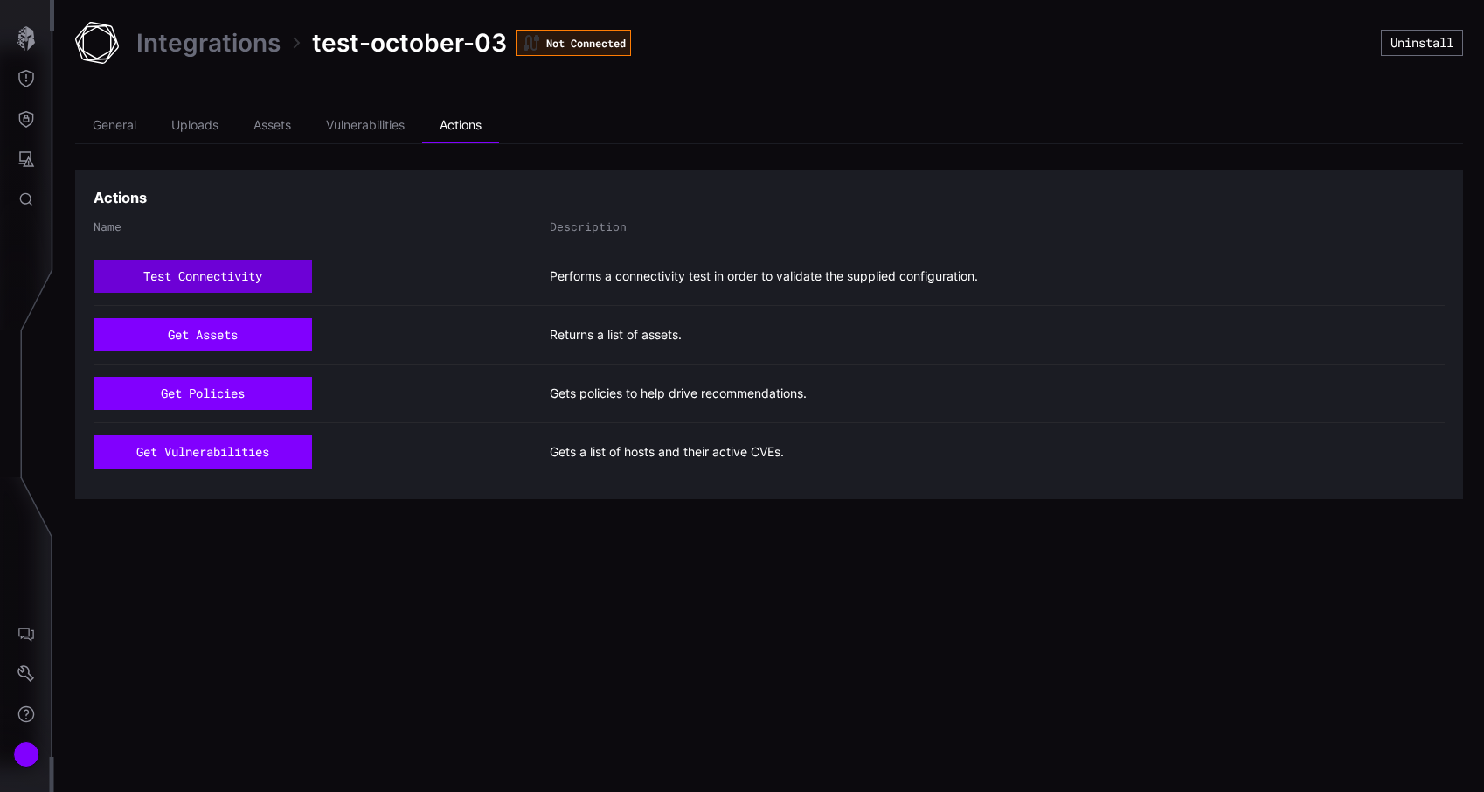
click at [246, 271] on button "test connectivity" at bounding box center [202, 276] width 218 height 33
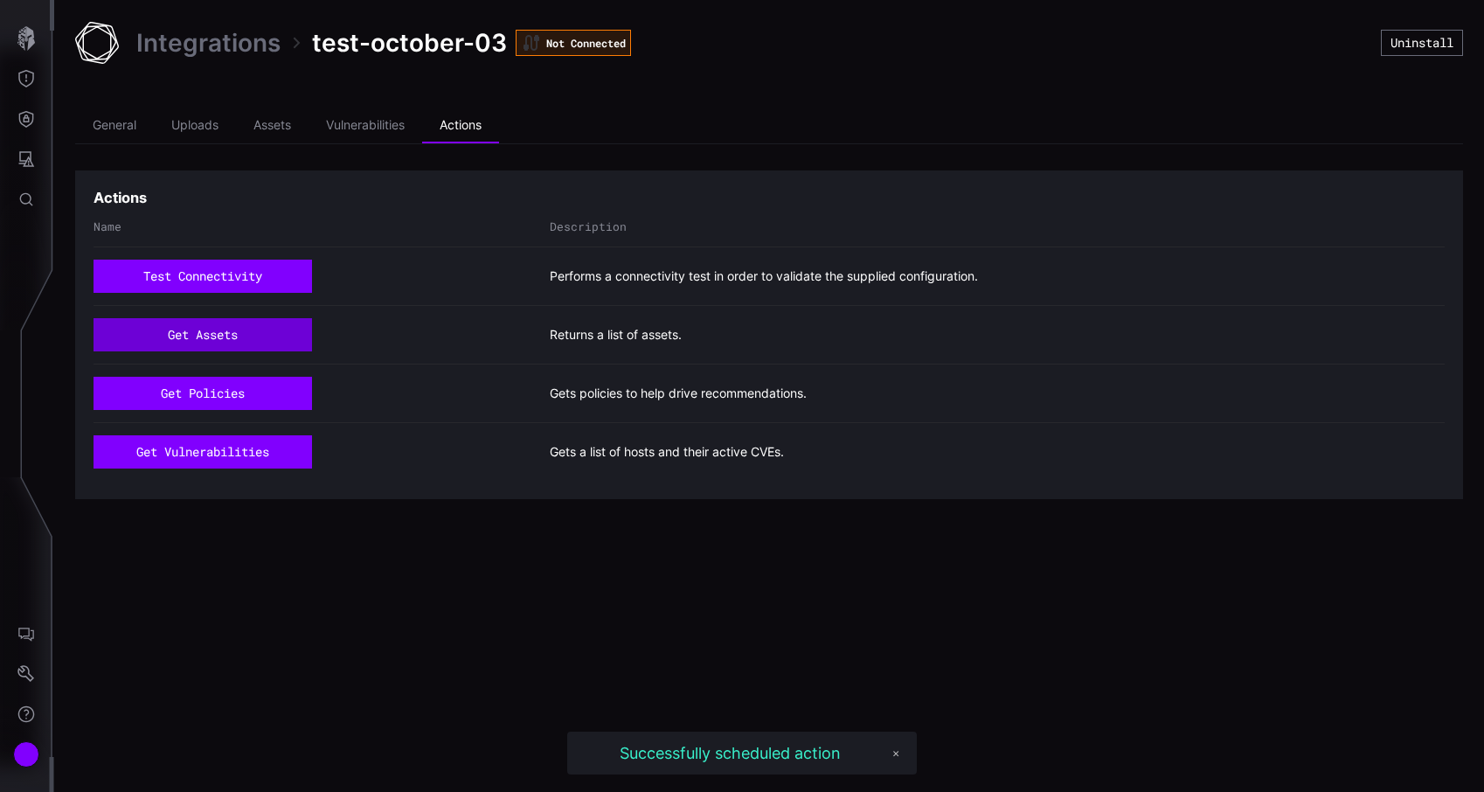
click at [257, 322] on button "get assets" at bounding box center [202, 334] width 218 height 33
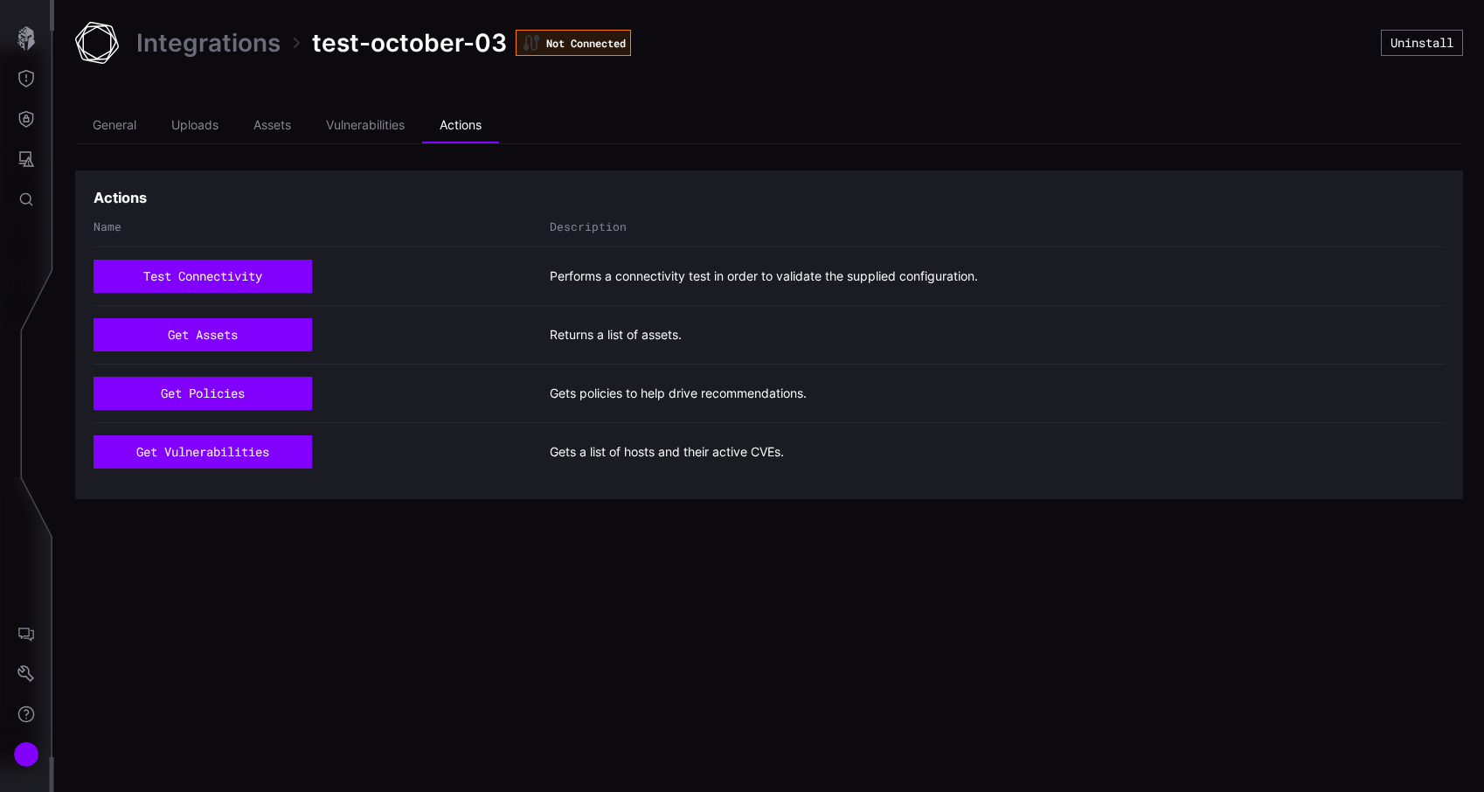
click at [223, 48] on link "Integrations" at bounding box center [208, 42] width 144 height 31
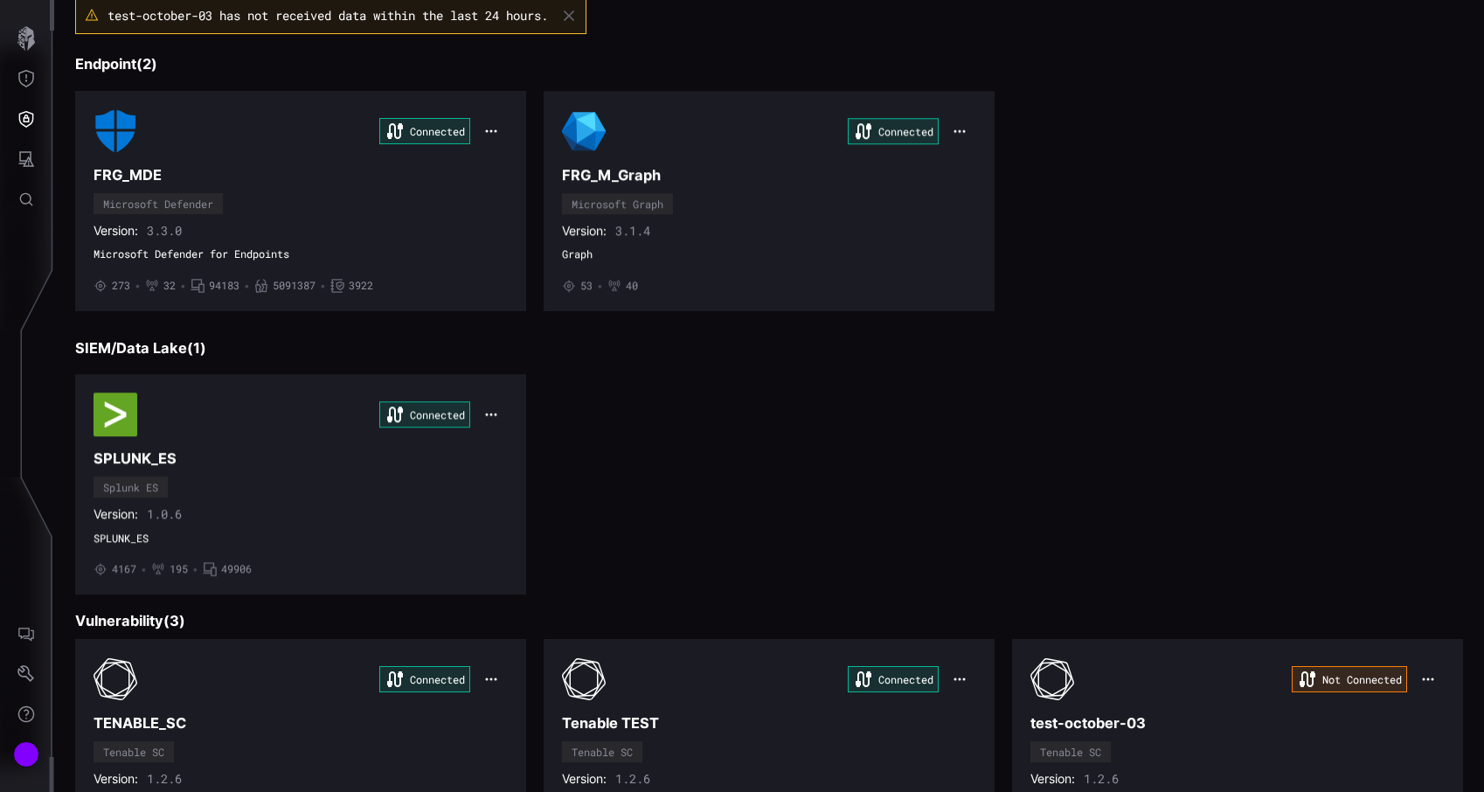
scroll to position [278, 0]
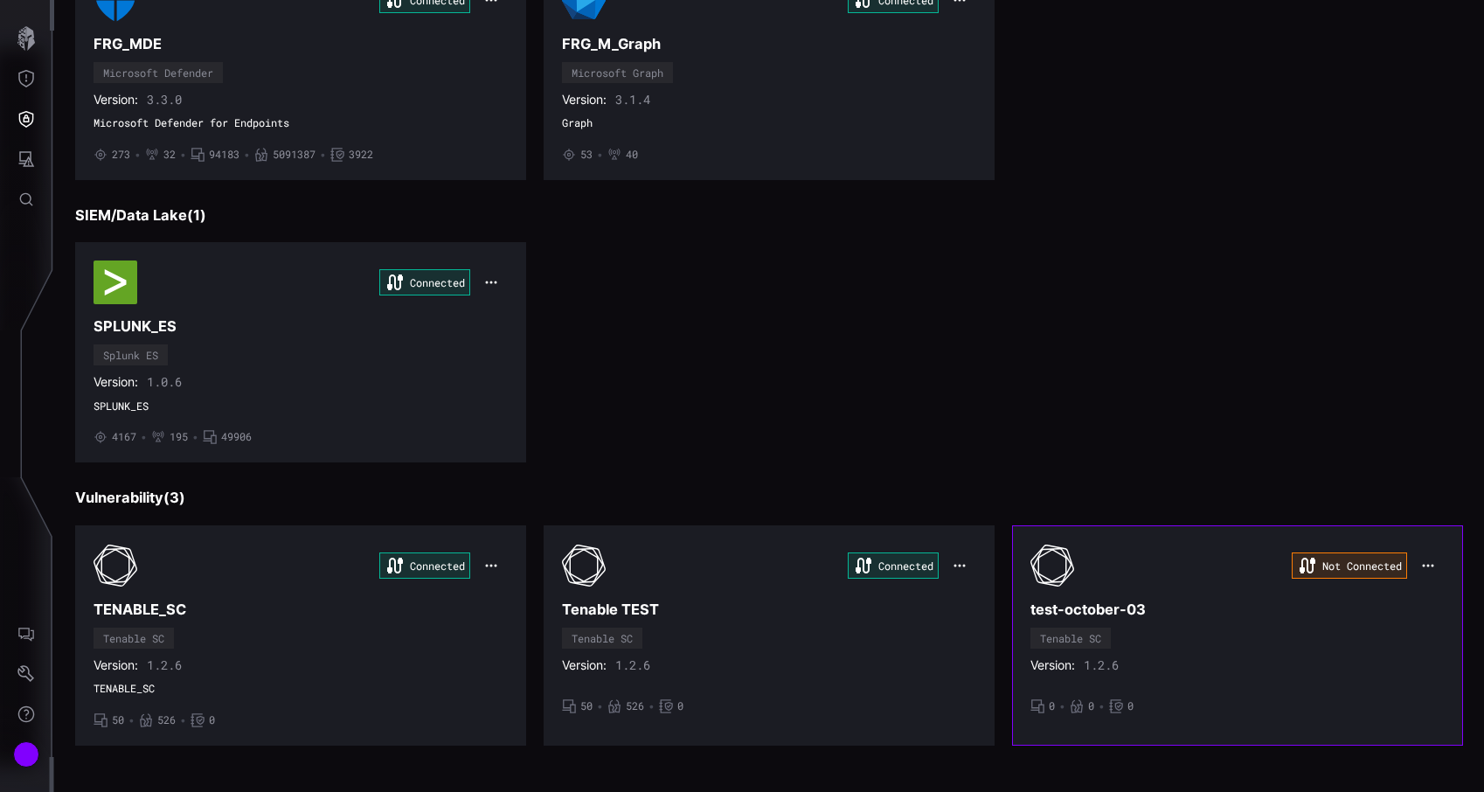
click at [1430, 568] on icon "button" at bounding box center [1428, 565] width 14 height 14
click at [1426, 599] on div "Edit" at bounding box center [1430, 603] width 59 height 15
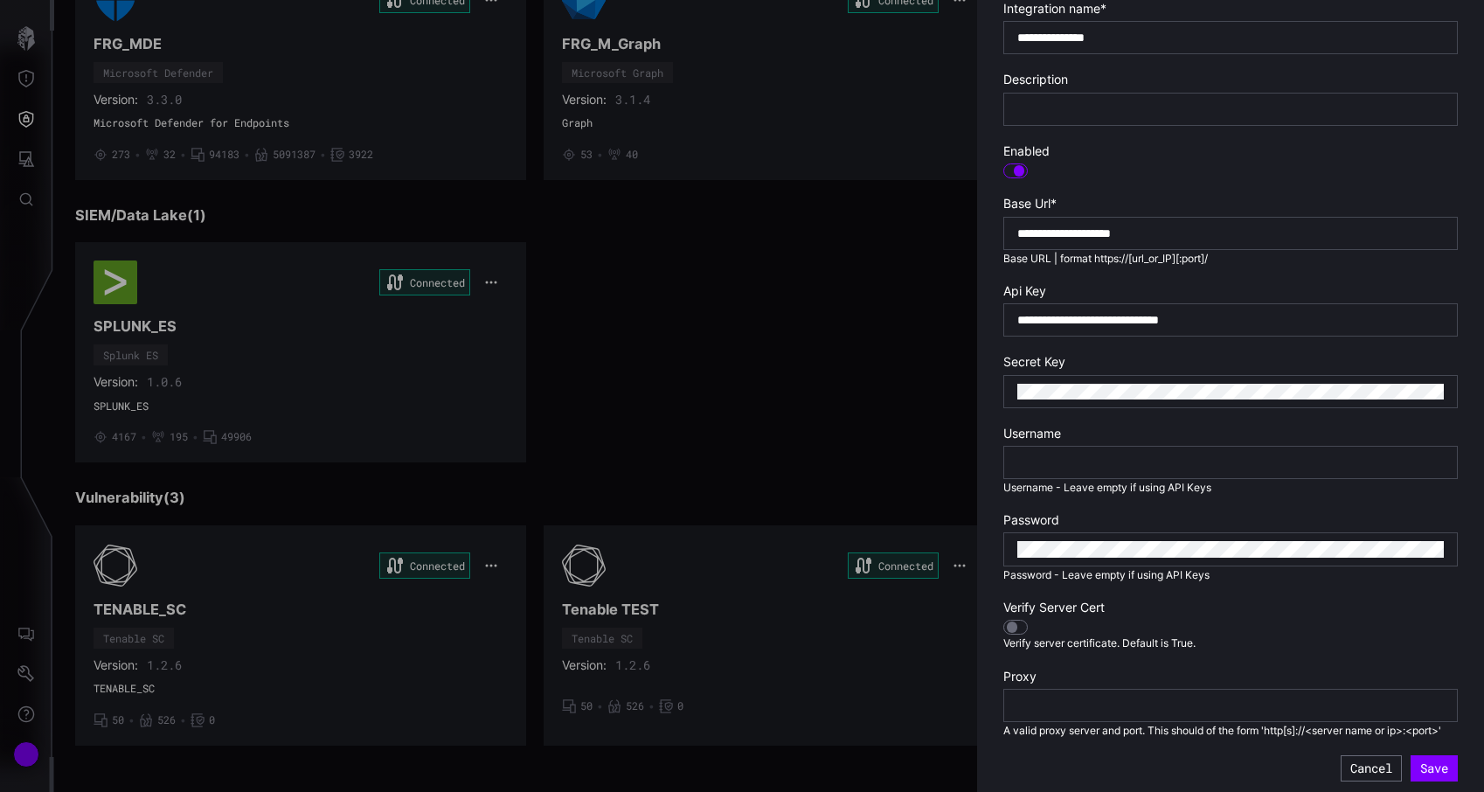
scroll to position [309, 0]
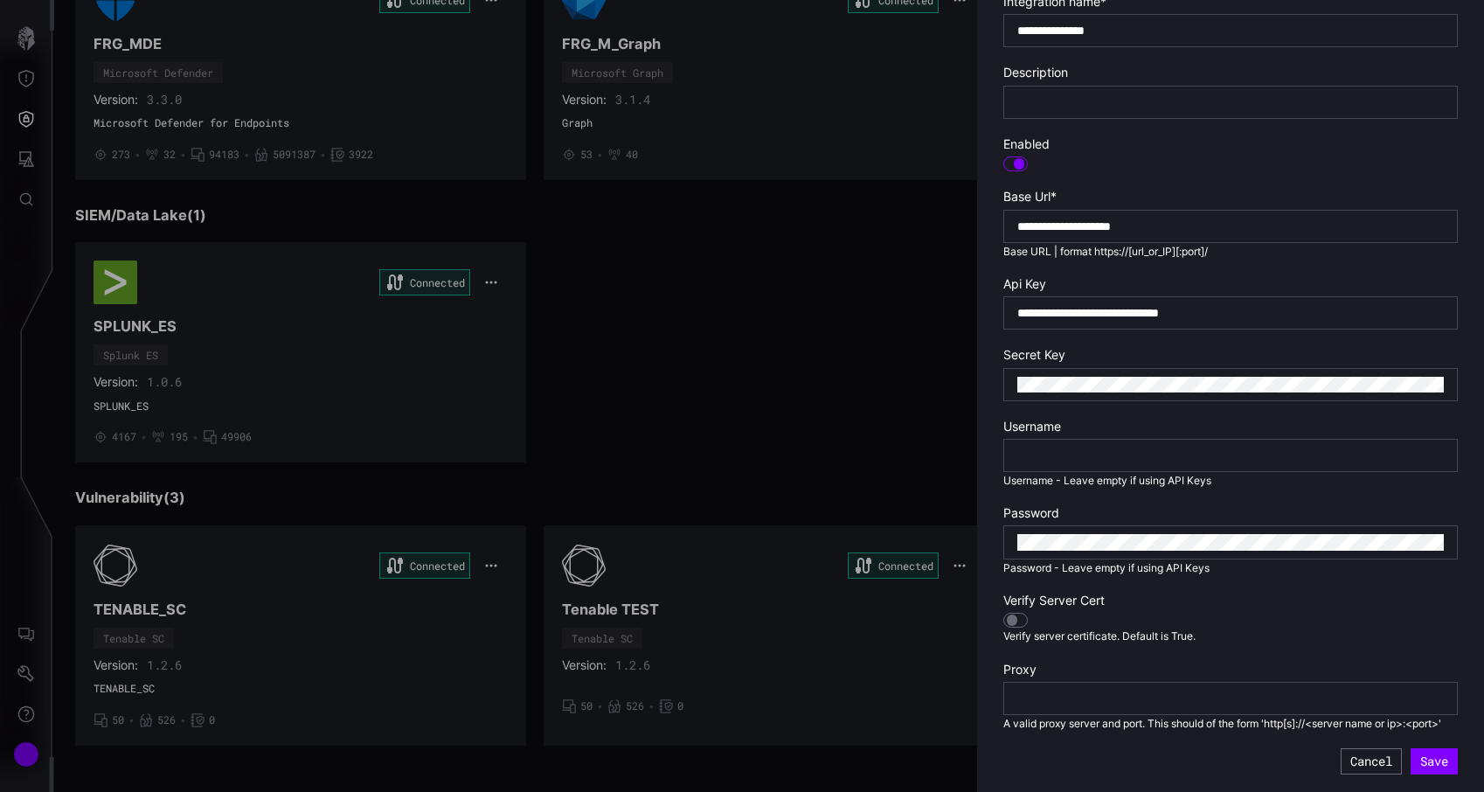
click at [778, 387] on div at bounding box center [742, 396] width 1484 height 792
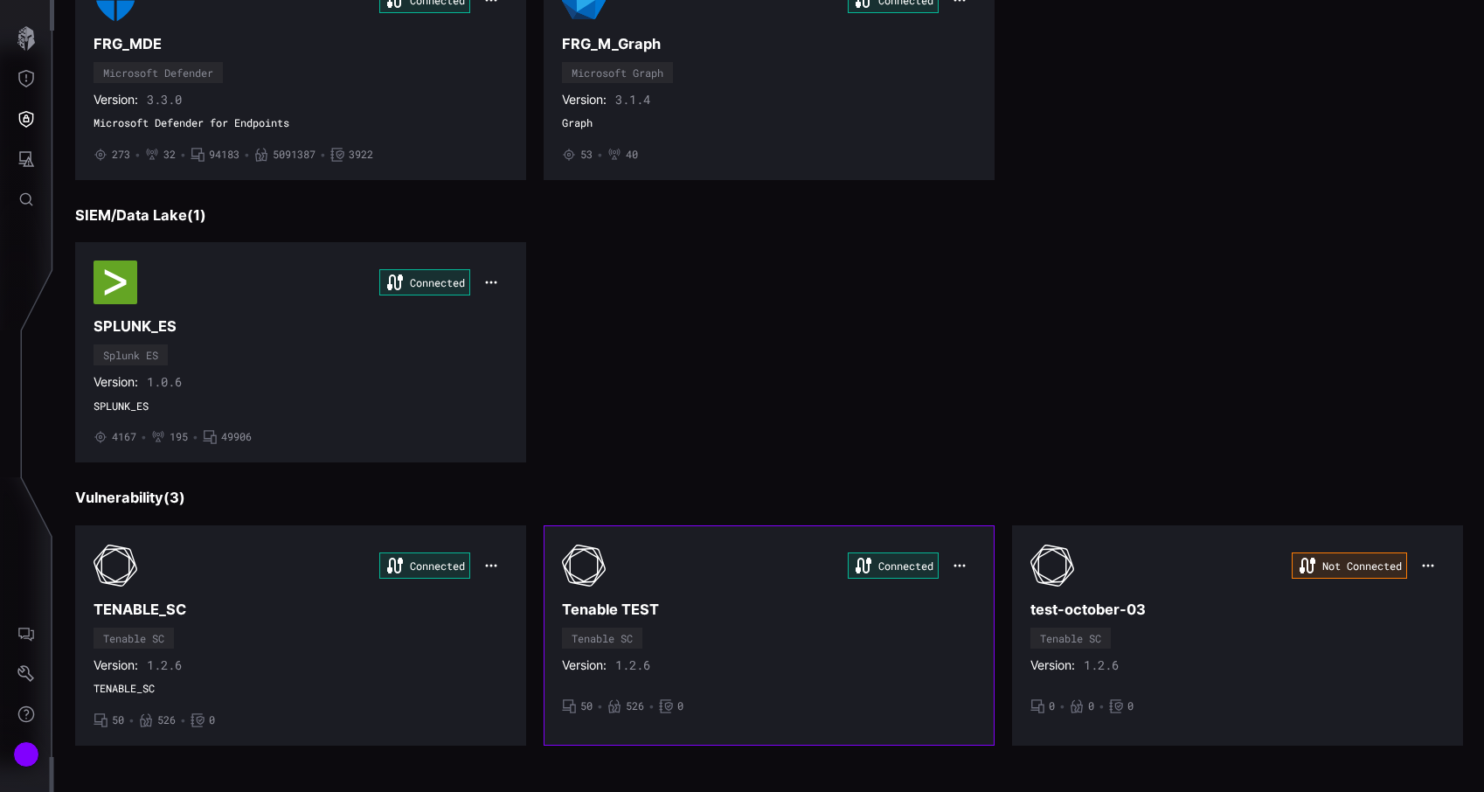
click at [765, 640] on div "Connected Tenable TEST Tenable SC Version: 1.2.6 • 50 • 526 • 0" at bounding box center [769, 636] width 414 height 184
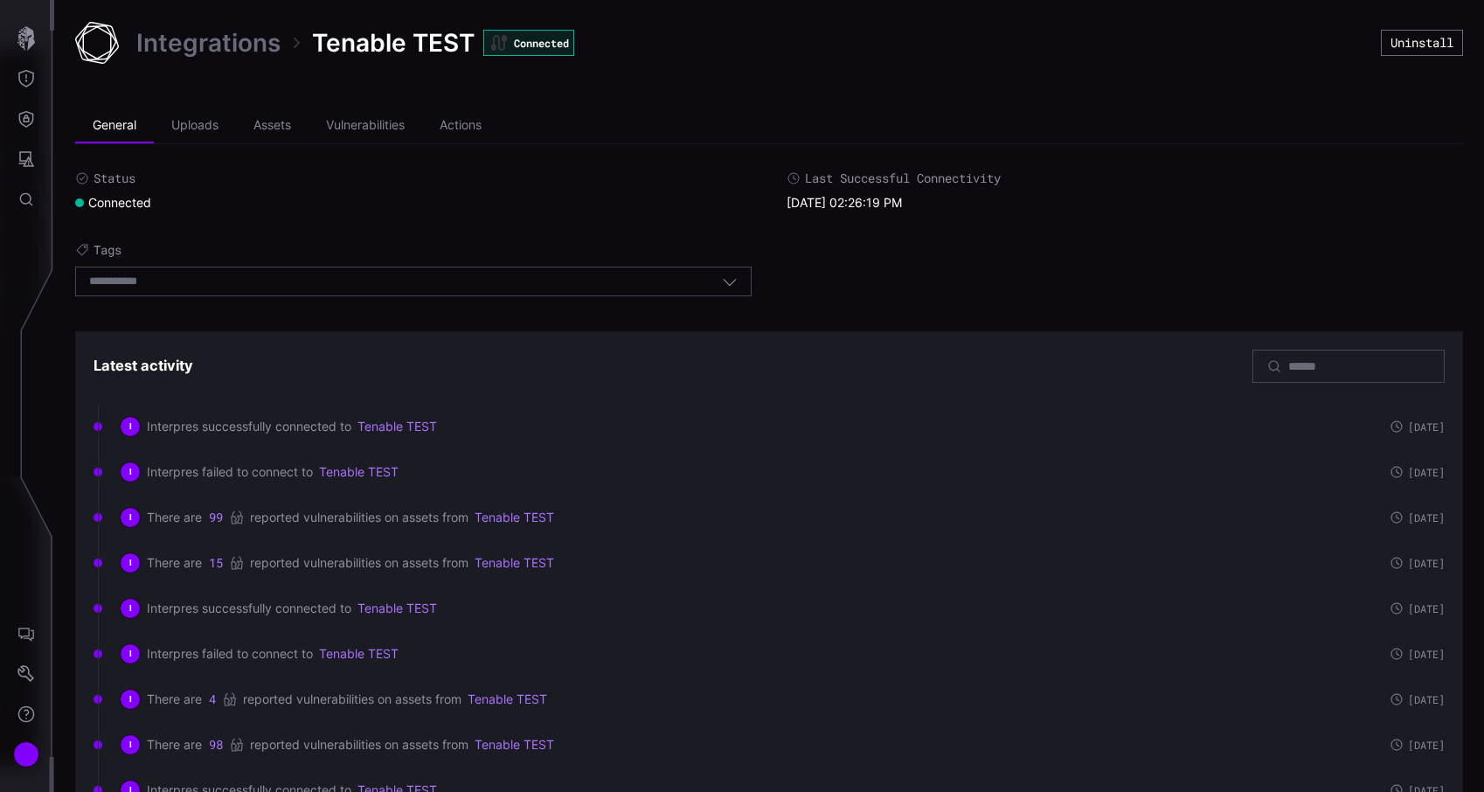
click at [212, 40] on link "Integrations" at bounding box center [208, 42] width 144 height 31
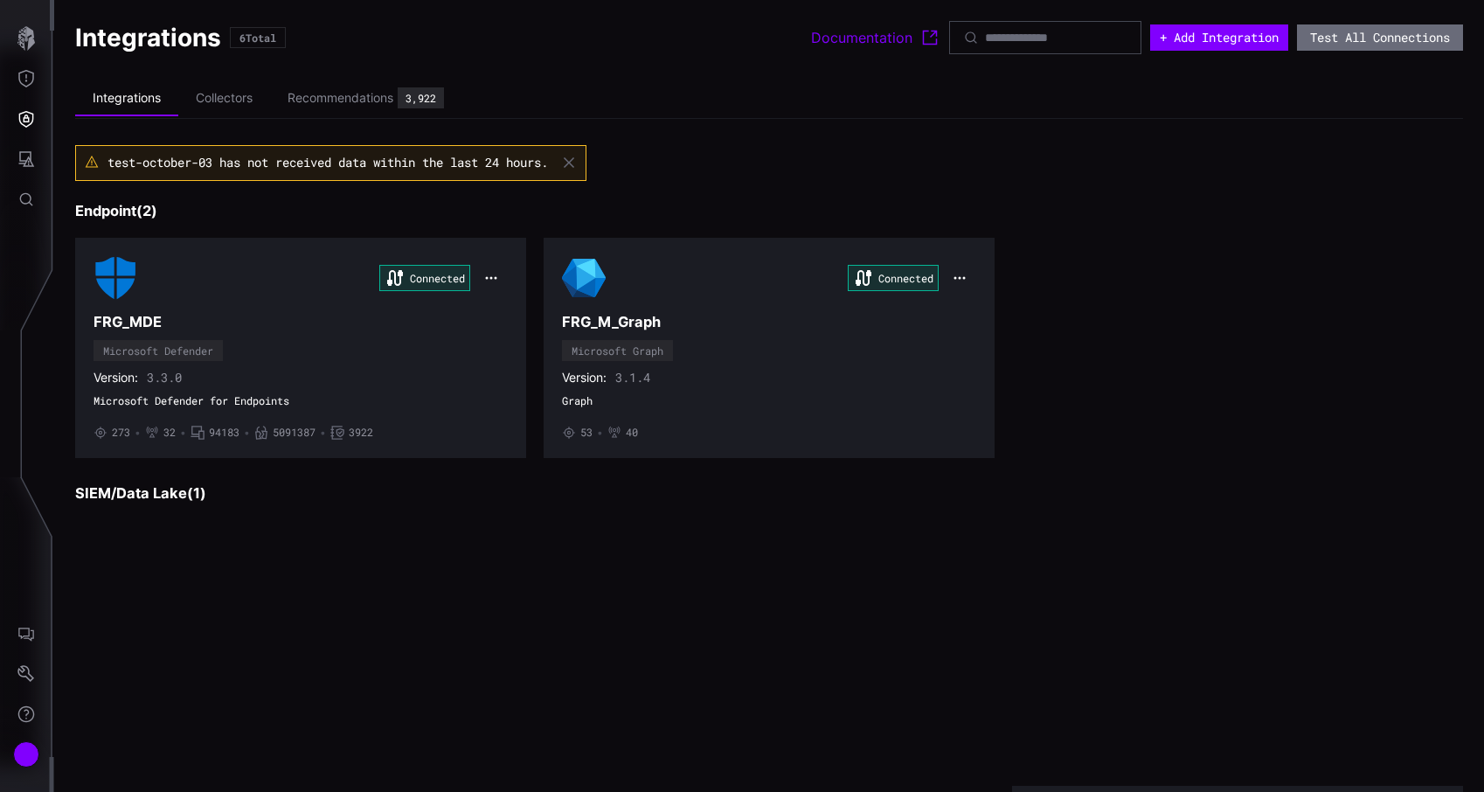
scroll to position [278, 0]
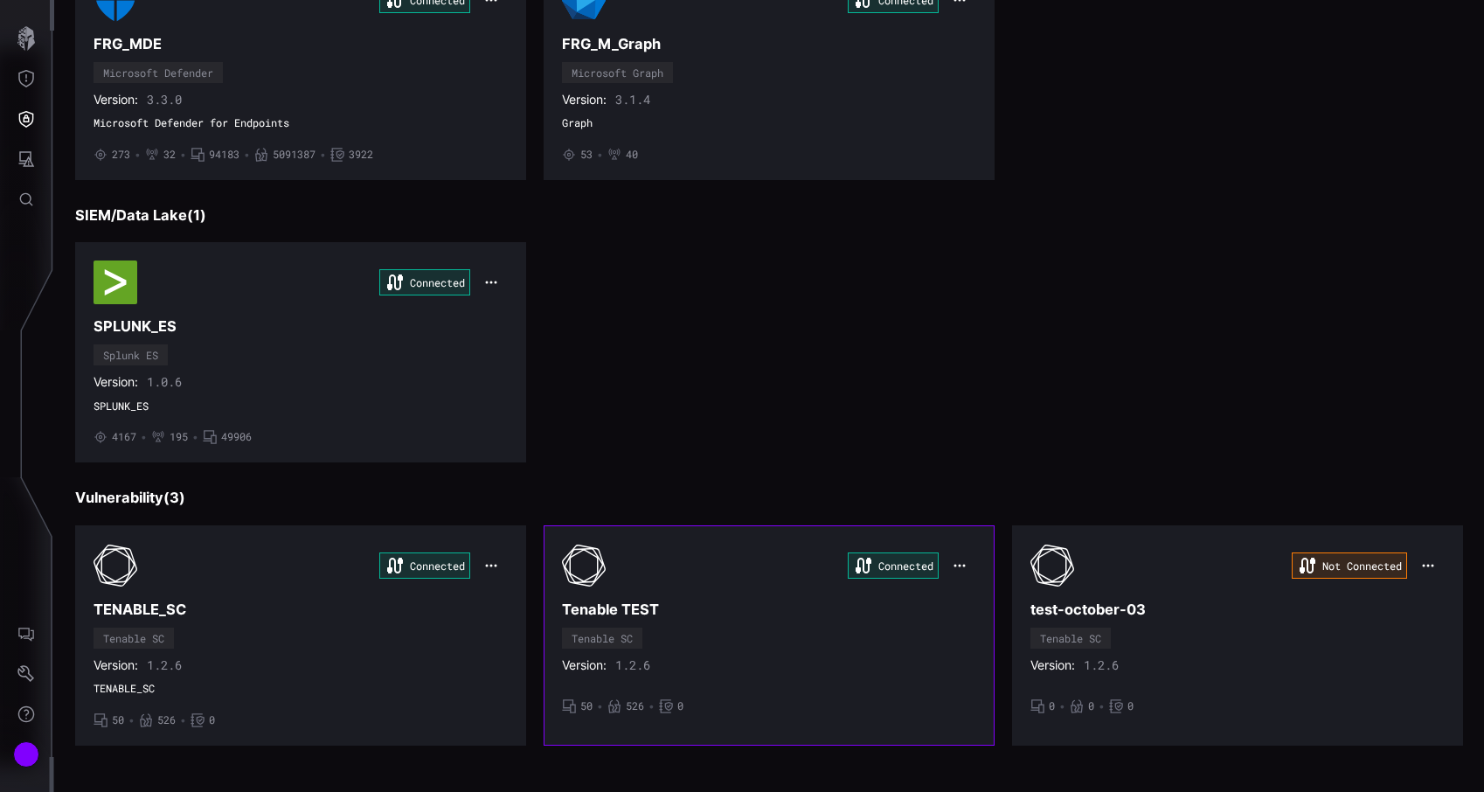
click at [957, 562] on icon "button" at bounding box center [959, 565] width 14 height 14
click at [974, 597] on div "Edit" at bounding box center [991, 603] width 59 height 15
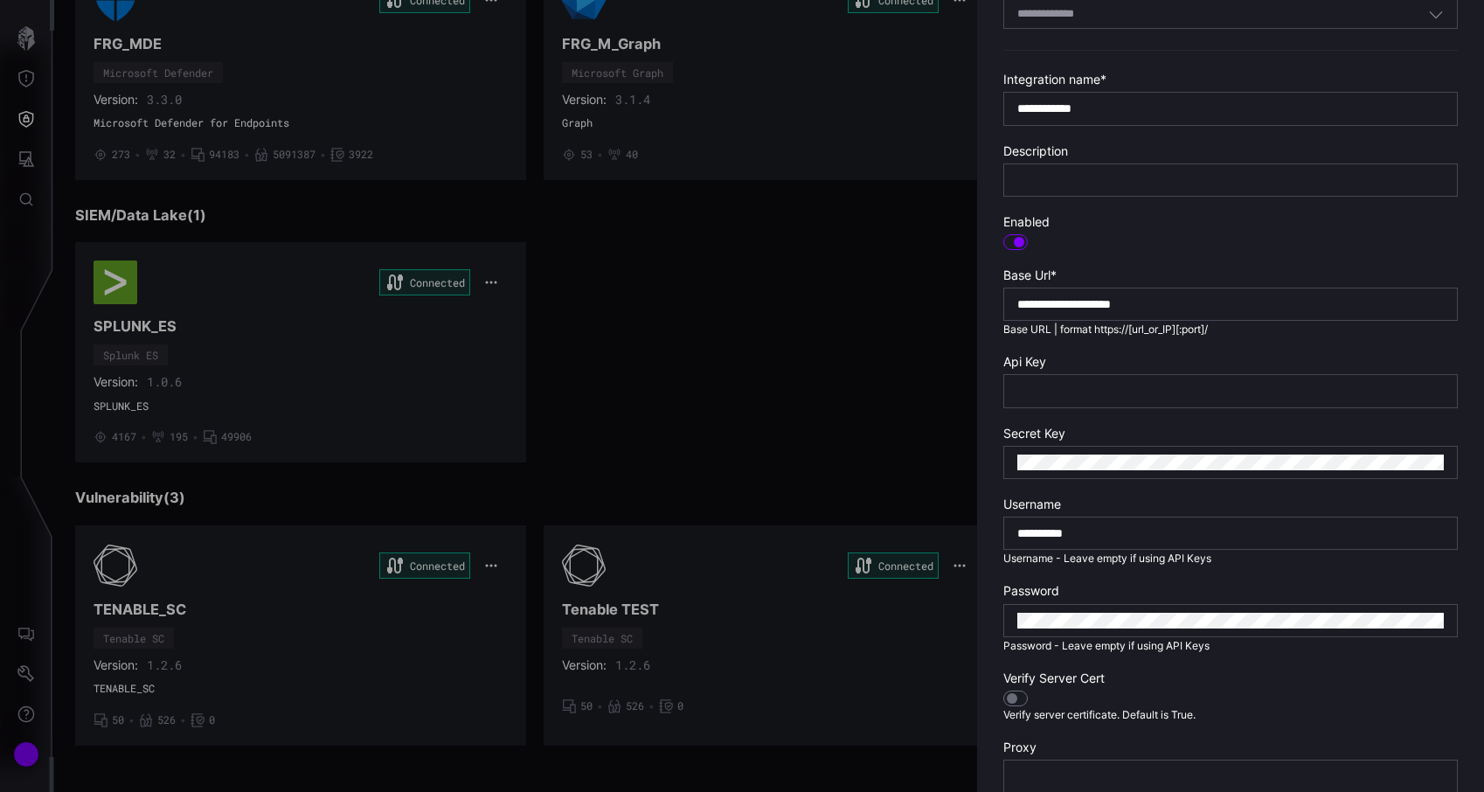
scroll to position [377, 0]
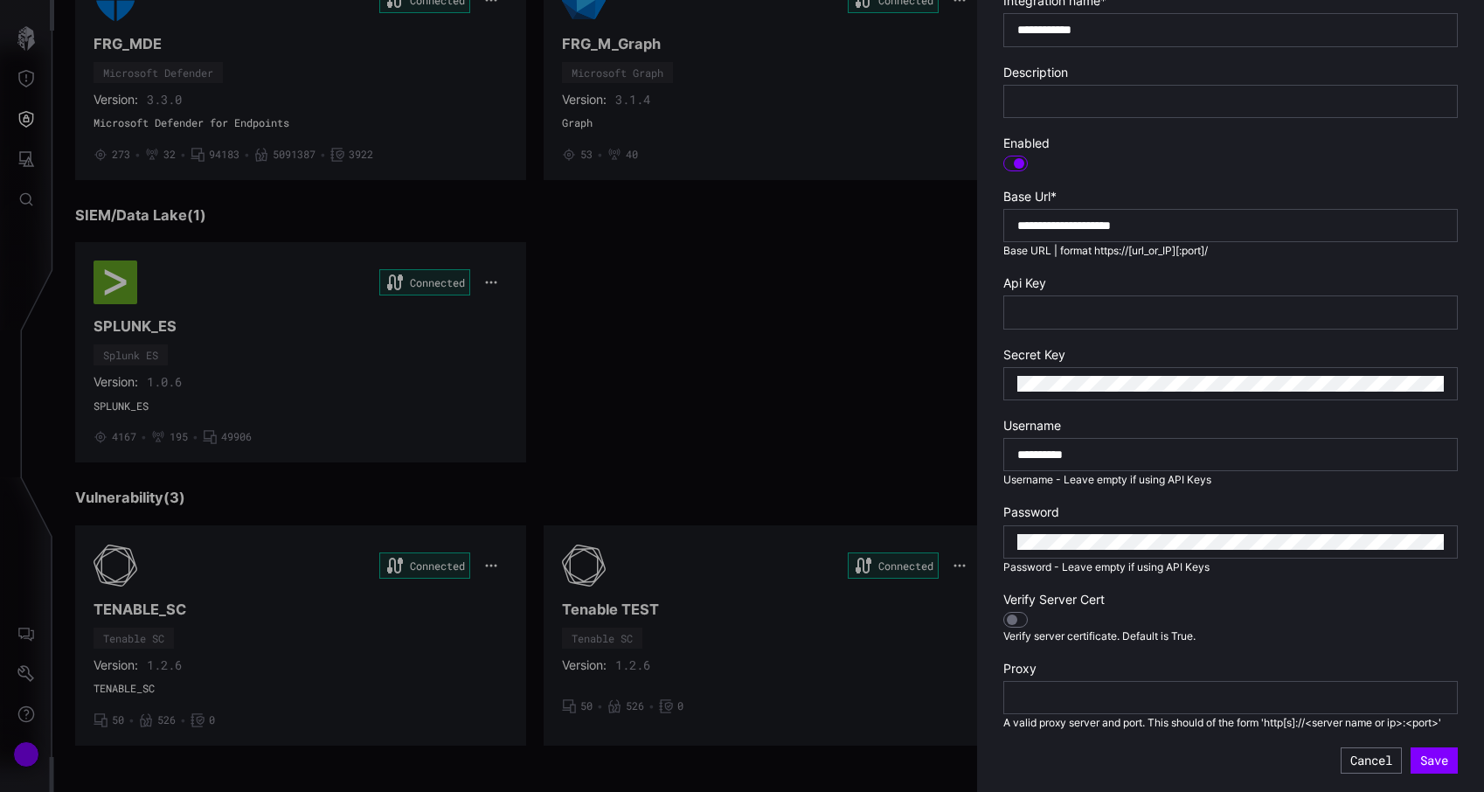
click at [801, 444] on div at bounding box center [742, 396] width 1484 height 792
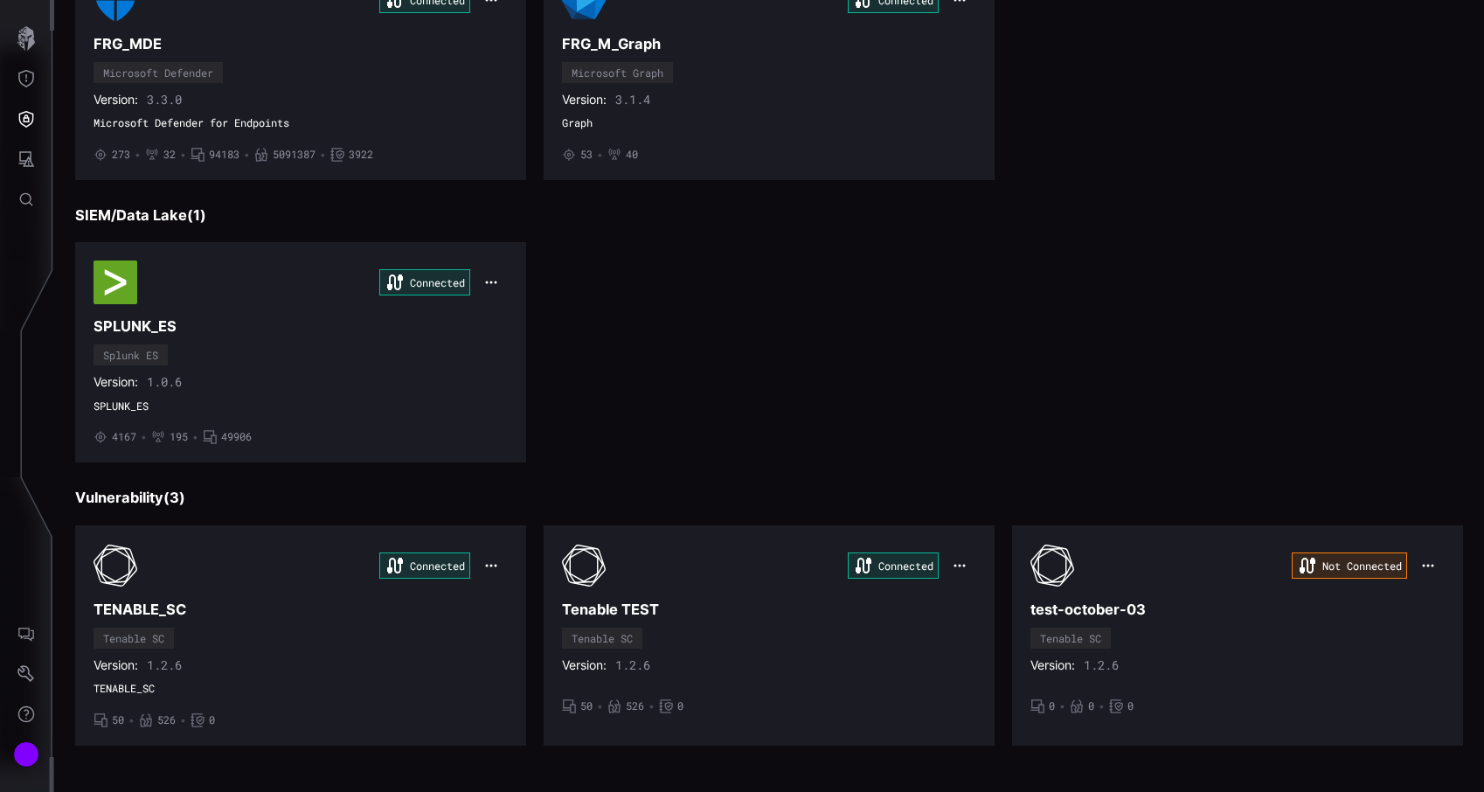
click at [495, 559] on icon "button" at bounding box center [491, 565] width 14 height 14
click at [502, 596] on div "Edit" at bounding box center [523, 603] width 59 height 15
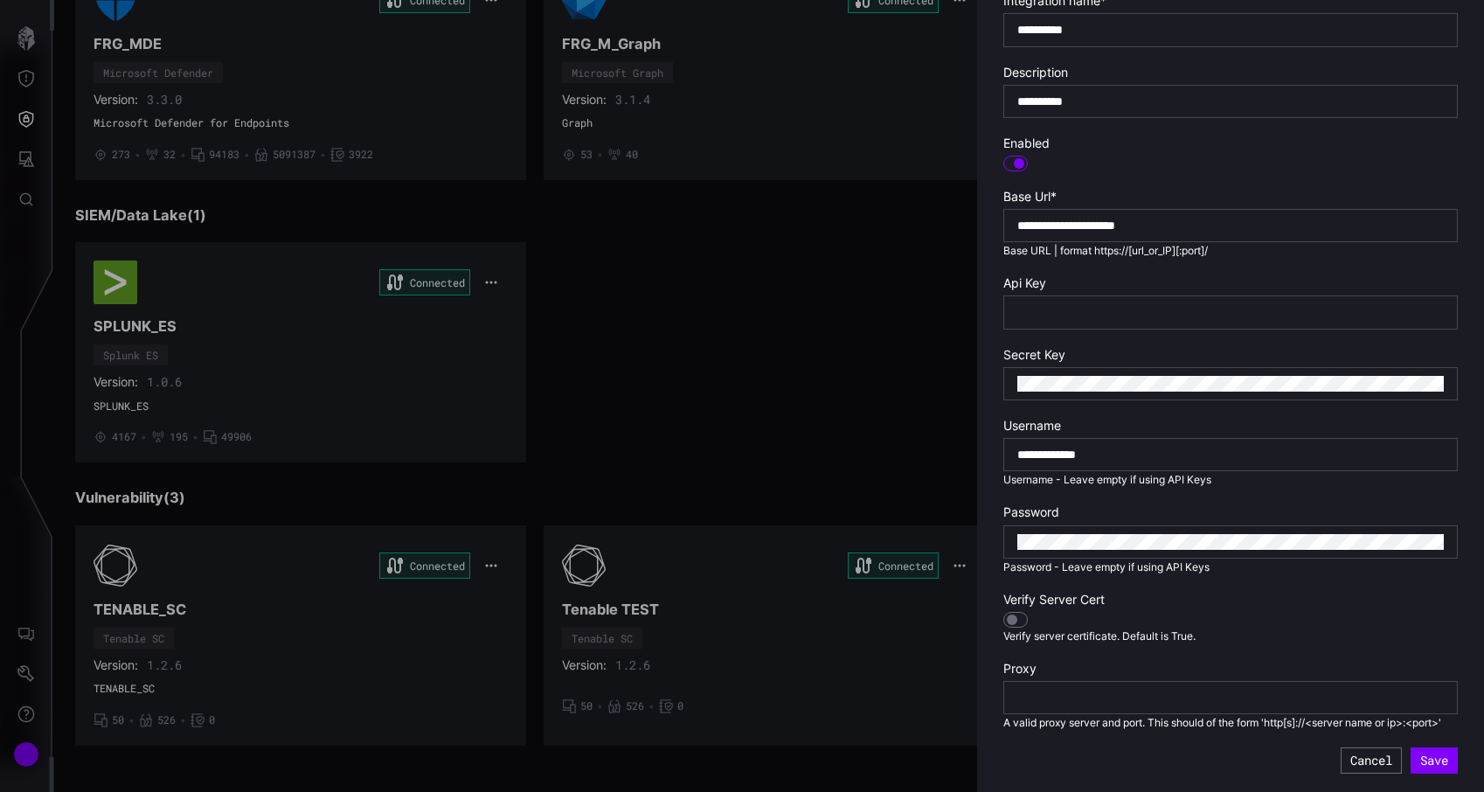
click at [873, 395] on div at bounding box center [742, 396] width 1484 height 792
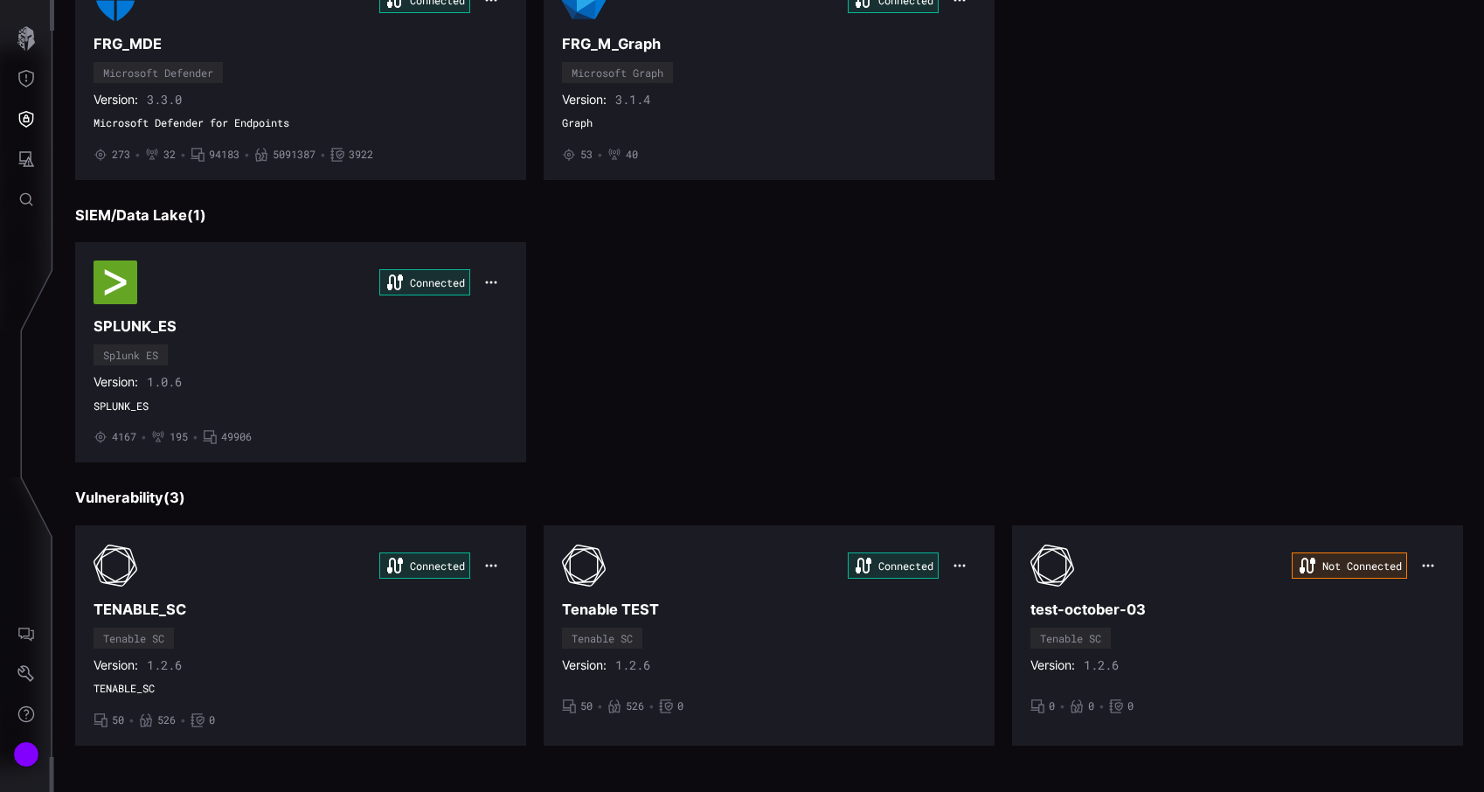
click at [962, 557] on button "button" at bounding box center [959, 565] width 33 height 24
click at [980, 605] on div "Edit" at bounding box center [991, 603] width 59 height 15
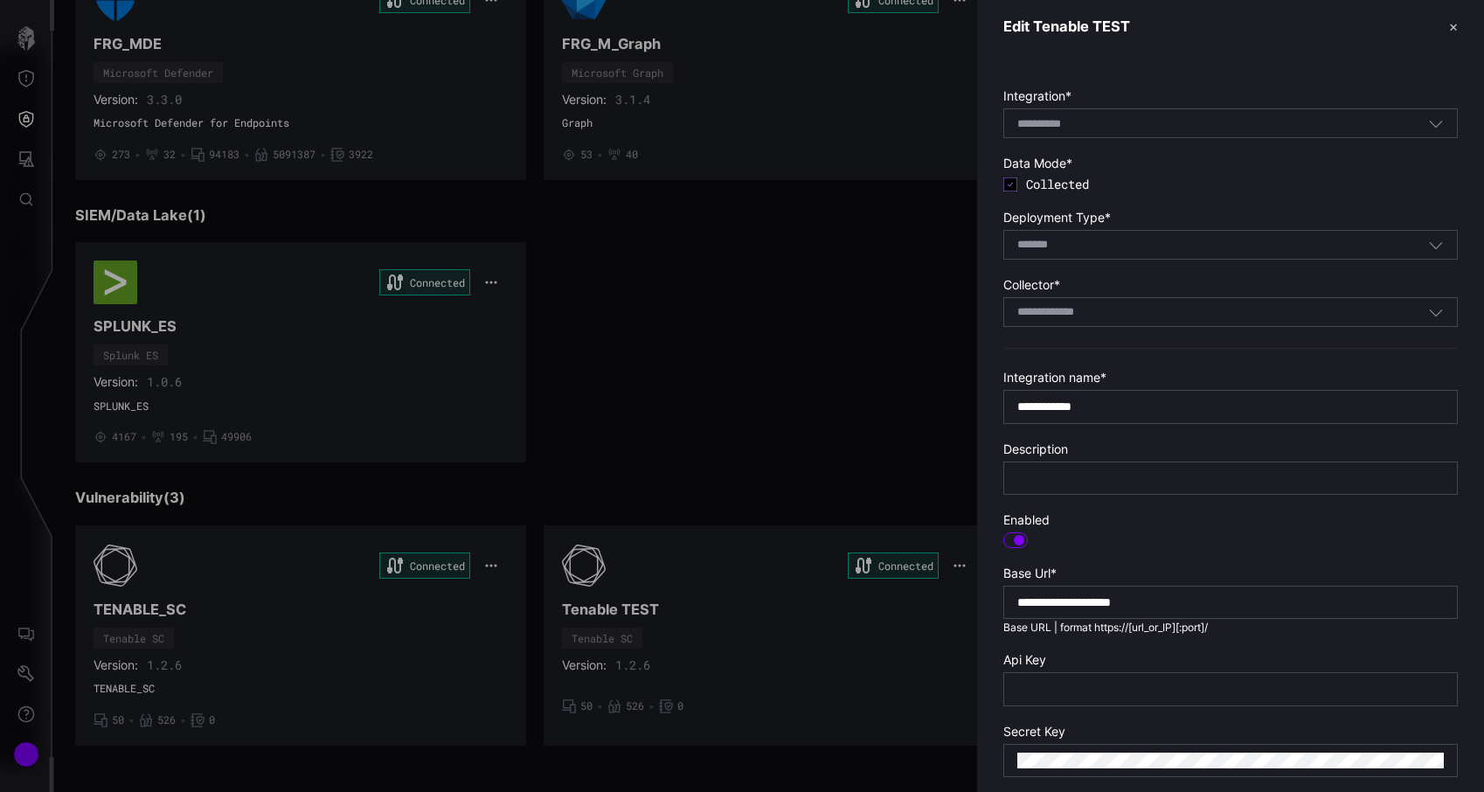
click at [815, 488] on div at bounding box center [742, 396] width 1484 height 792
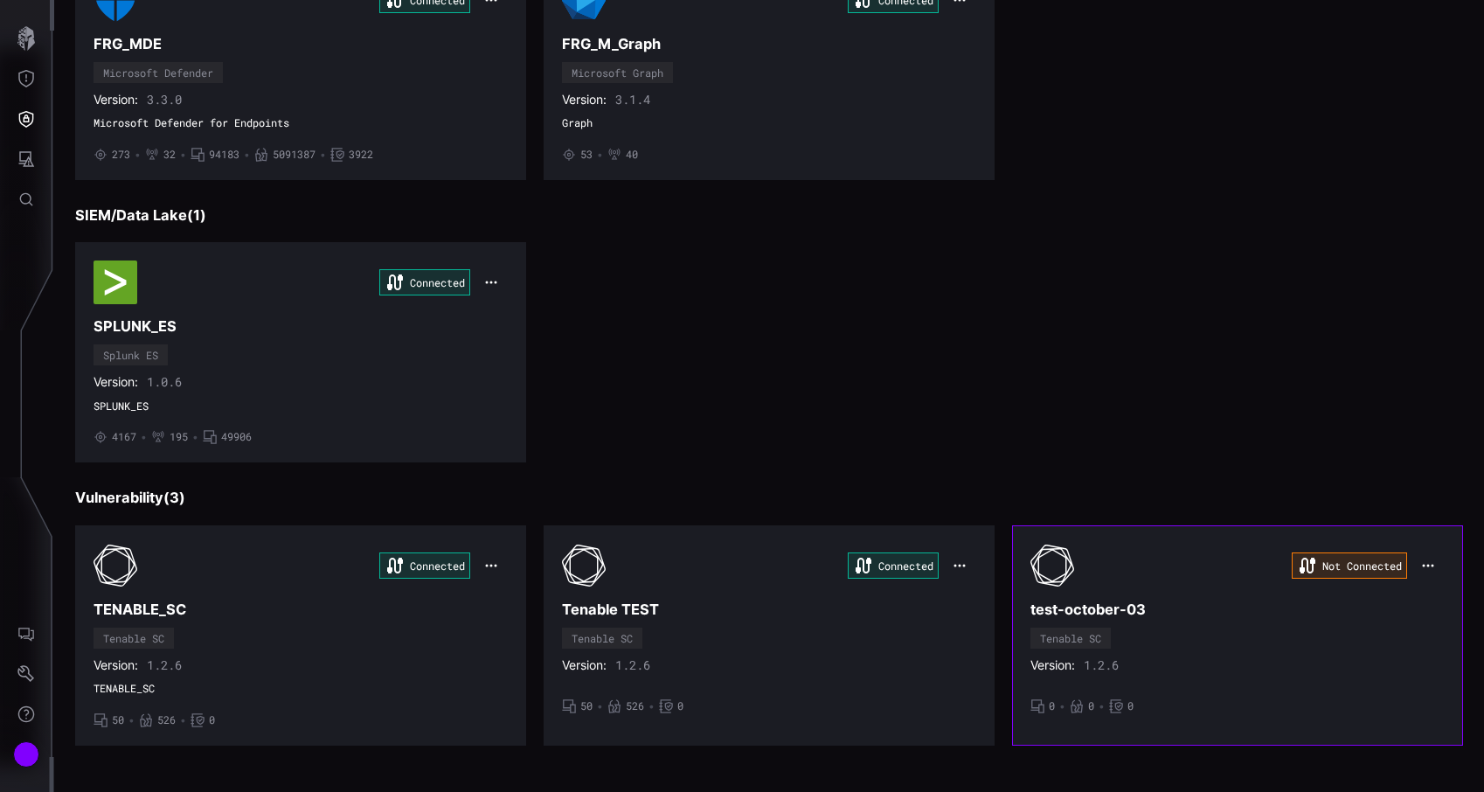
click at [1424, 558] on icon "button" at bounding box center [1428, 565] width 14 height 14
click at [1424, 600] on div "Edit" at bounding box center [1430, 603] width 59 height 15
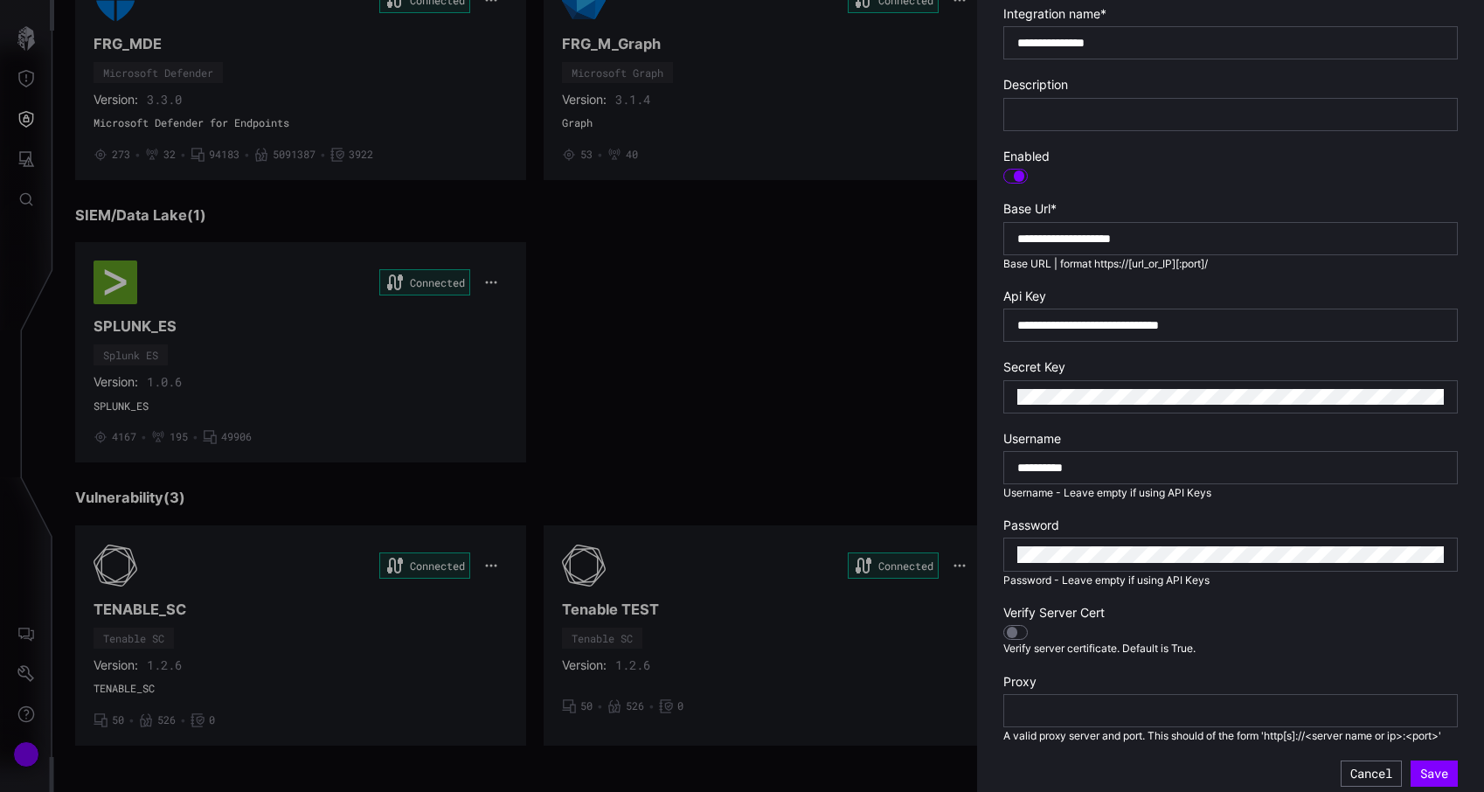
scroll to position [309, 0]
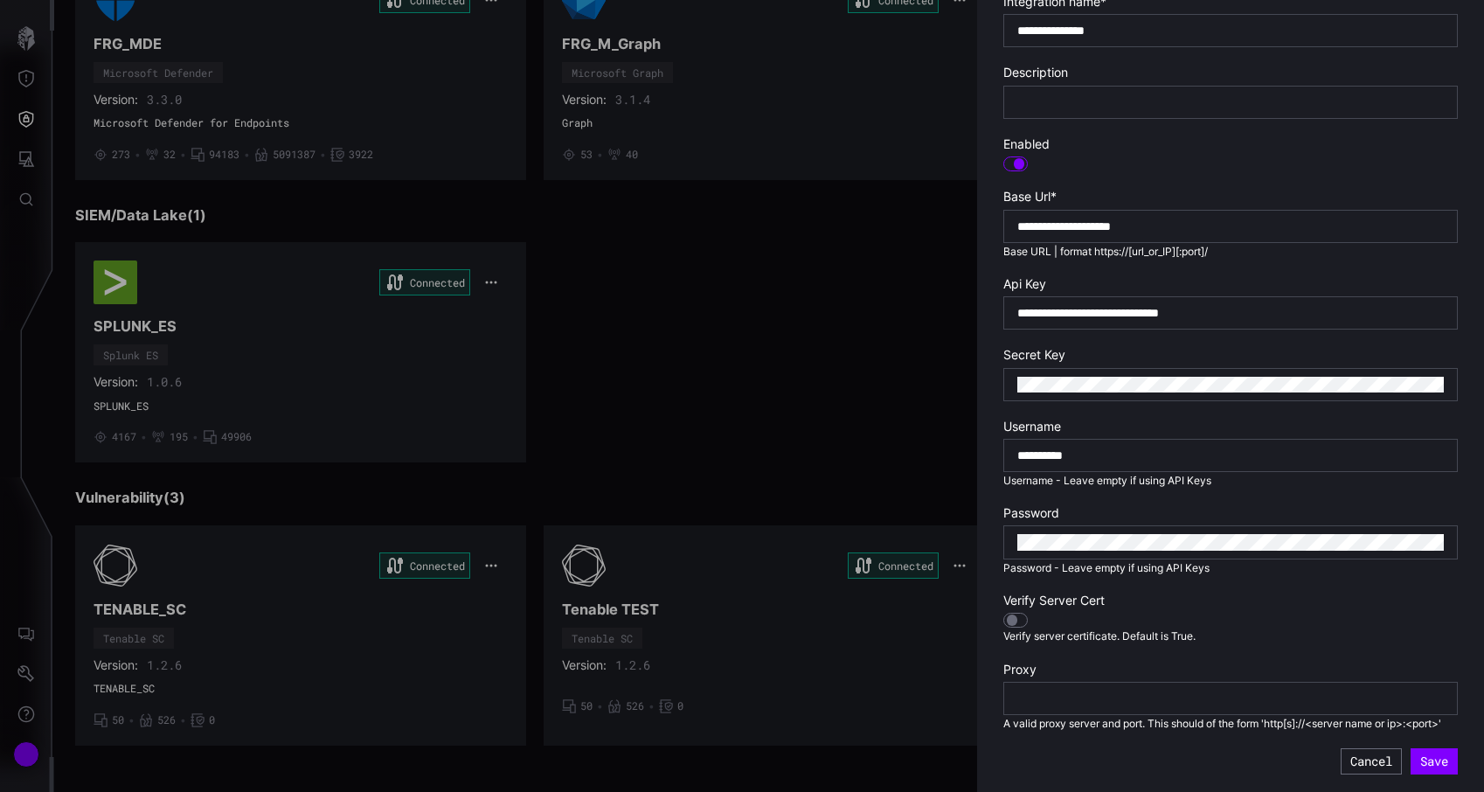
click at [793, 372] on div at bounding box center [742, 396] width 1484 height 792
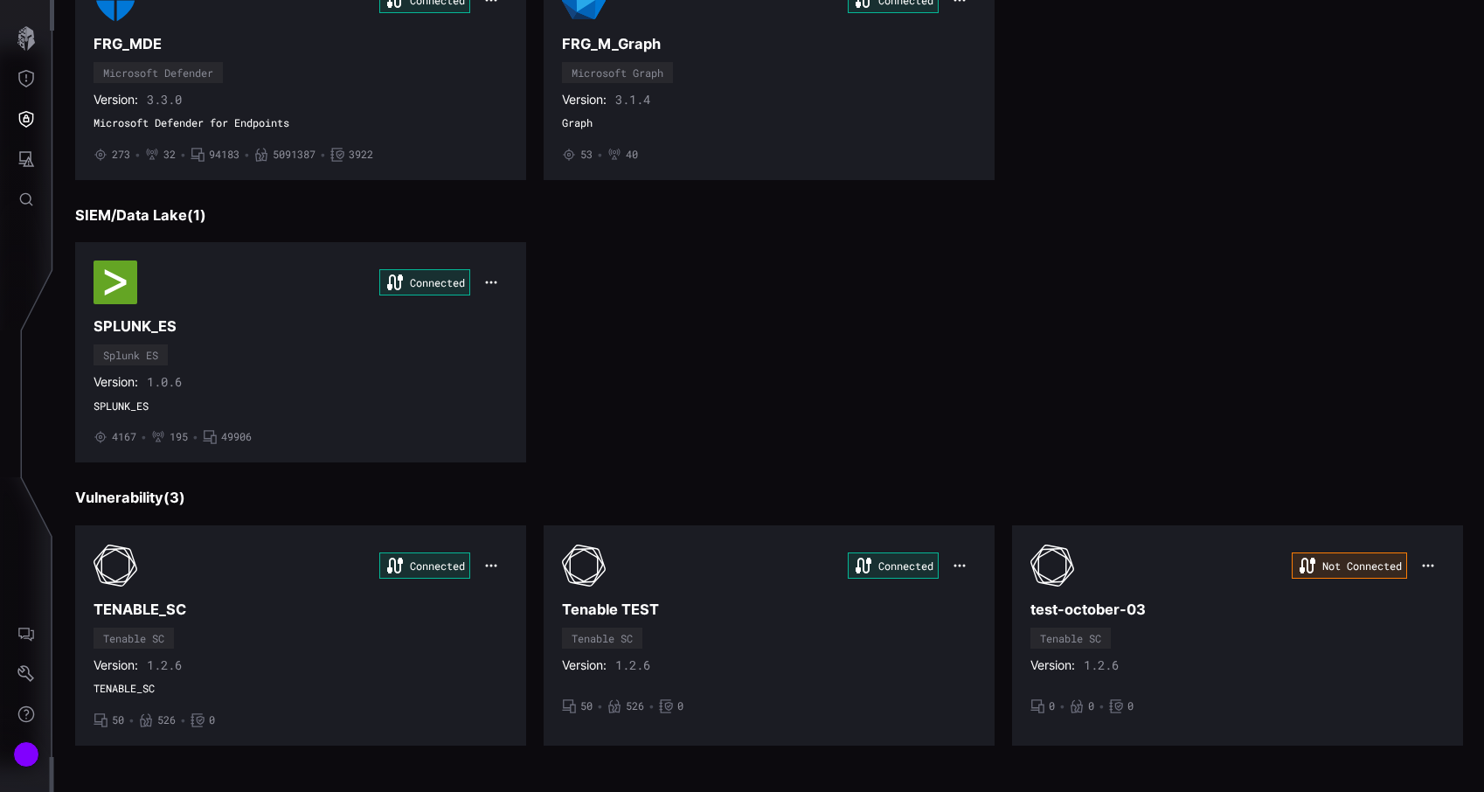
click at [197, 748] on div at bounding box center [742, 396] width 1484 height 792
click at [287, 651] on div "Connected TENABLE_SC Tenable SC Version: 1.2.6 TENABLE_SC • 50 • 526 • 0" at bounding box center [300, 636] width 414 height 184
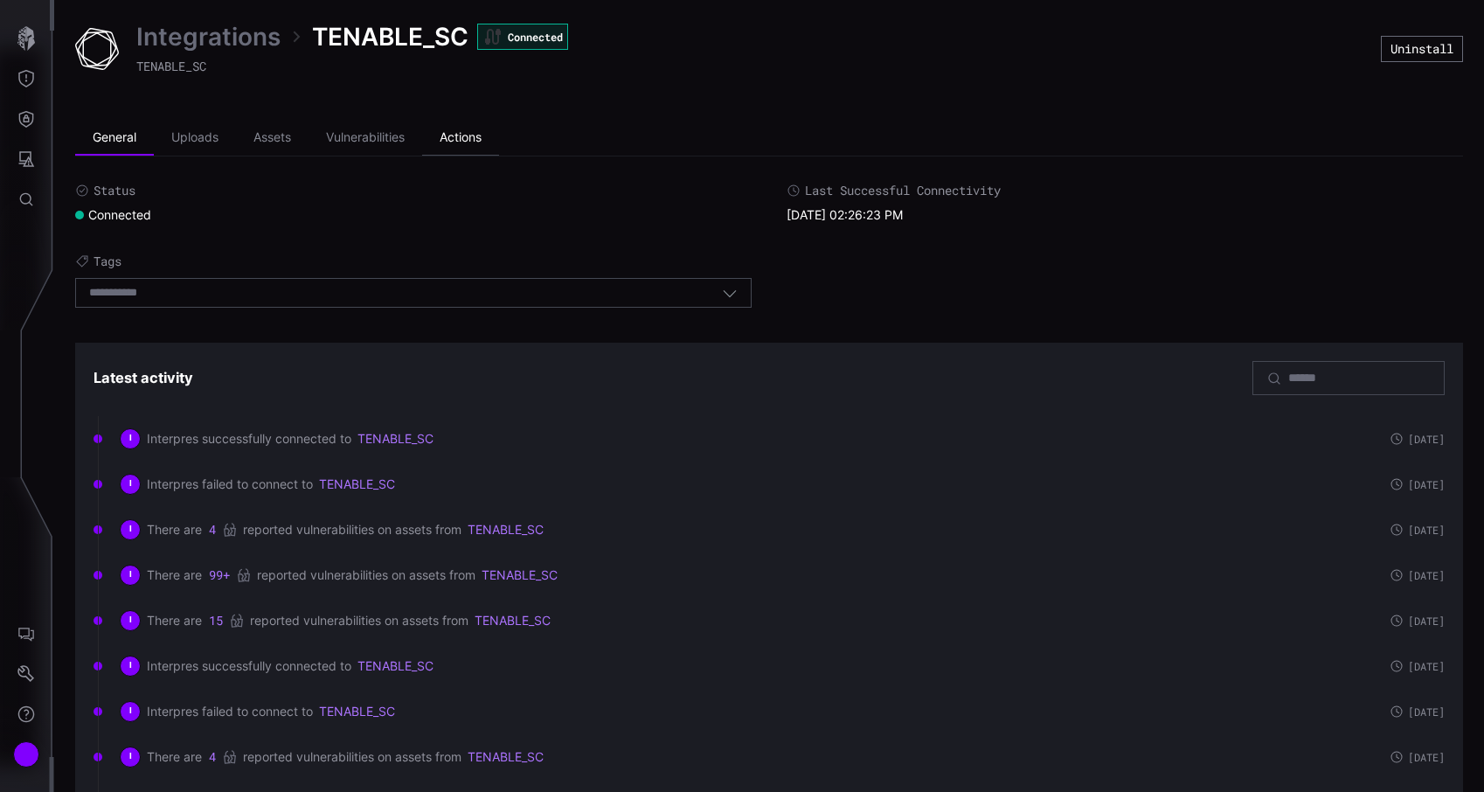
click at [452, 126] on li "Actions" at bounding box center [460, 138] width 77 height 35
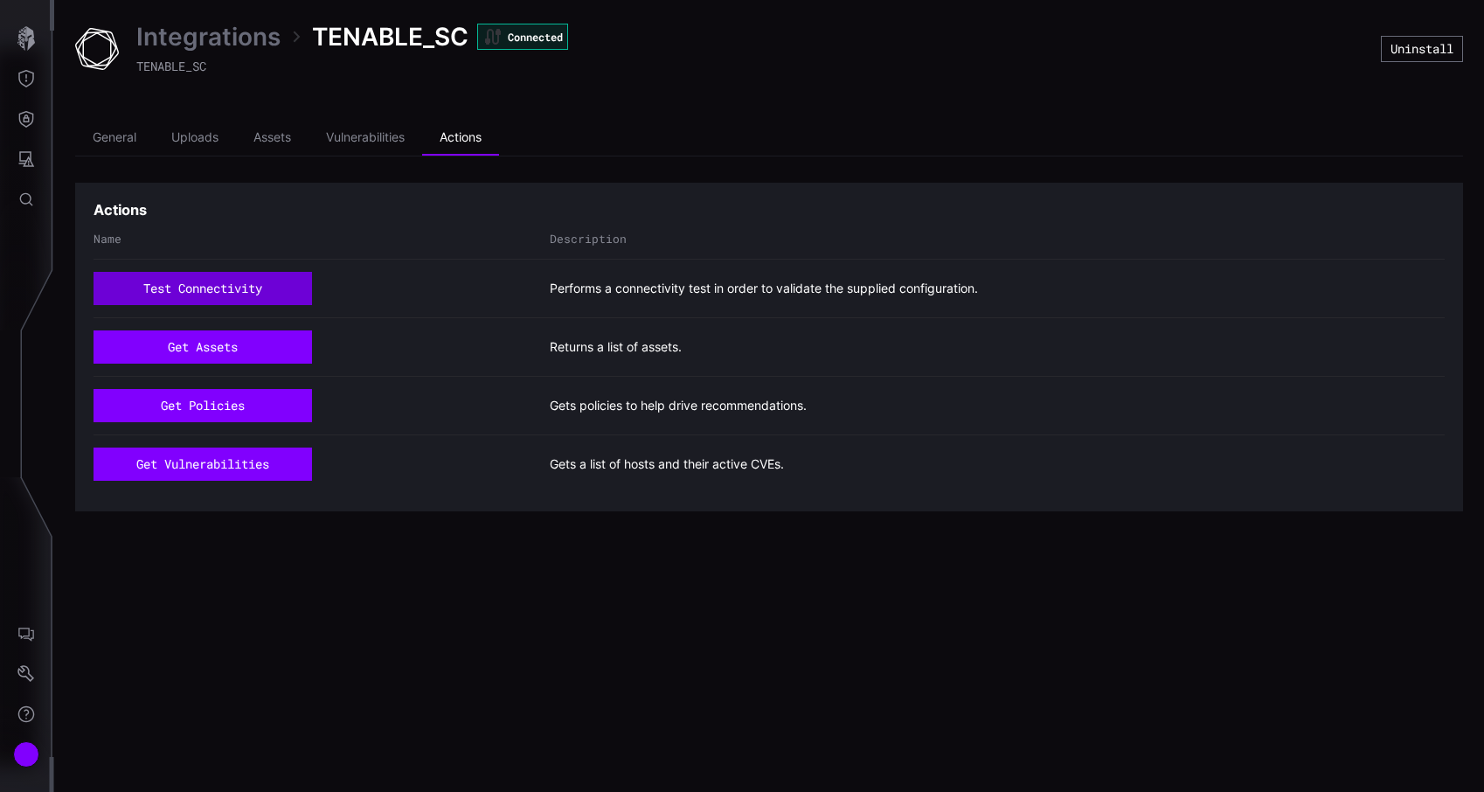
click at [183, 287] on button "test connectivity" at bounding box center [202, 288] width 218 height 33
click at [221, 34] on link "Integrations" at bounding box center [208, 36] width 144 height 31
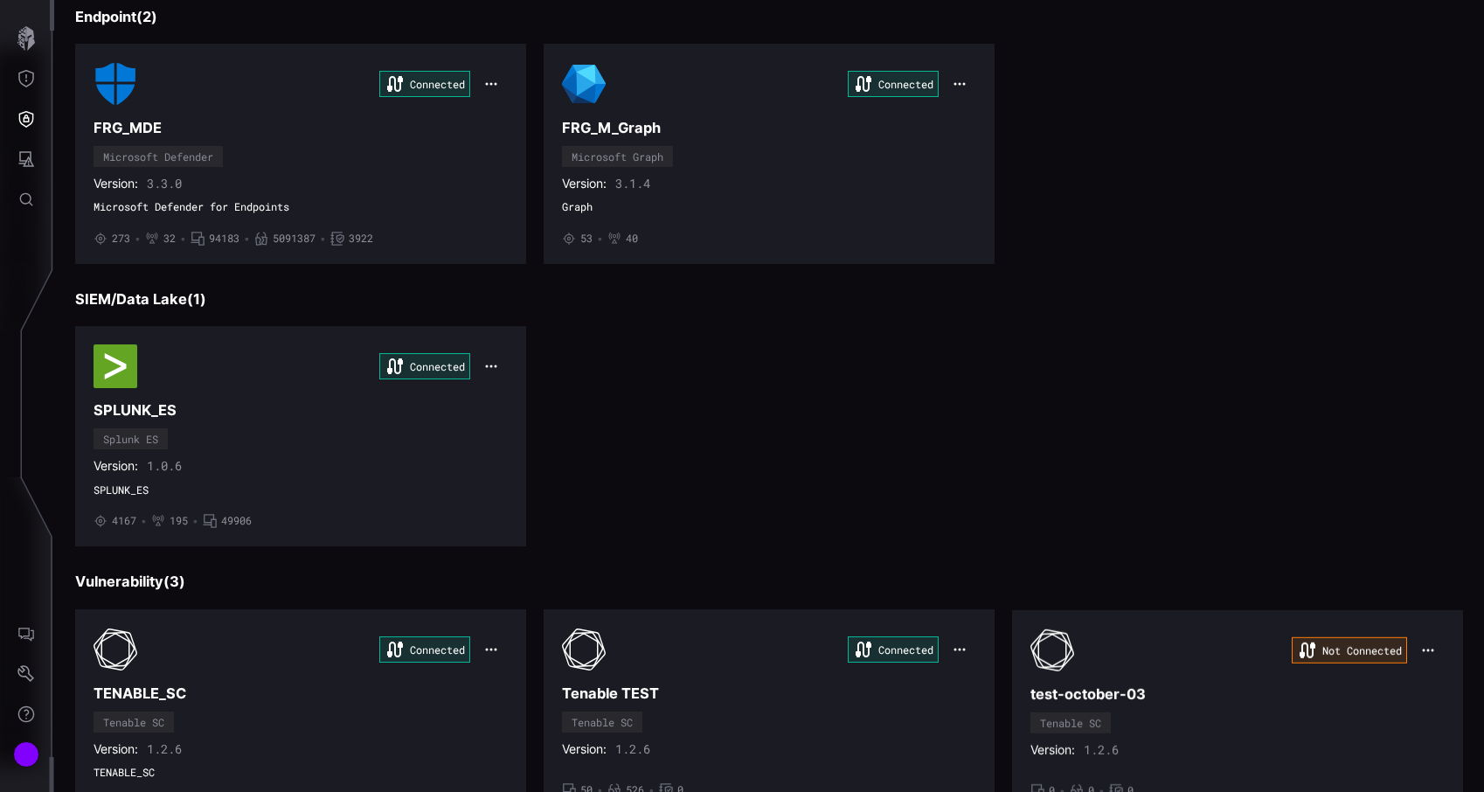
scroll to position [278, 0]
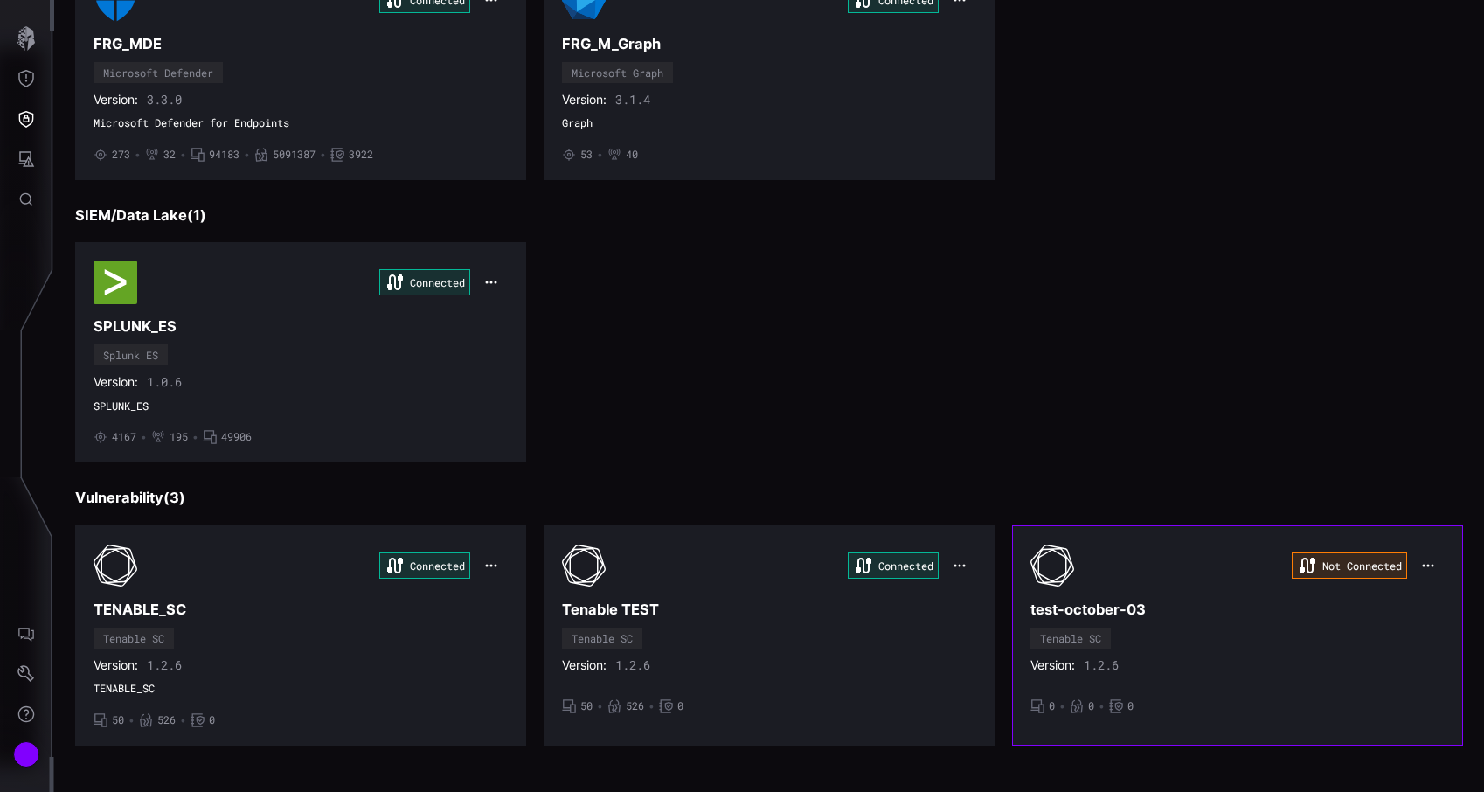
click at [1198, 580] on div "Not Connected" at bounding box center [1237, 566] width 414 height 44
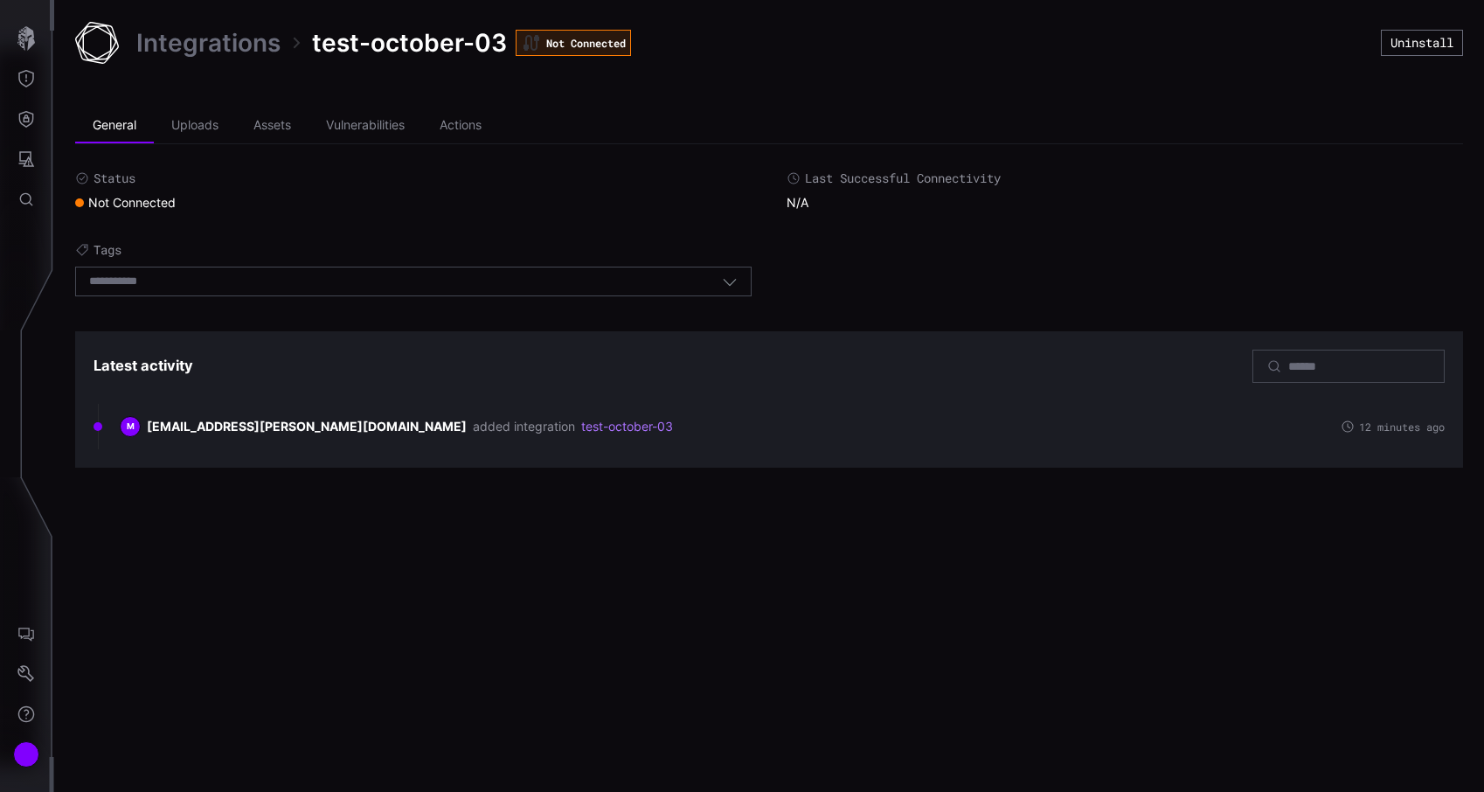
click at [231, 50] on link "Integrations" at bounding box center [208, 42] width 144 height 31
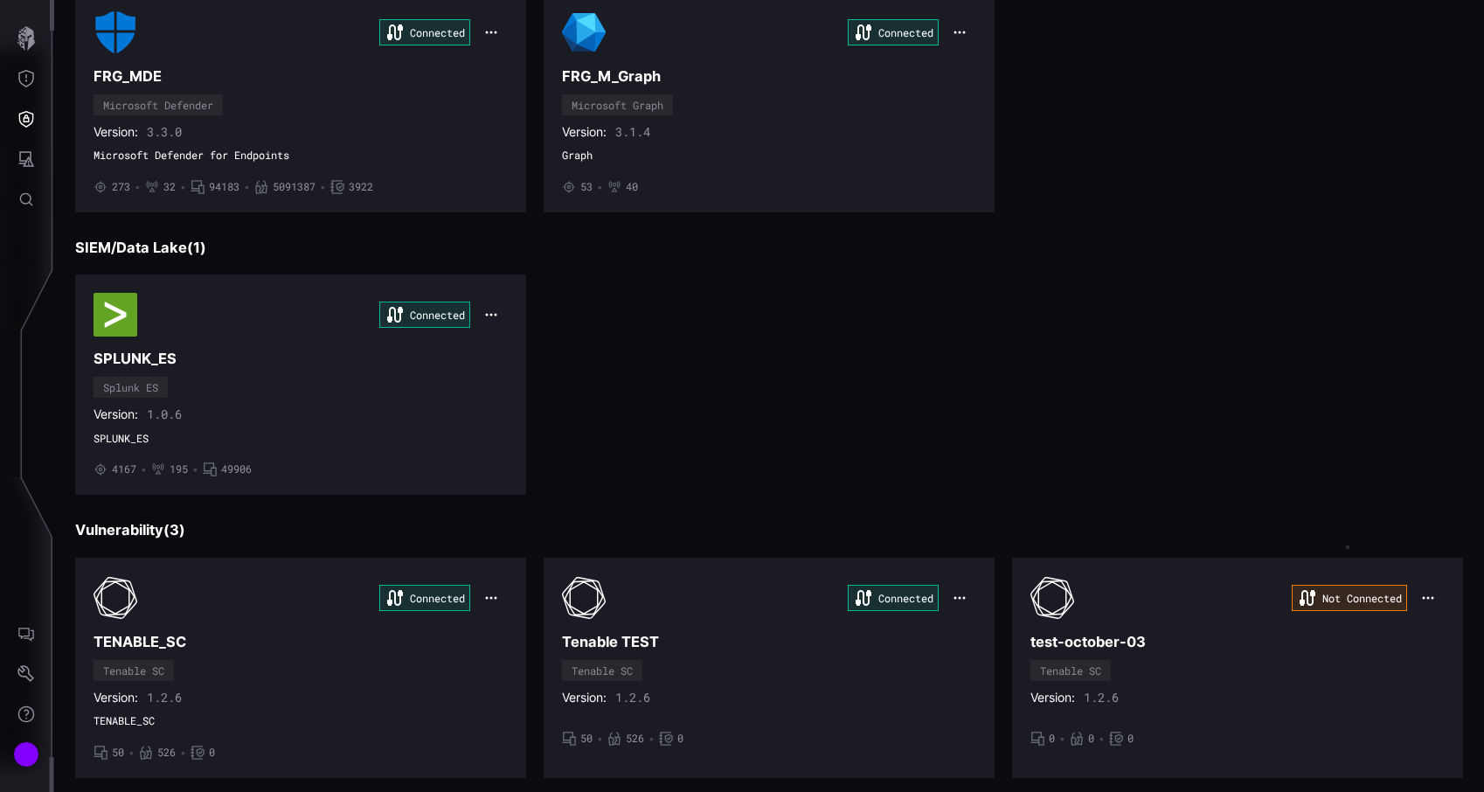
scroll to position [278, 0]
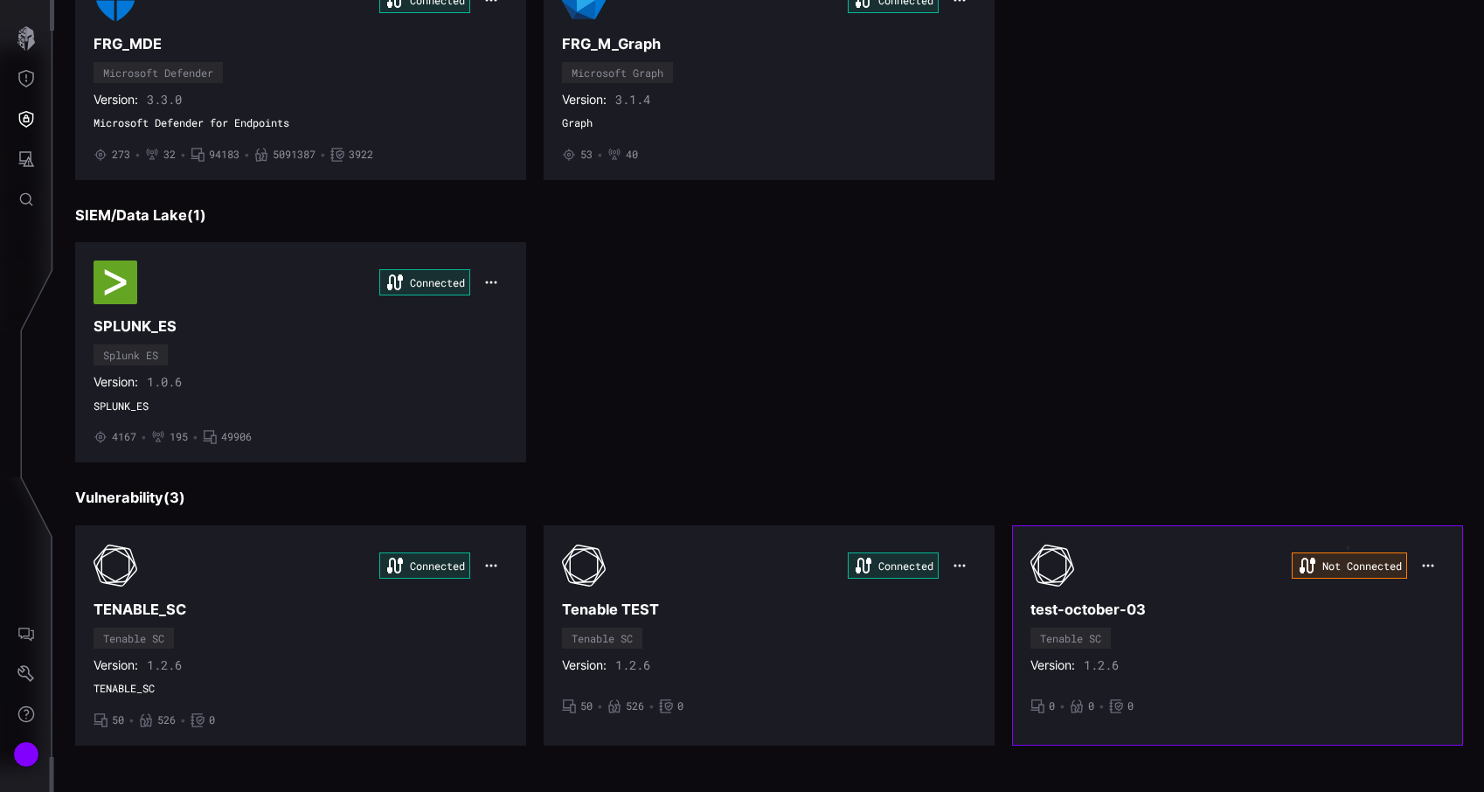
click at [1430, 563] on icon "button" at bounding box center [1428, 565] width 14 height 14
click at [1409, 603] on div "Edit" at bounding box center [1430, 603] width 59 height 15
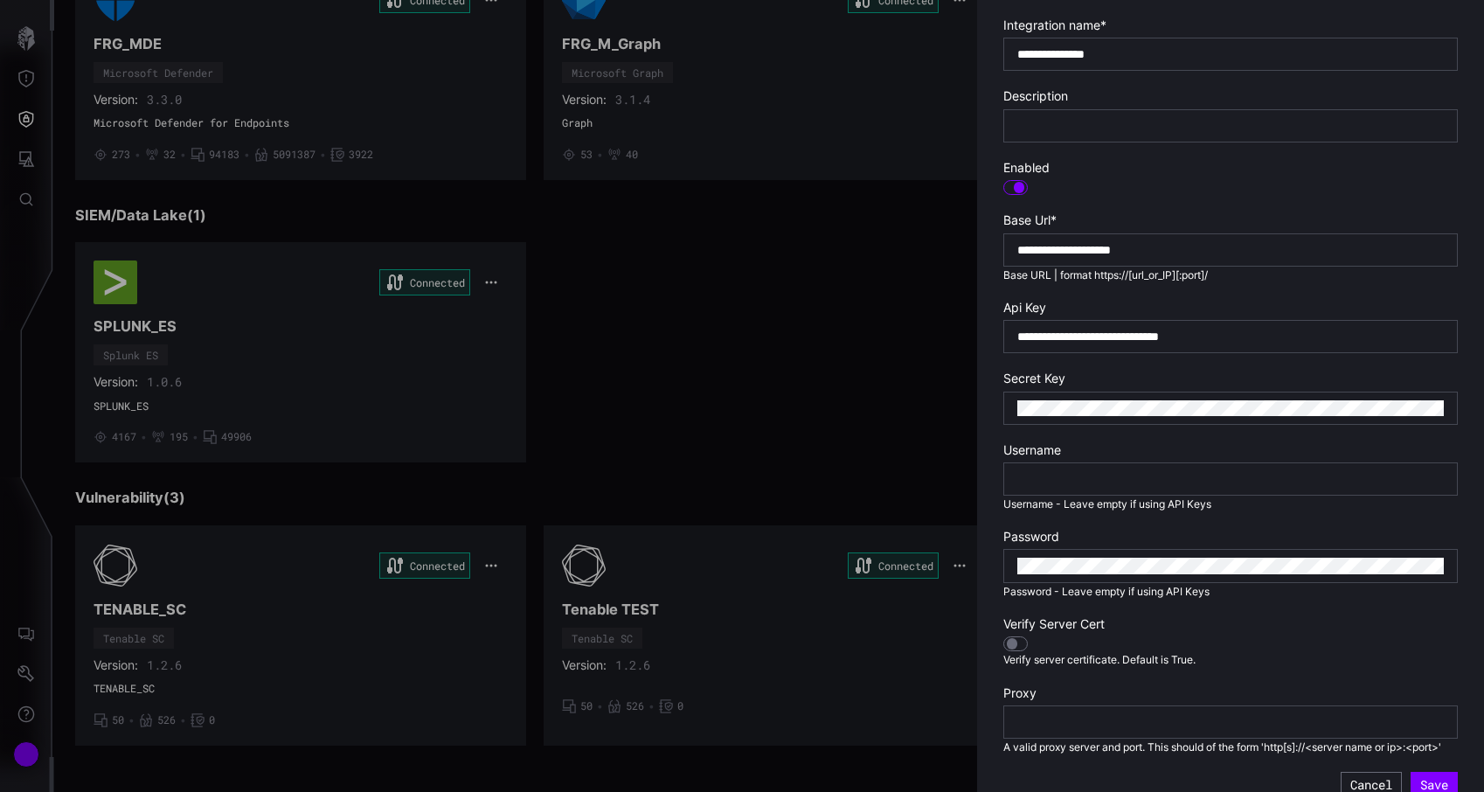
scroll to position [309, 0]
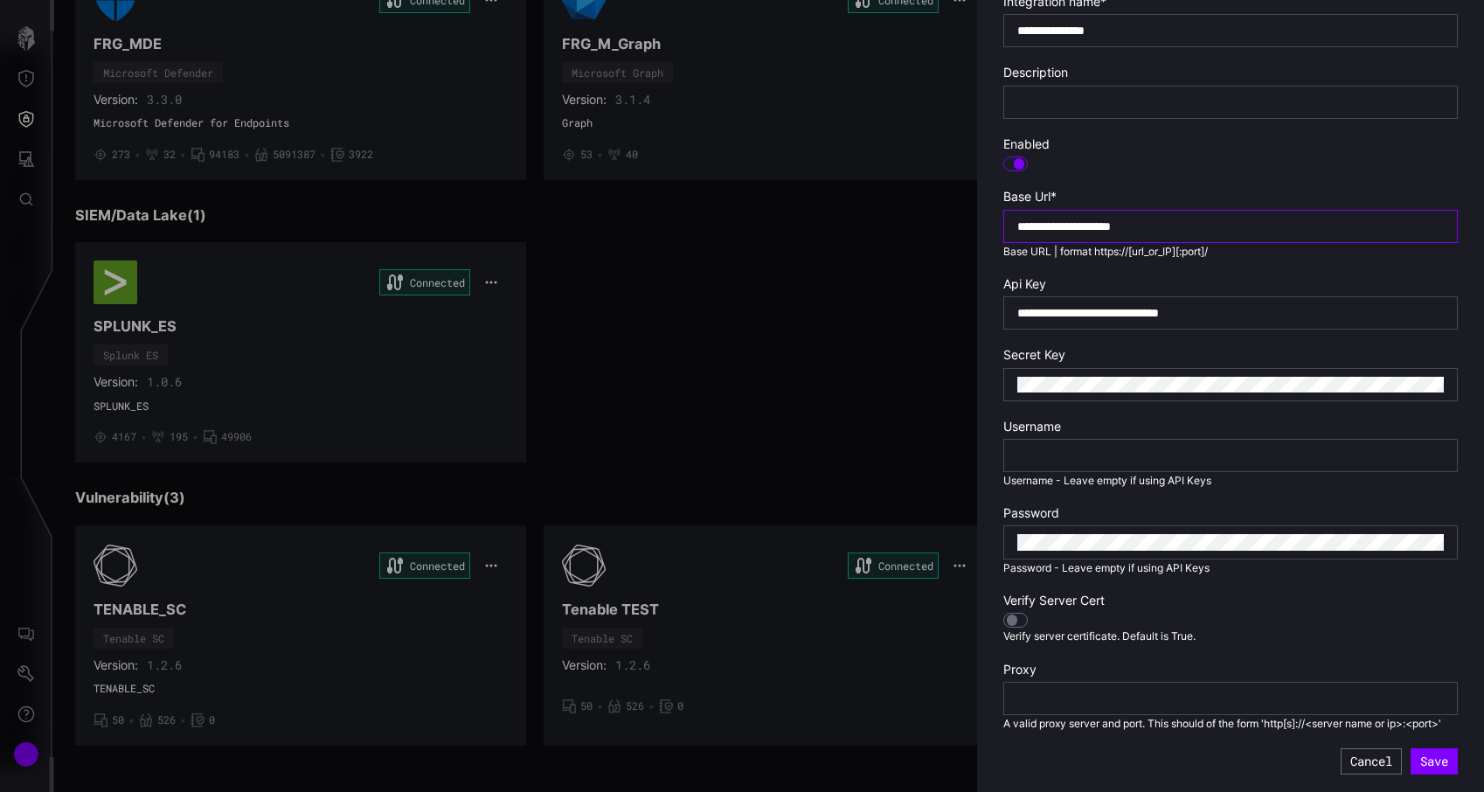
click at [1218, 232] on input "**********" at bounding box center [1230, 226] width 426 height 16
click at [1016, 622] on div at bounding box center [1015, 621] width 24 height 16
click at [1016, 622] on div at bounding box center [1019, 619] width 11 height 11
click at [1434, 758] on button "Save" at bounding box center [1433, 761] width 47 height 26
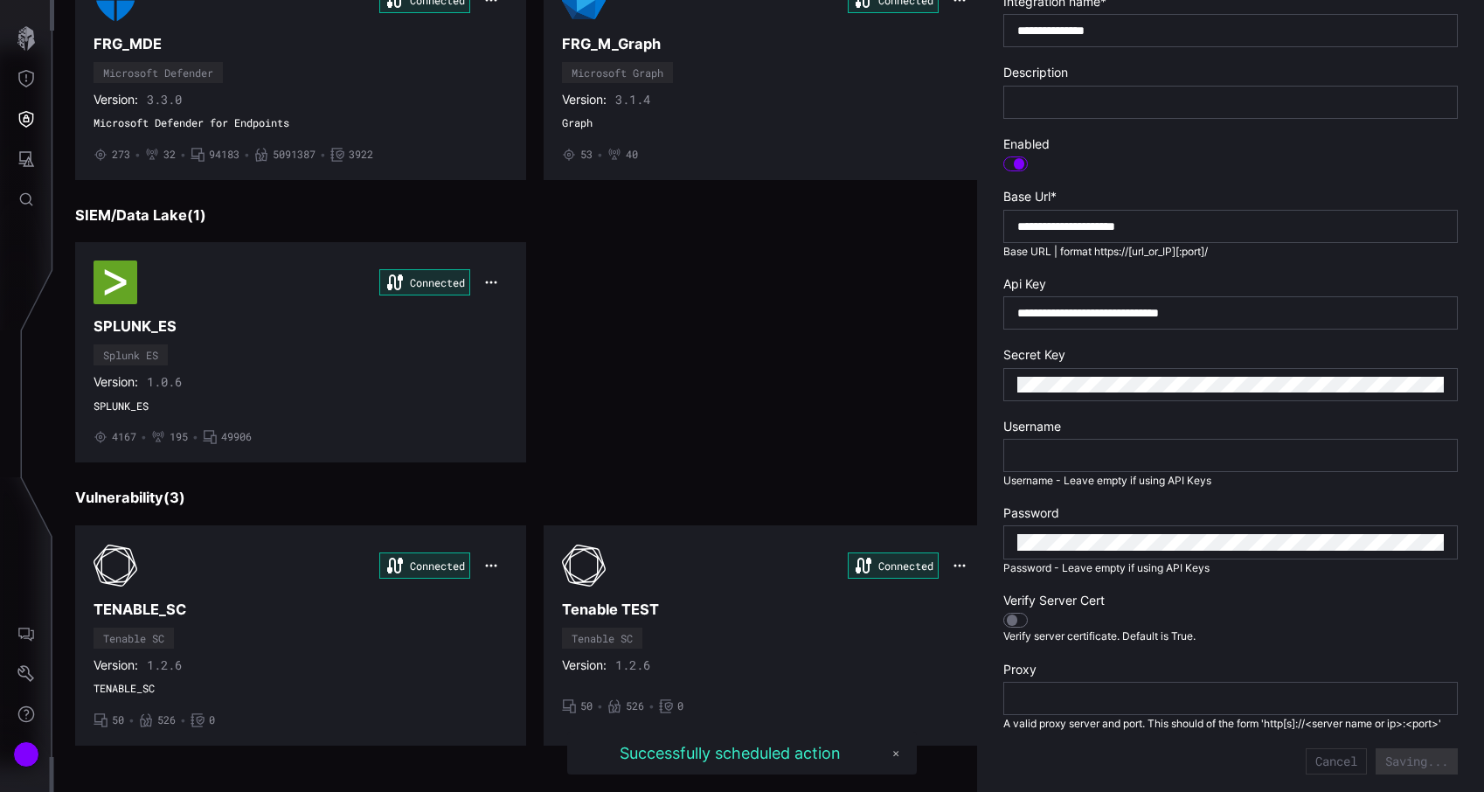
type input "**********"
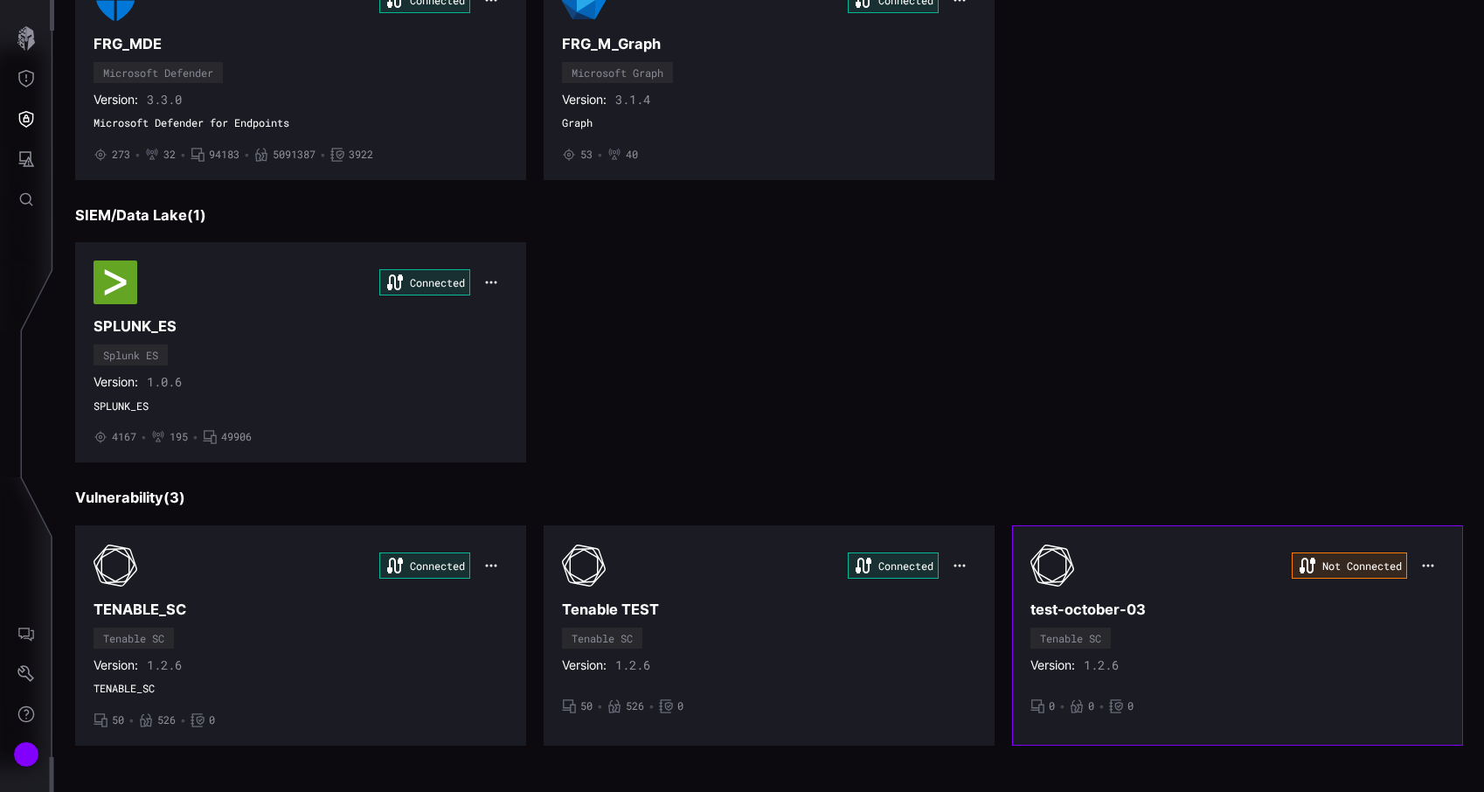
click at [1138, 613] on h3 "test-october-03" at bounding box center [1237, 609] width 414 height 18
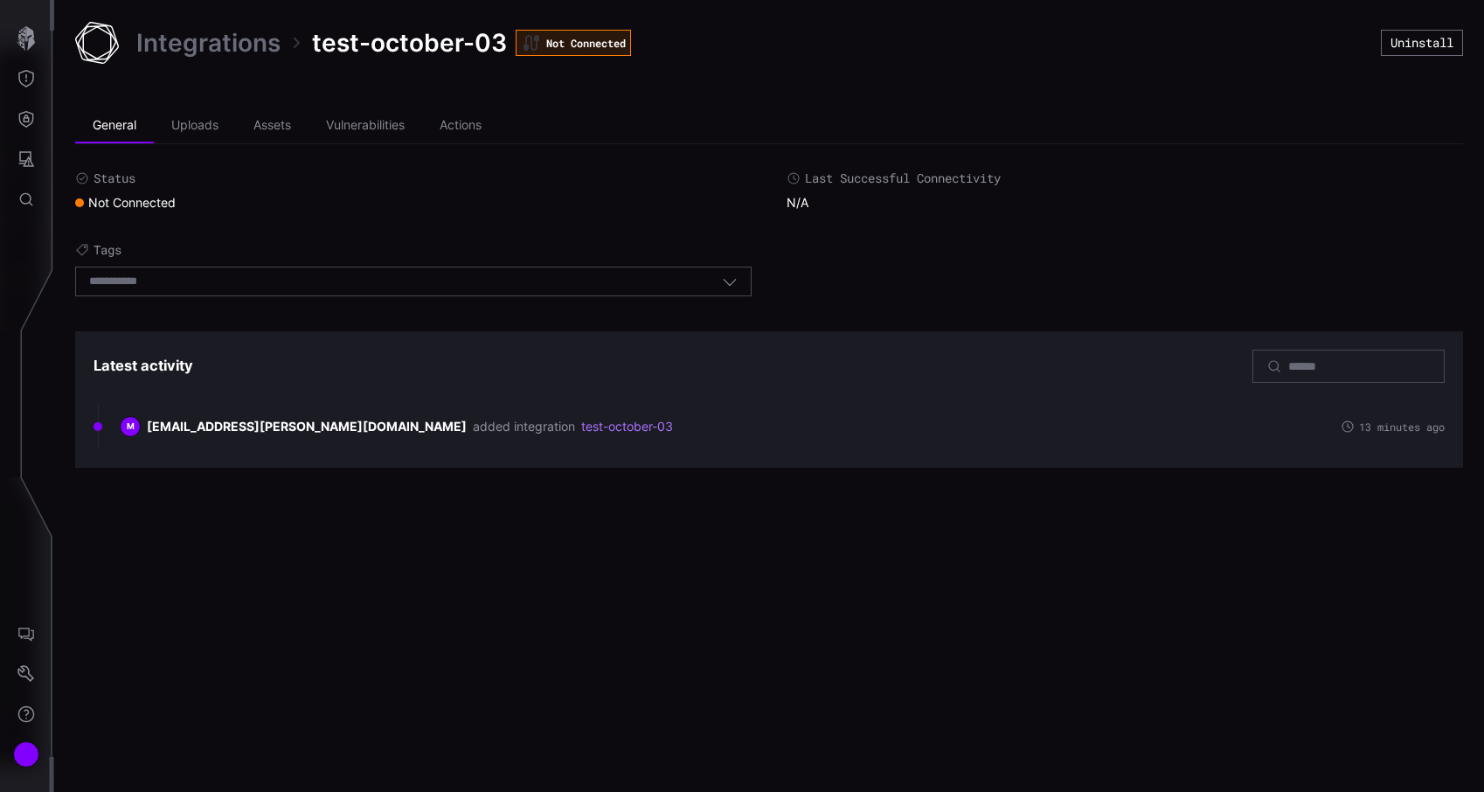
click at [248, 36] on link "Integrations" at bounding box center [208, 42] width 144 height 31
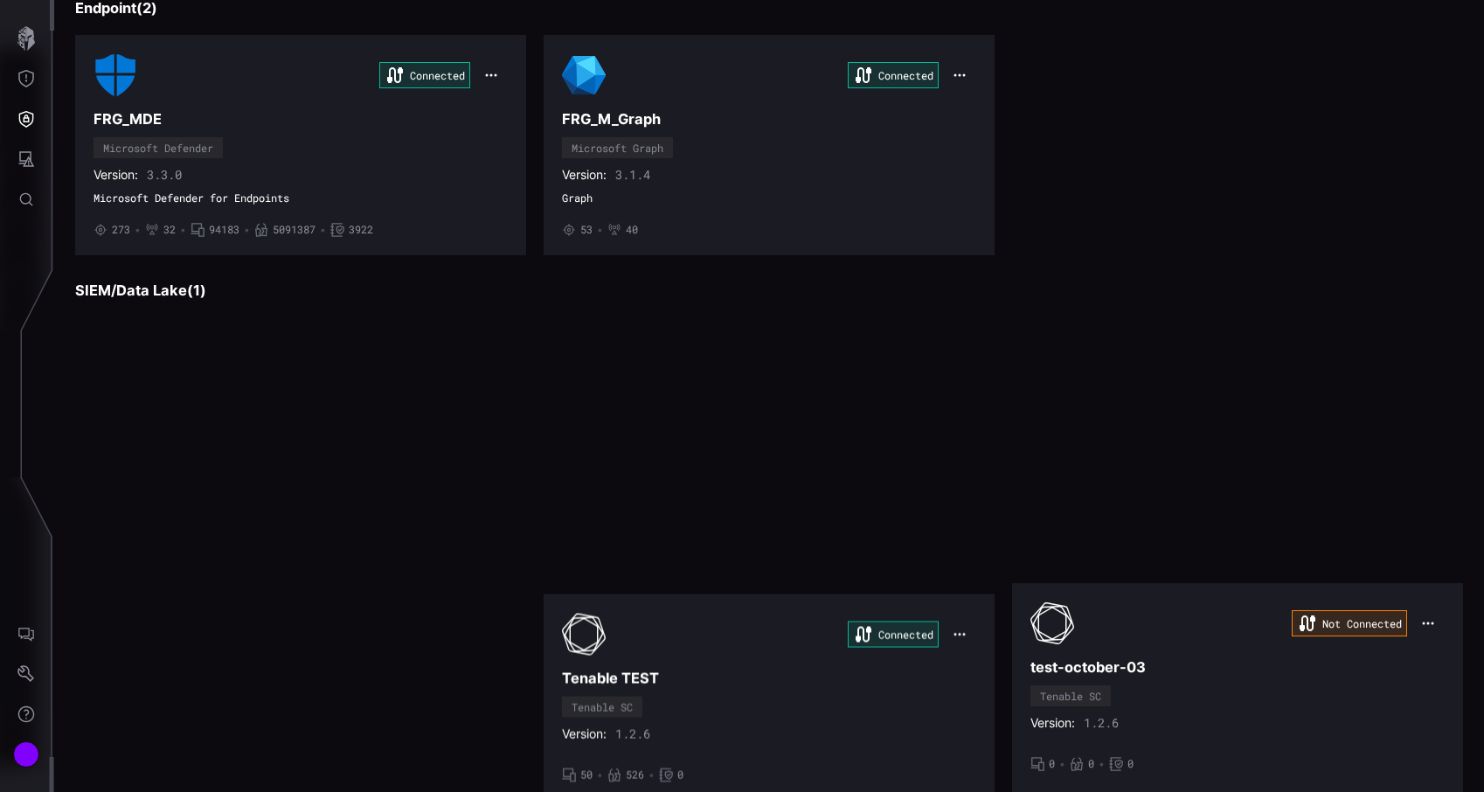
scroll to position [278, 0]
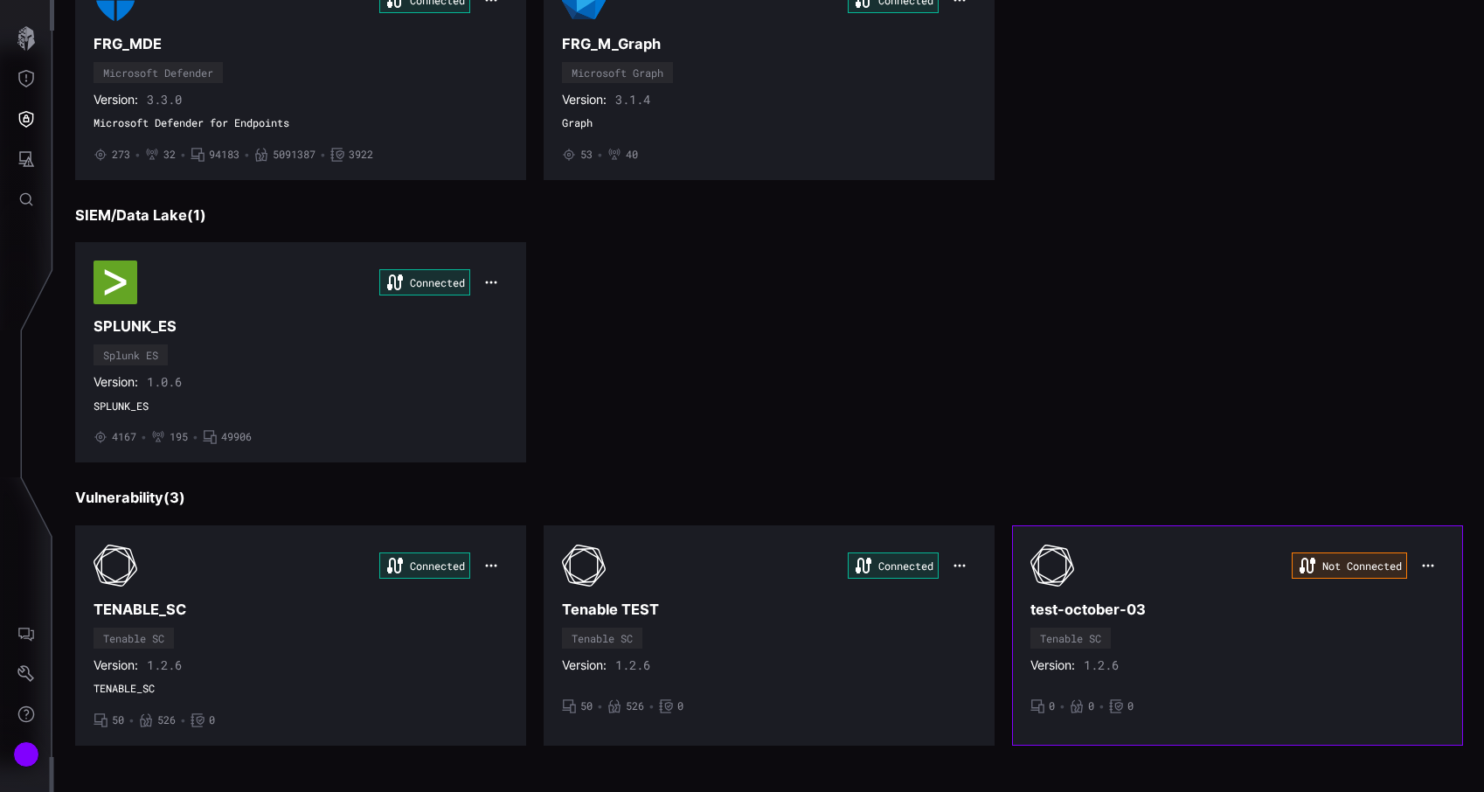
click at [1170, 601] on h3 "test-october-03" at bounding box center [1237, 609] width 414 height 18
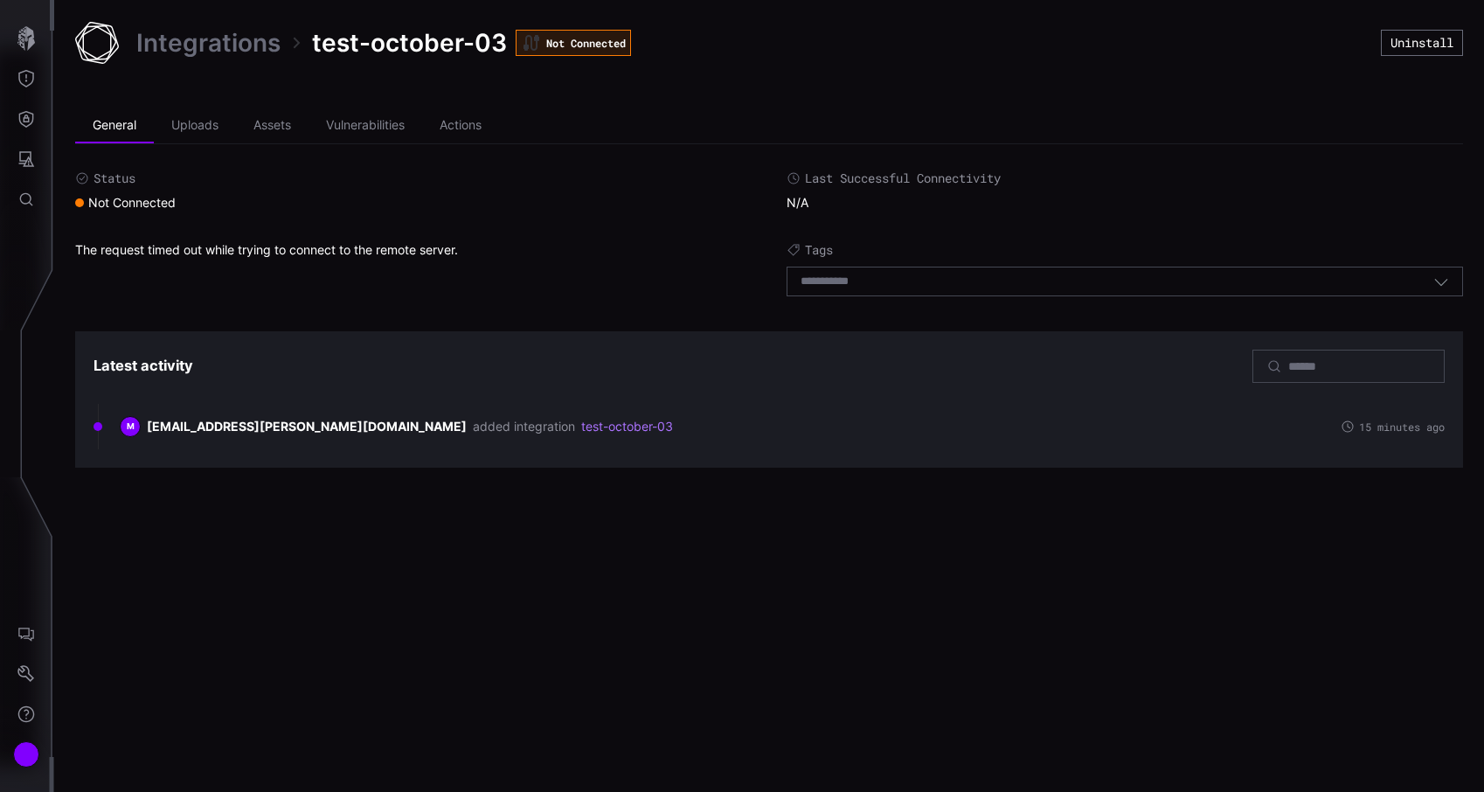
click at [241, 41] on link "Integrations" at bounding box center [208, 42] width 144 height 31
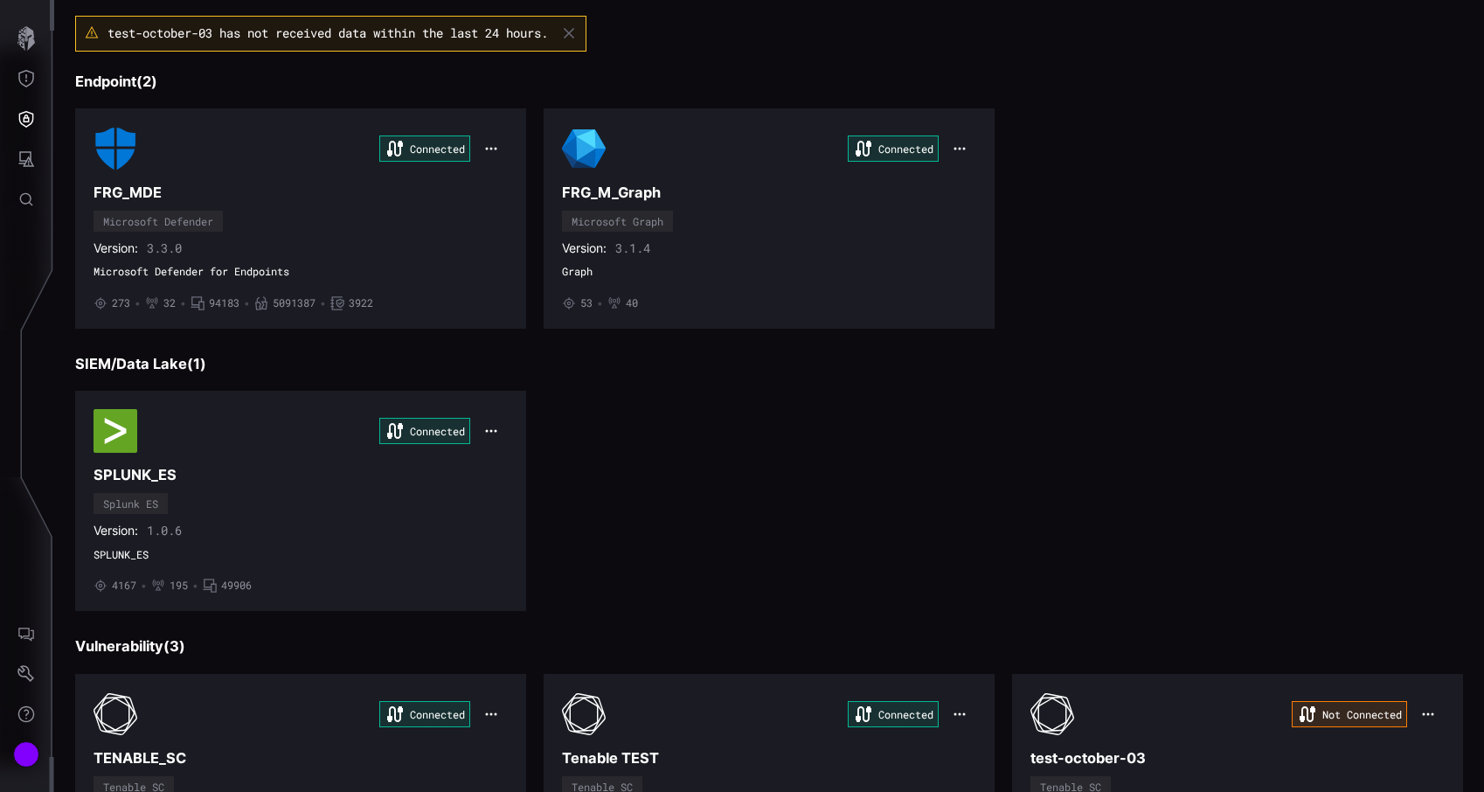
scroll to position [278, 0]
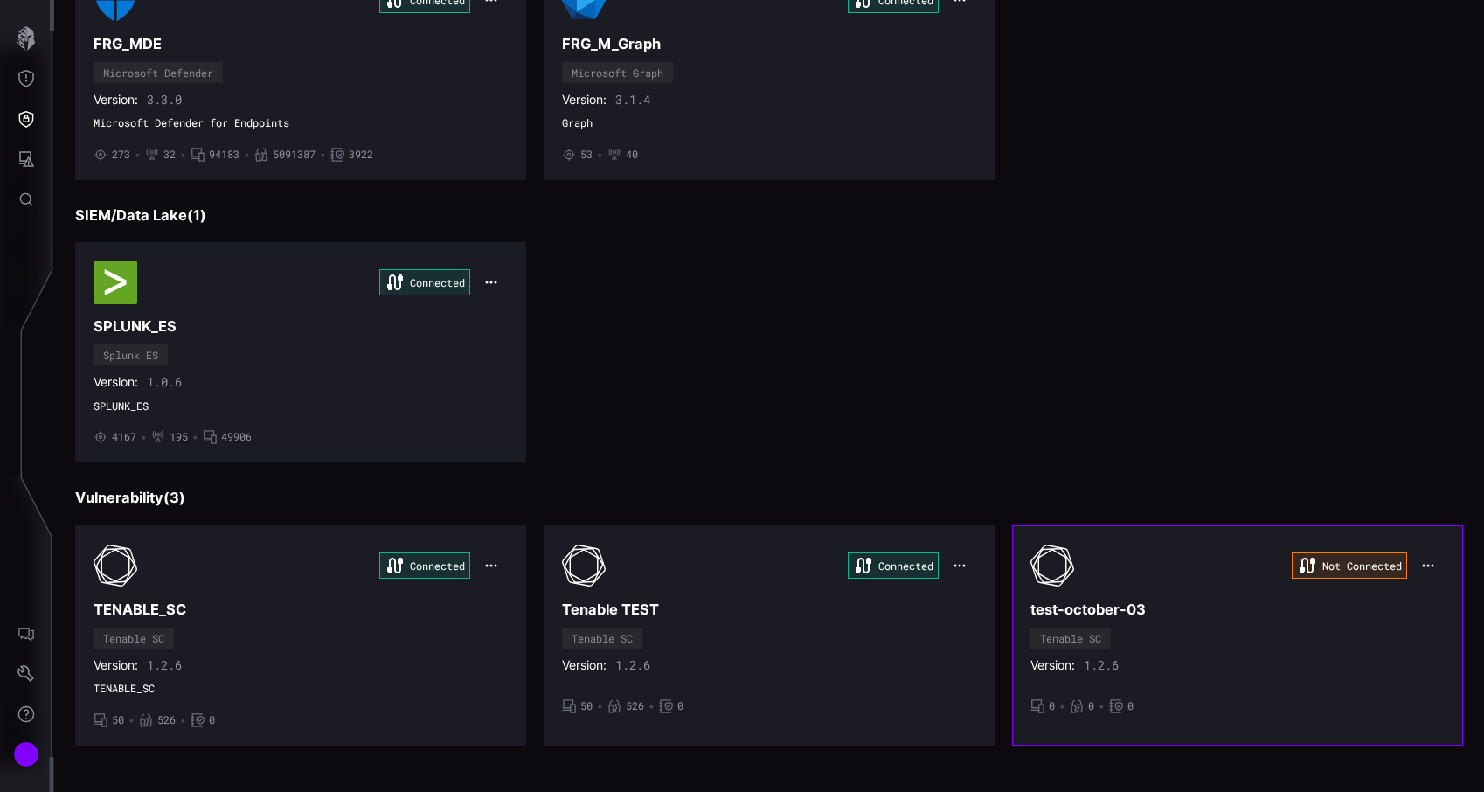
click at [1428, 561] on icon "button" at bounding box center [1428, 565] width 14 height 14
